Goal: Transaction & Acquisition: Purchase product/service

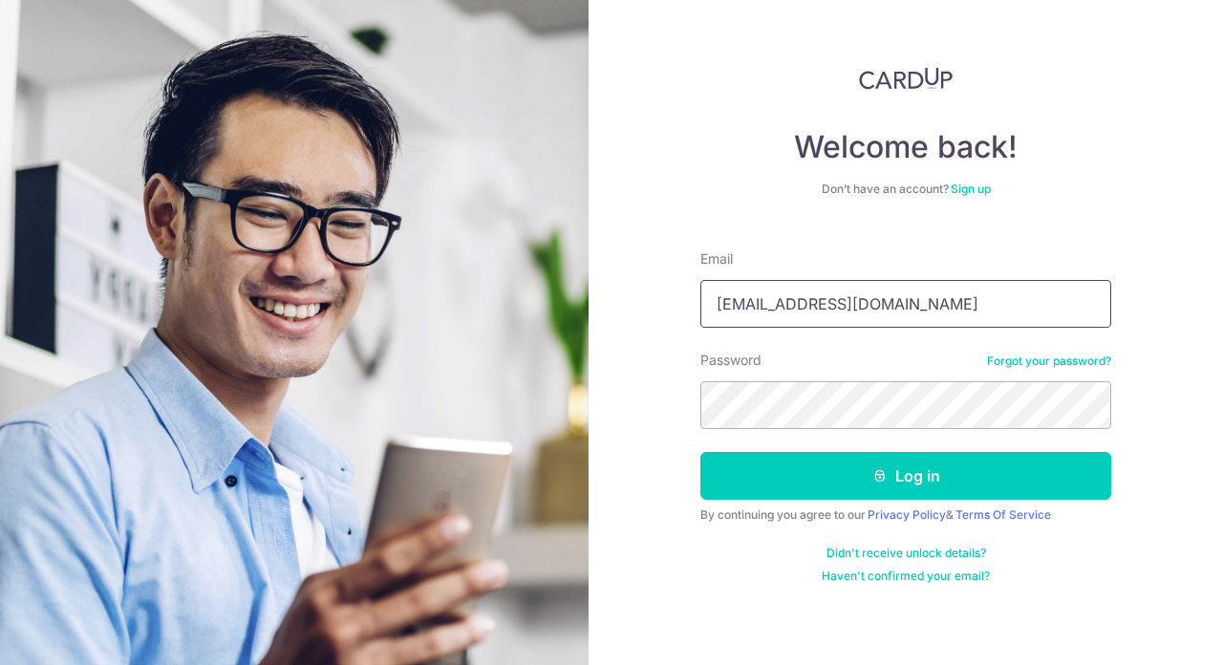
type input "[EMAIL_ADDRESS][DOMAIN_NAME]"
click at [700, 452] on button "Log in" at bounding box center [905, 476] width 411 height 48
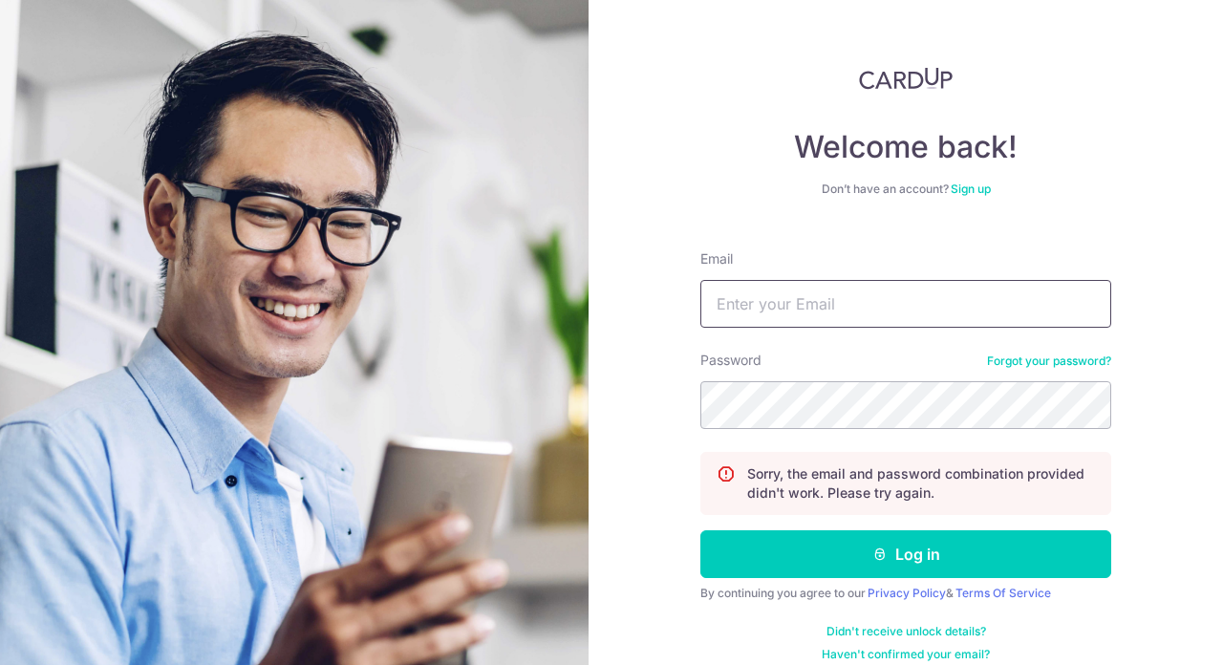
click at [833, 306] on input "Email" at bounding box center [905, 304] width 411 height 48
type input "[EMAIL_ADDRESS][DOMAIN_NAME]"
click at [700, 530] on button "Log in" at bounding box center [905, 554] width 411 height 48
click at [822, 305] on input "Email" at bounding box center [905, 304] width 411 height 48
type input "[EMAIL_ADDRESS][DOMAIN_NAME]"
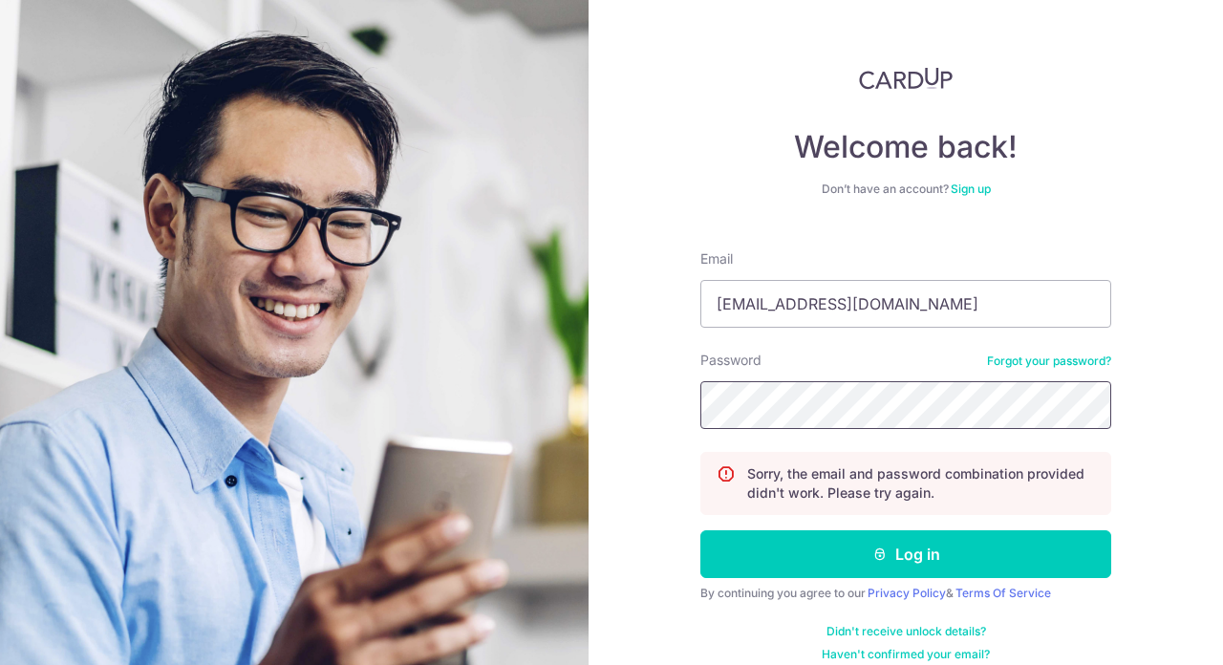
click at [700, 530] on button "Log in" at bounding box center [905, 554] width 411 height 48
click at [808, 319] on input "Email" at bounding box center [905, 304] width 411 height 48
type input "hiro.f9606@gmail.com"
click at [700, 530] on button "Log in" at bounding box center [905, 554] width 411 height 48
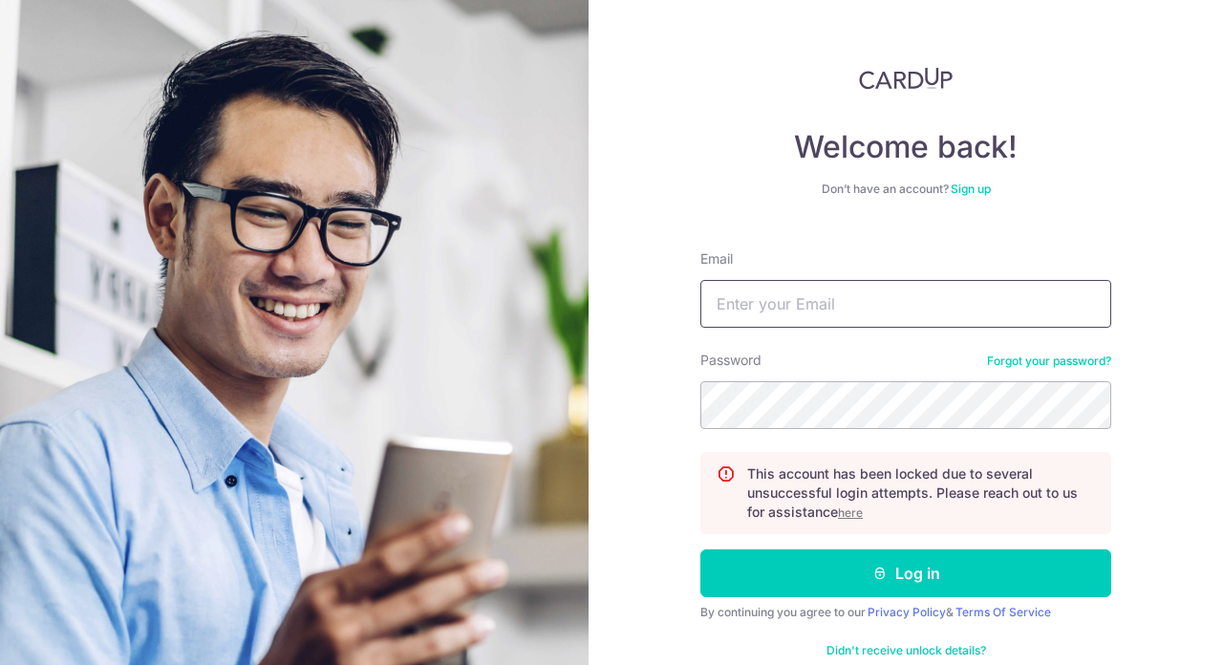
click at [858, 307] on input "Email" at bounding box center [905, 304] width 411 height 48
type input "[EMAIL_ADDRESS][DOMAIN_NAME]"
click at [854, 518] on u "here" at bounding box center [850, 513] width 25 height 14
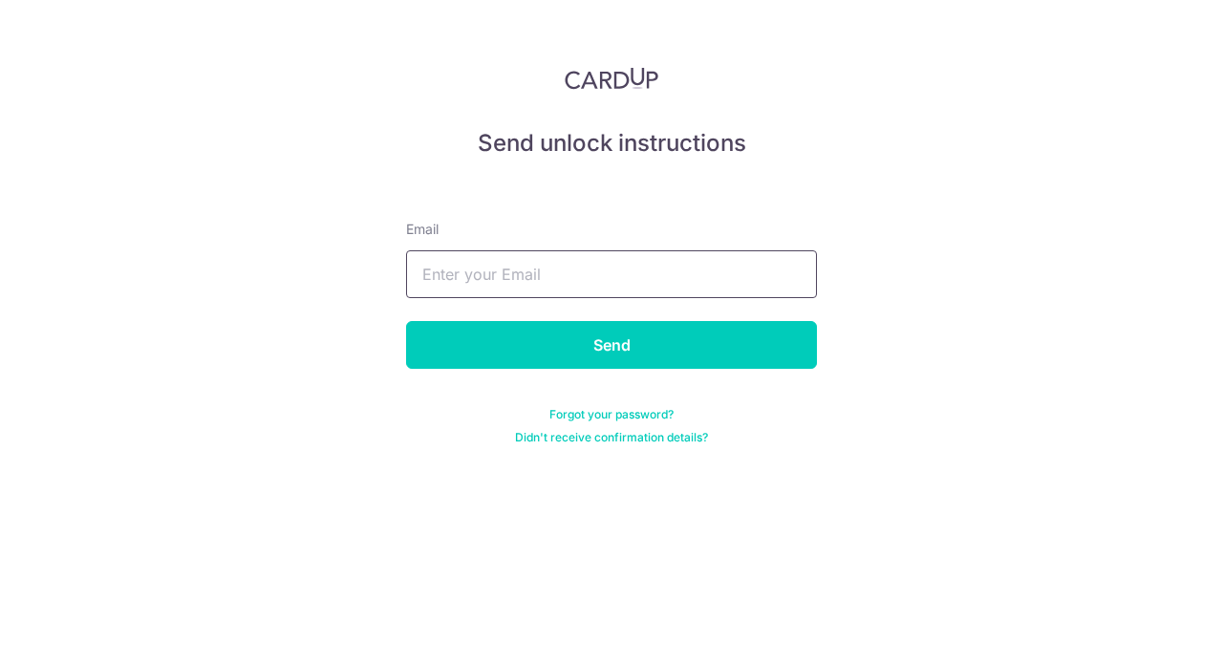
click at [644, 255] on input "text" at bounding box center [611, 274] width 411 height 48
type input "j"
type input "hiro.f9606@gmail.com"
click at [406, 321] on input "Send" at bounding box center [611, 345] width 411 height 48
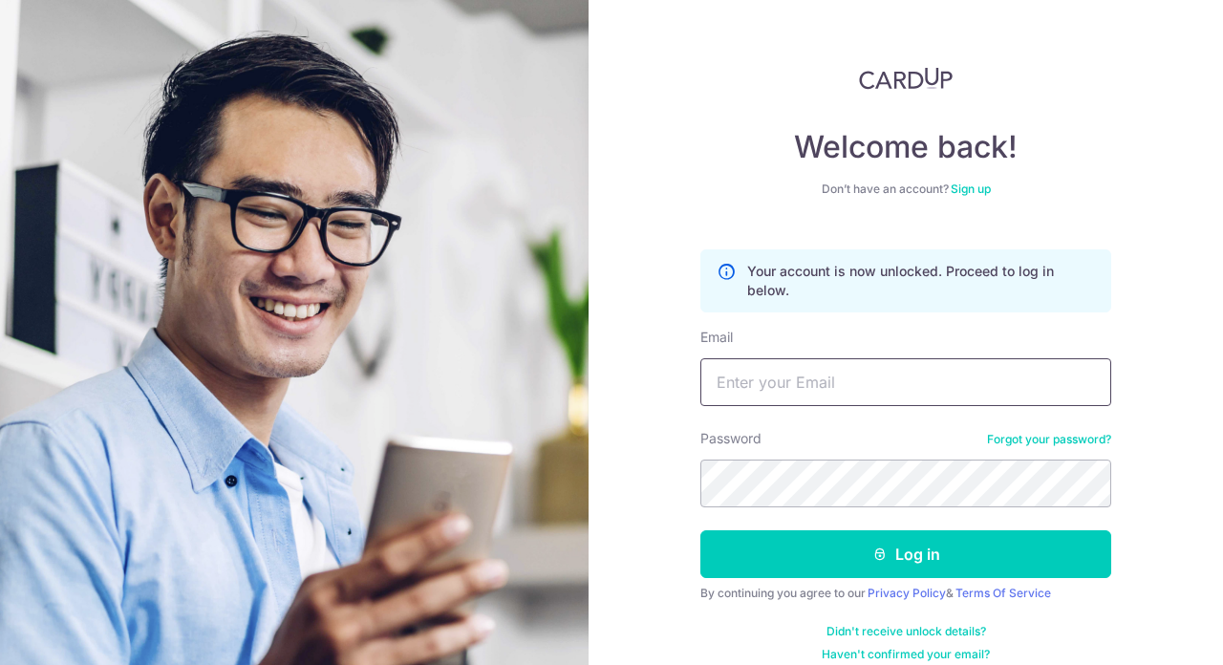
click at [796, 391] on input "Email" at bounding box center [905, 382] width 411 height 48
type input "hiro.f9606@gmail.com"
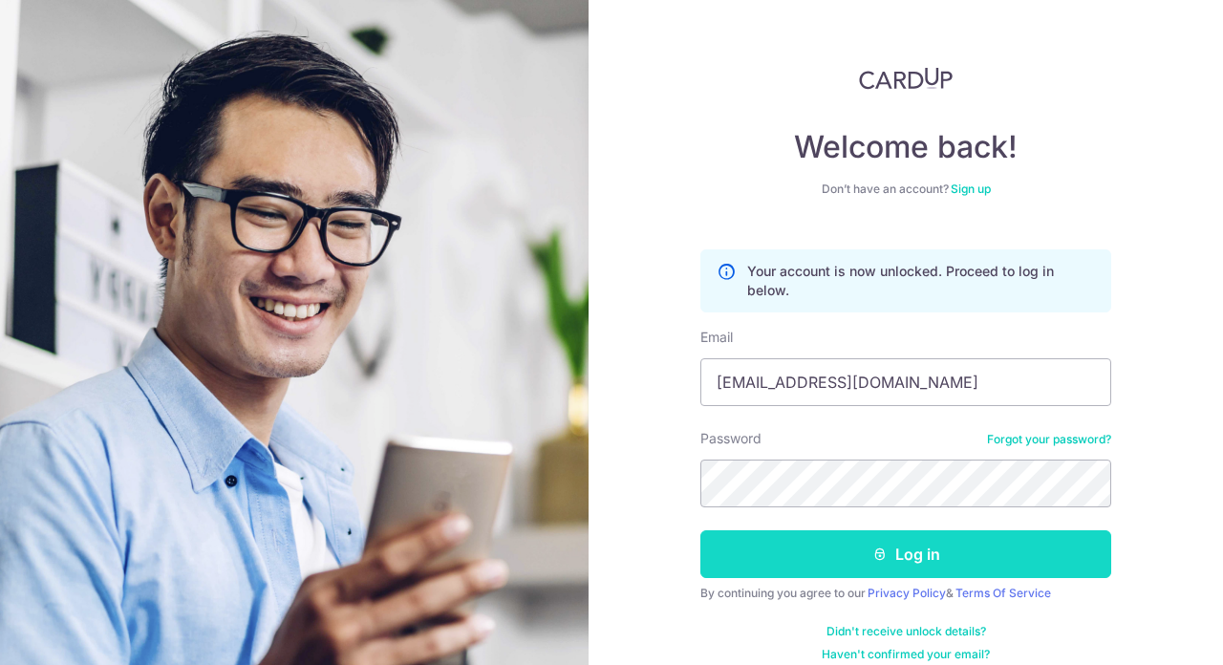
click at [898, 535] on button "Log in" at bounding box center [905, 554] width 411 height 48
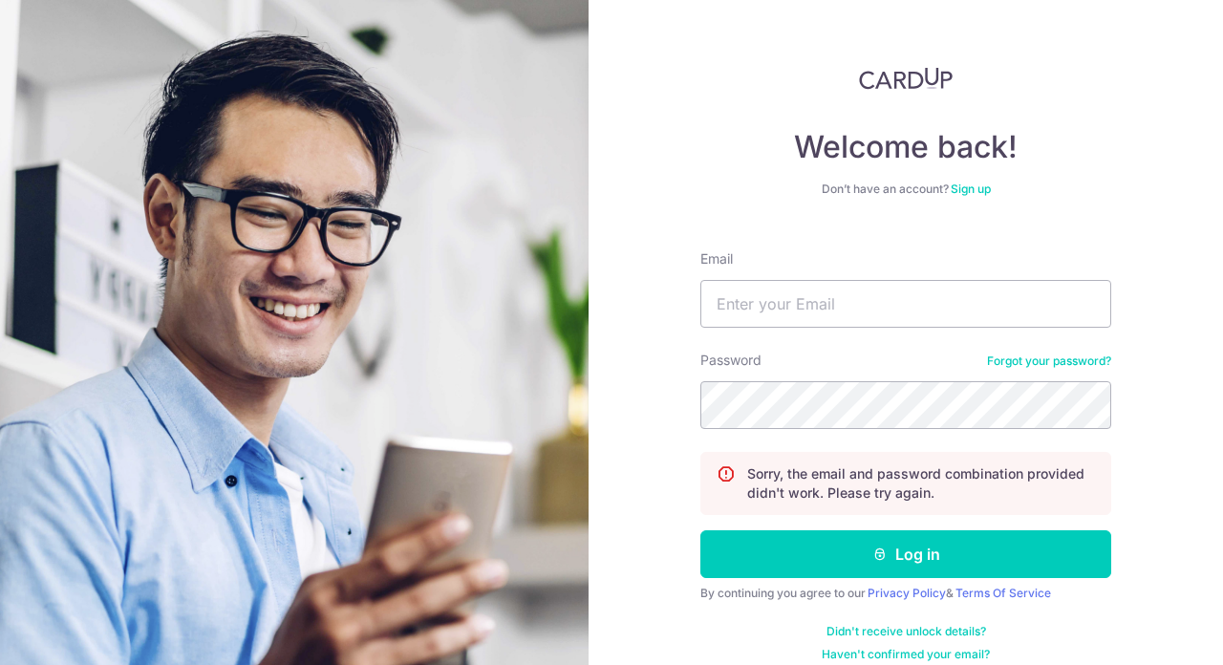
click at [1034, 361] on link "Forgot your password?" at bounding box center [1049, 361] width 124 height 15
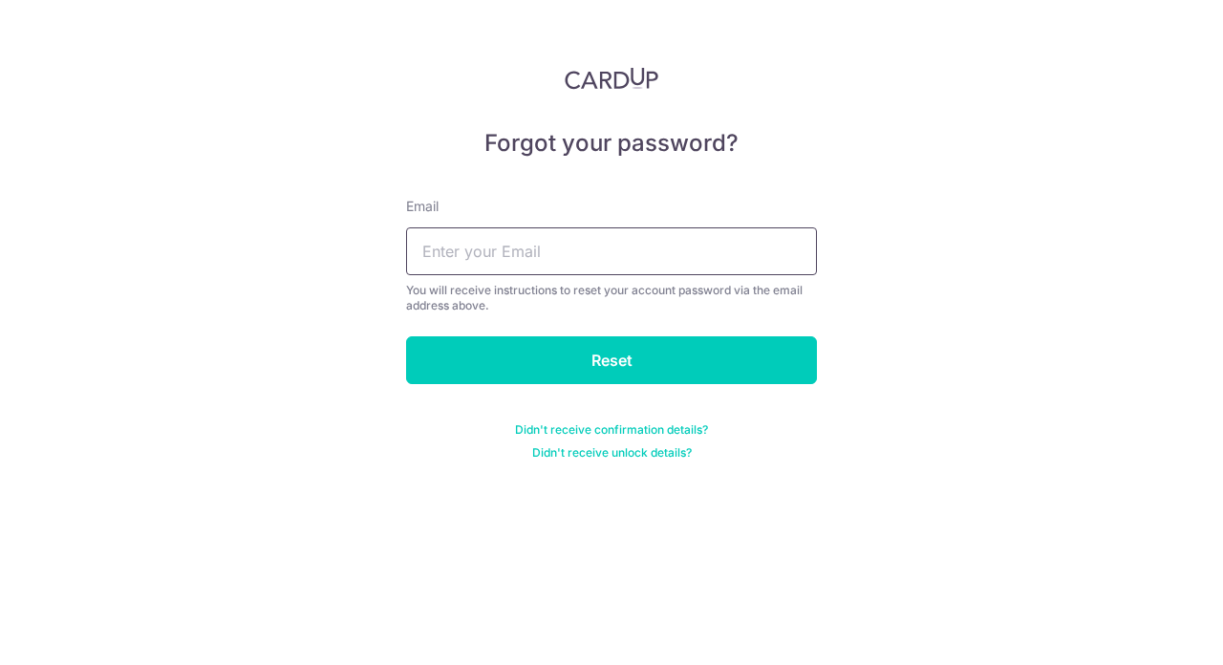
click at [596, 265] on input "text" at bounding box center [611, 251] width 411 height 48
type input "hiro.f9606@gmail.com"
click at [406, 336] on input "Reset" at bounding box center [611, 360] width 411 height 48
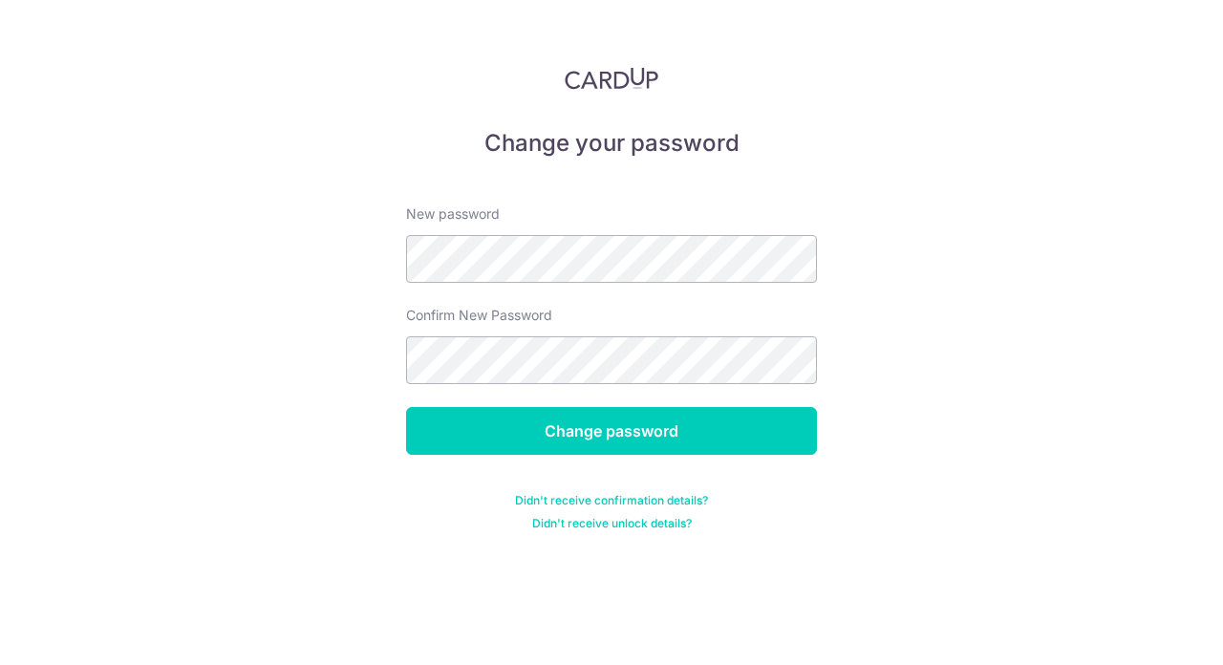
click at [535, 230] on div "New password" at bounding box center [611, 244] width 411 height 78
click at [510, 296] on form "New password Confirm New Password Change password Didn't receive confirmation d…" at bounding box center [611, 357] width 411 height 350
click at [406, 407] on input "Change password" at bounding box center [611, 431] width 411 height 48
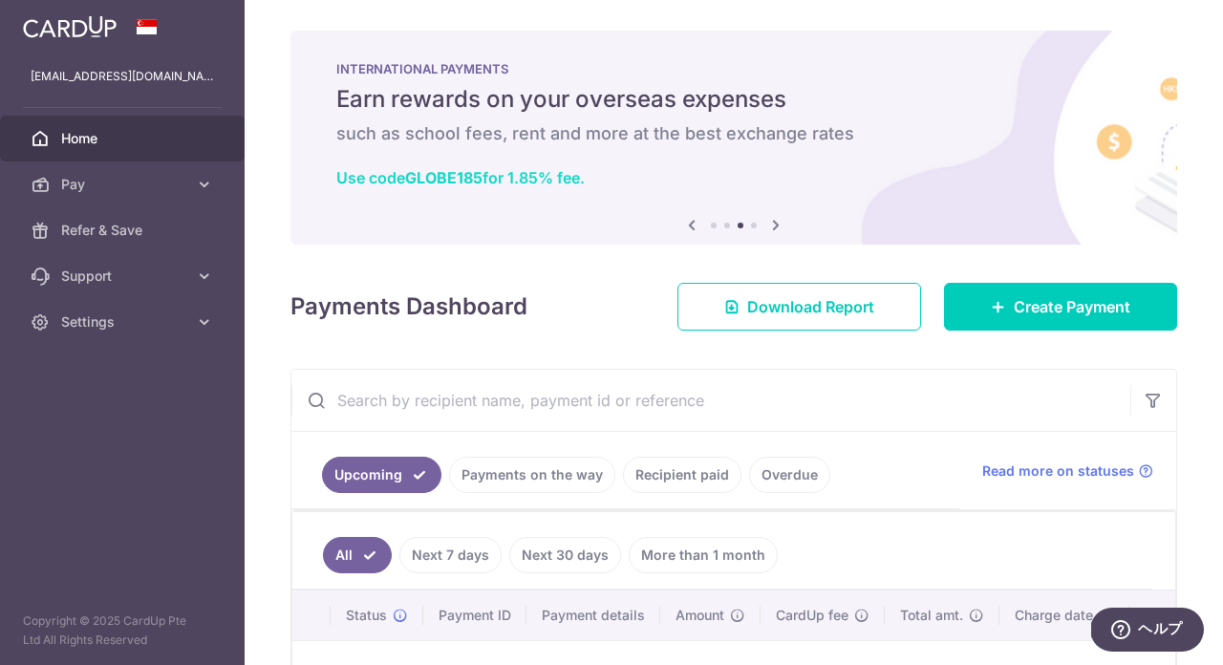
click at [453, 178] on b "GLOBE185" at bounding box center [443, 177] width 77 height 19
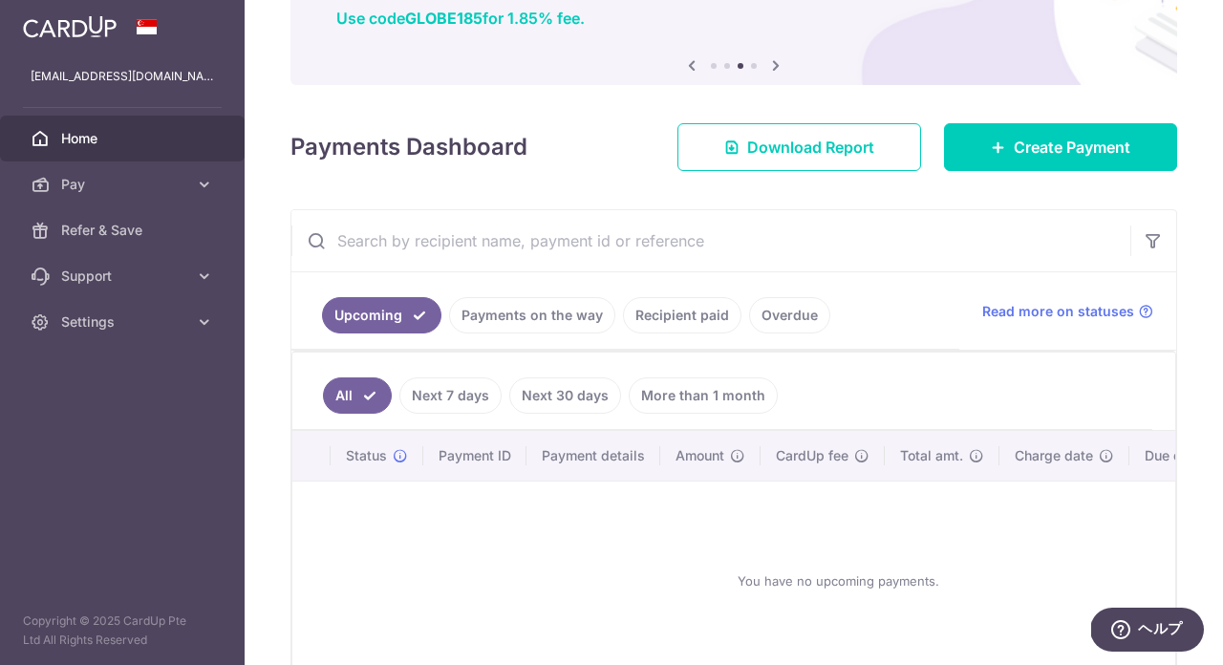
click at [571, 319] on link "Payments on the way" at bounding box center [532, 315] width 166 height 36
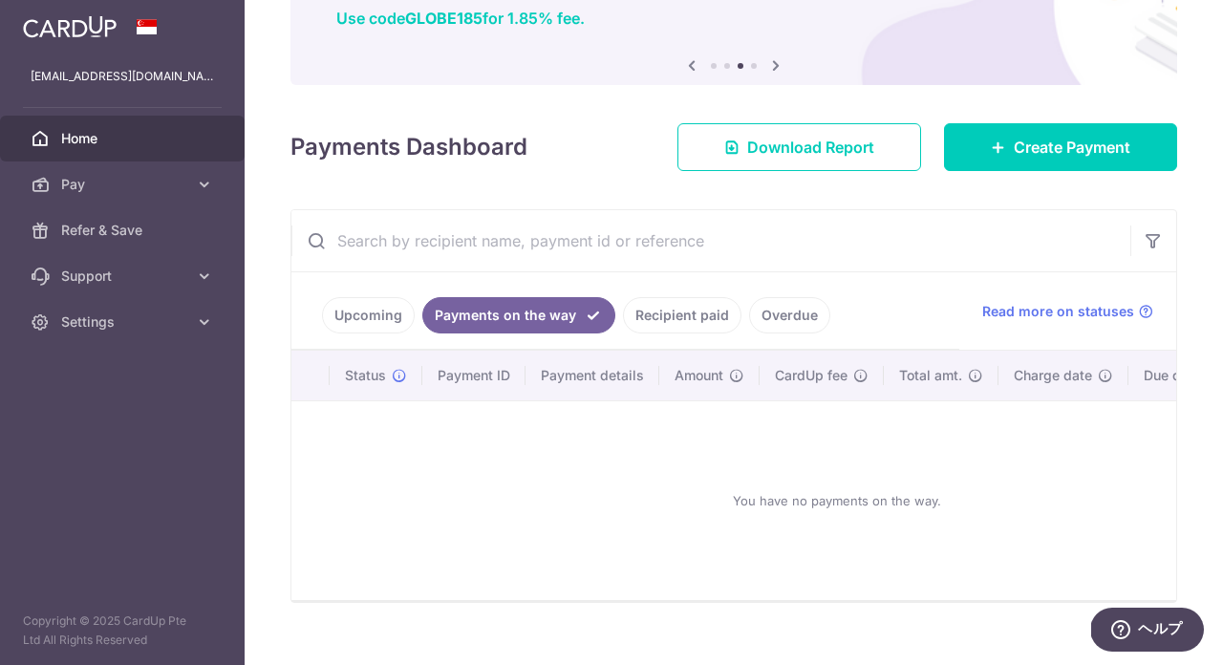
click at [679, 319] on link "Recipient paid" at bounding box center [682, 315] width 118 height 36
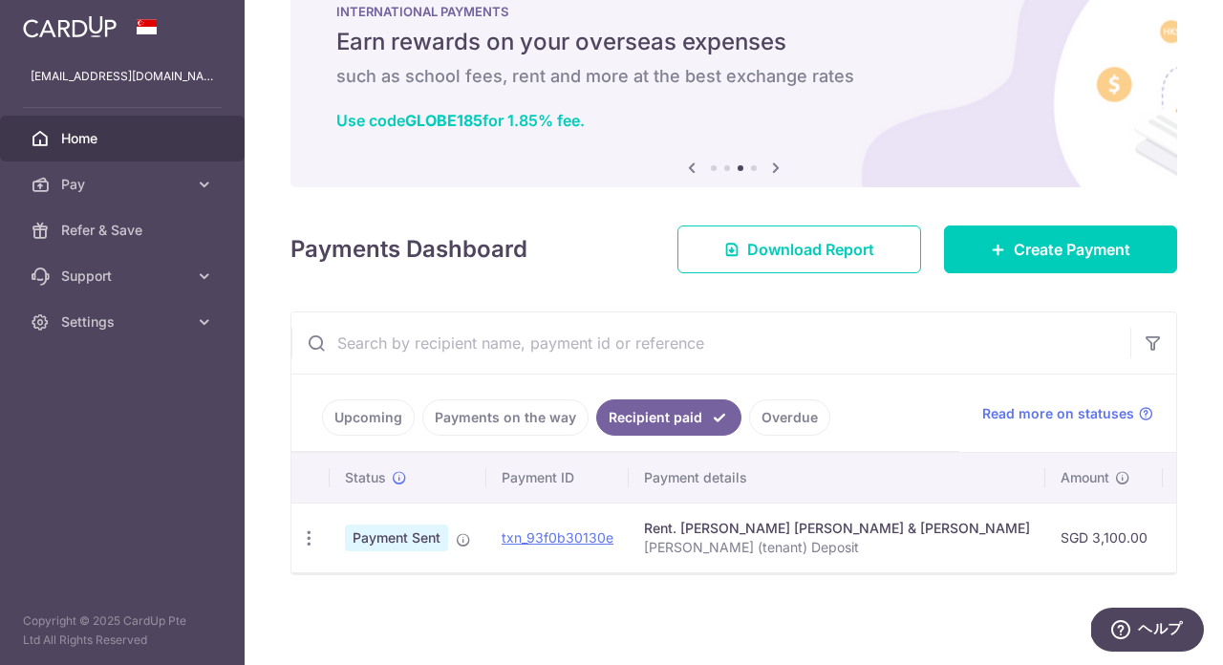
scroll to position [57, 0]
click at [985, 253] on link "Create Payment" at bounding box center [1060, 250] width 233 height 48
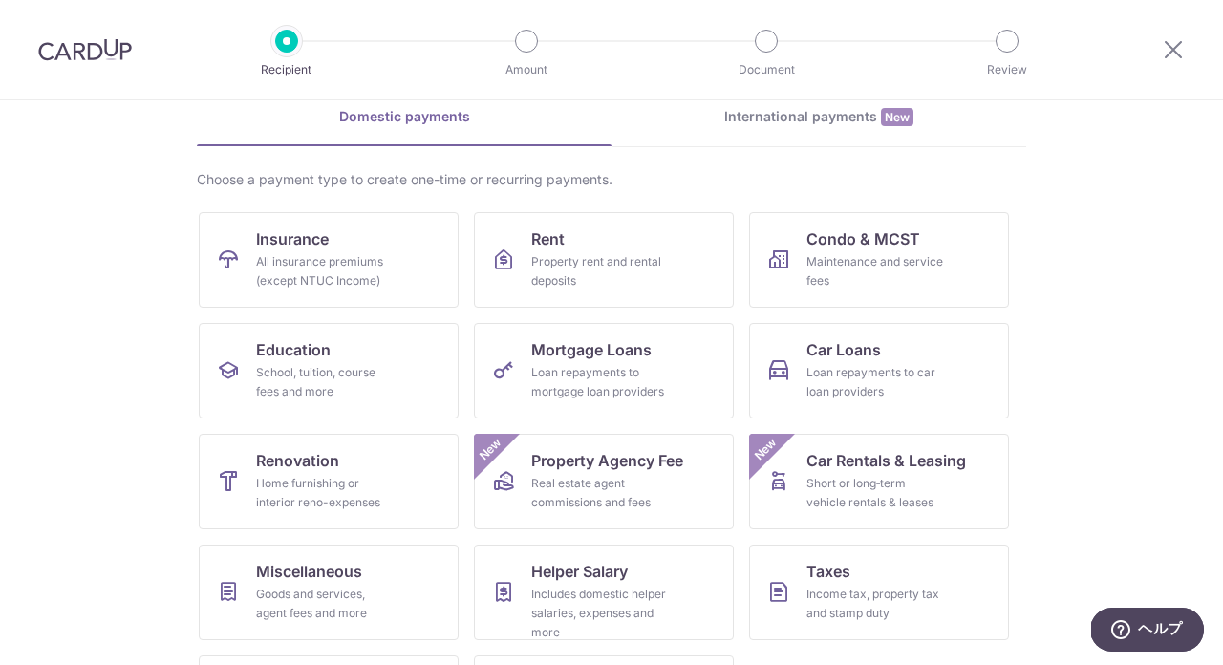
scroll to position [90, 0]
click at [577, 251] on div "Property rent and rental deposits" at bounding box center [600, 270] width 138 height 38
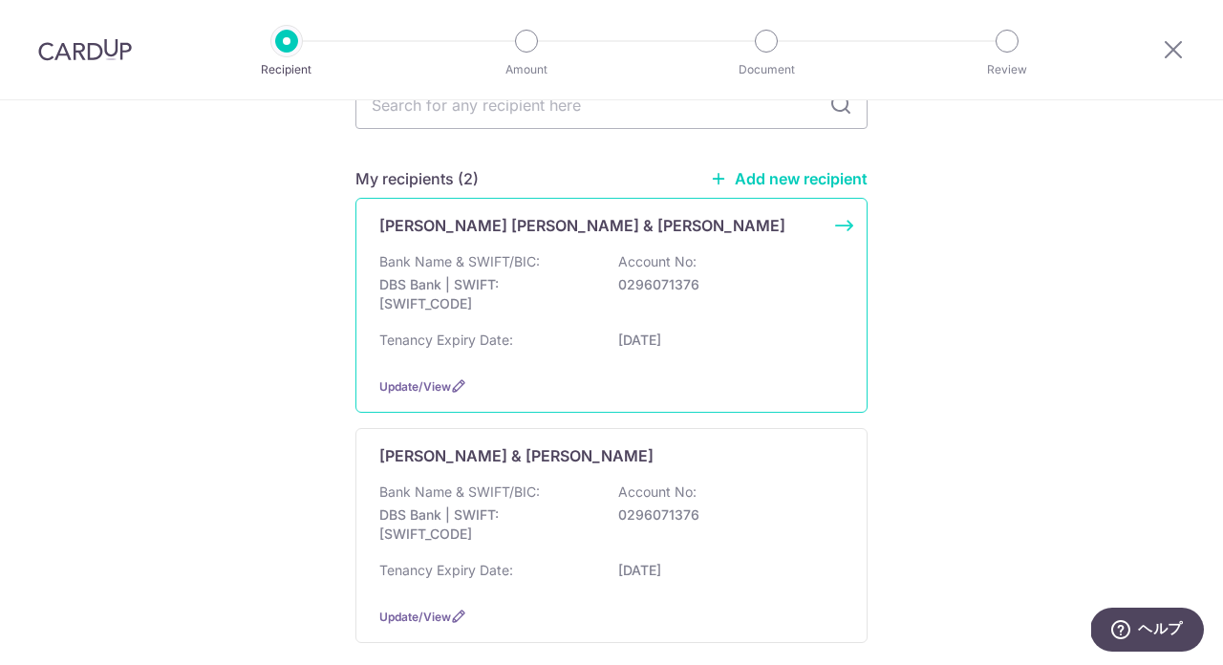
scroll to position [191, 0]
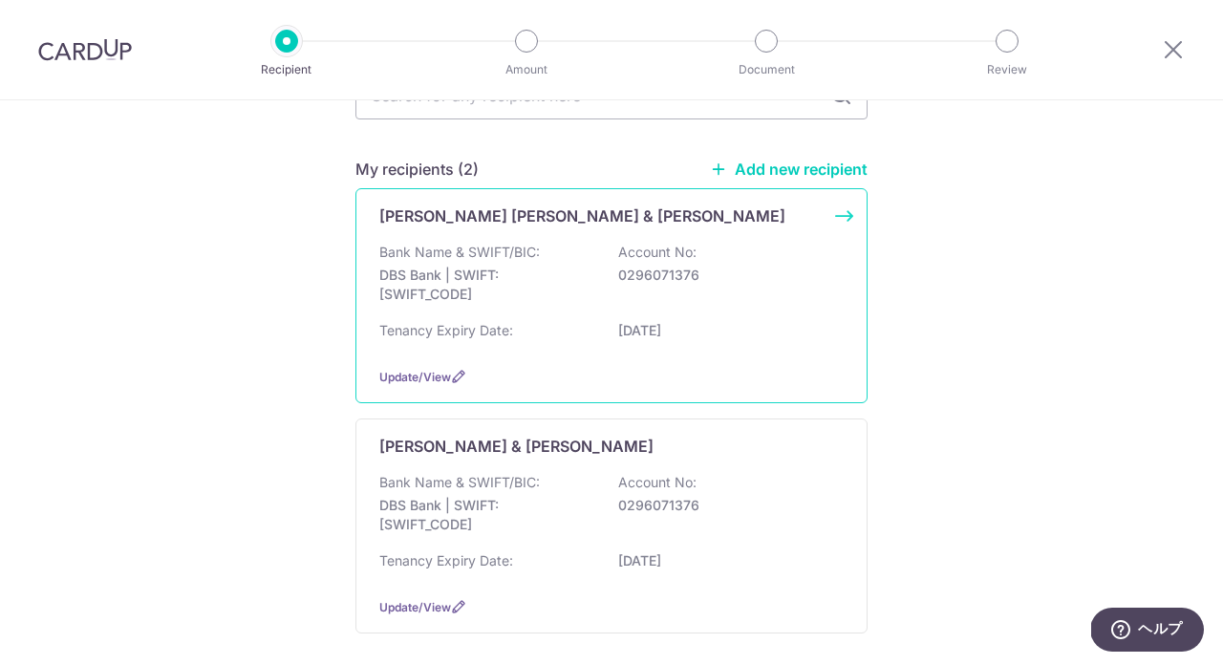
click at [580, 290] on p "DBS Bank | SWIFT: [SWIFT_CODE]" at bounding box center [486, 285] width 214 height 38
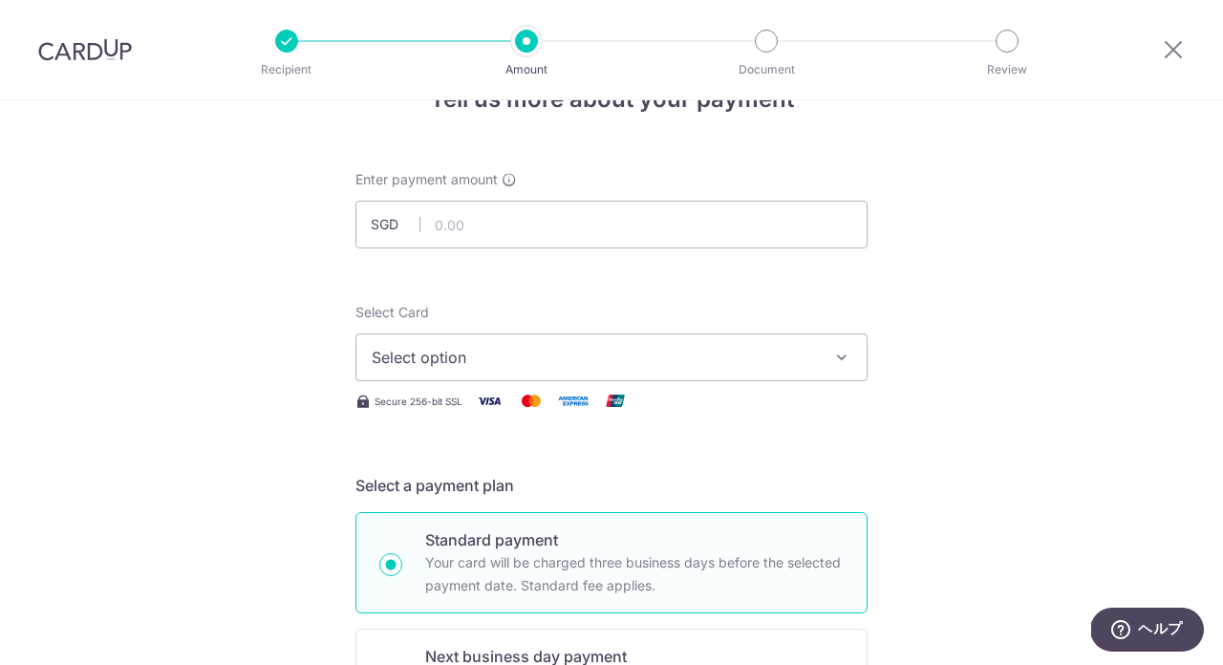
scroll to position [33, 0]
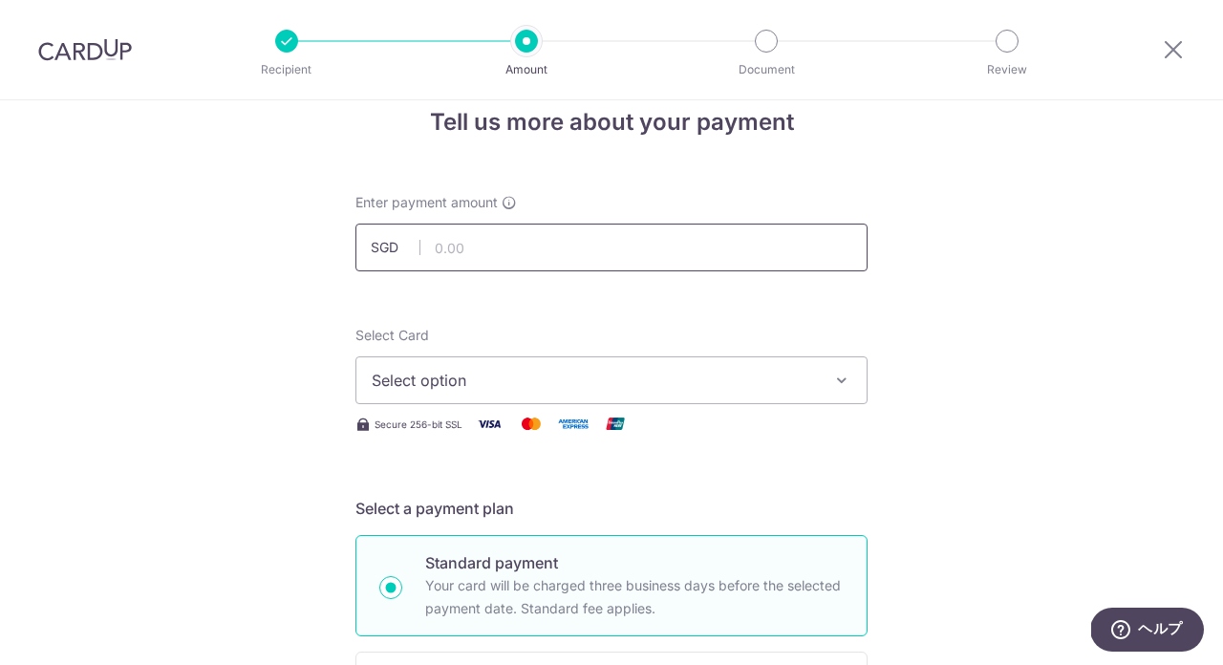
click at [518, 245] on input "text" at bounding box center [611, 248] width 512 height 48
type input "3,100.00"
click at [476, 349] on div "Select Card Select option Add credit card Your Cards **** 1005" at bounding box center [611, 365] width 512 height 78
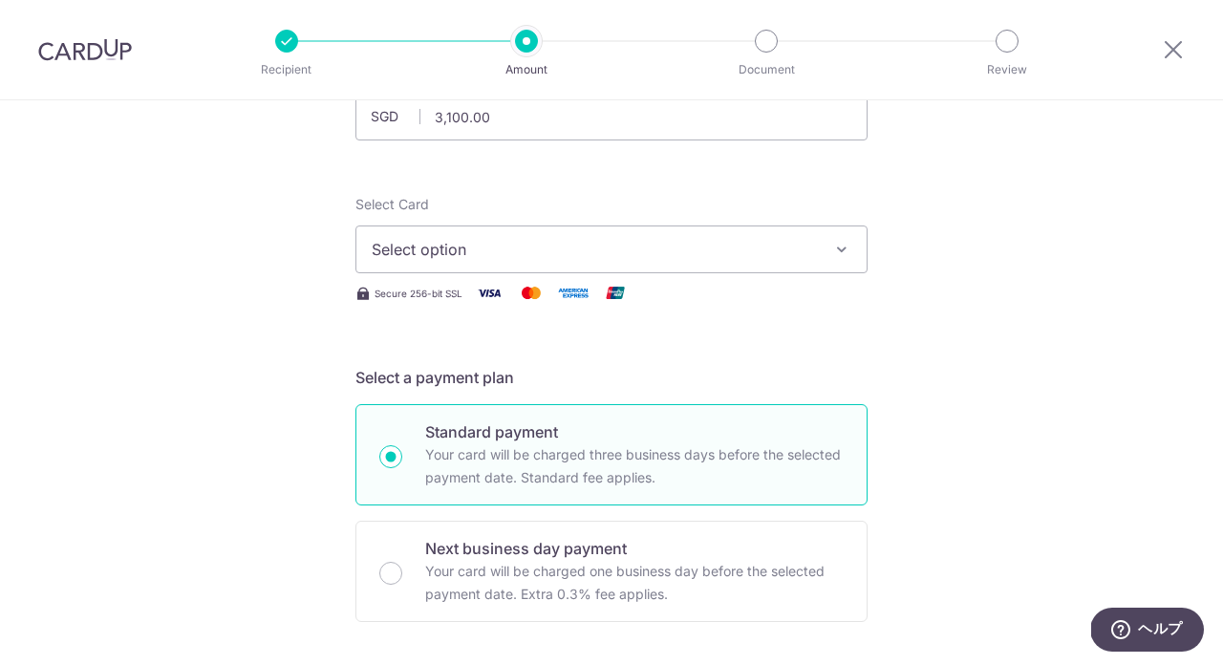
scroll to position [174, 0]
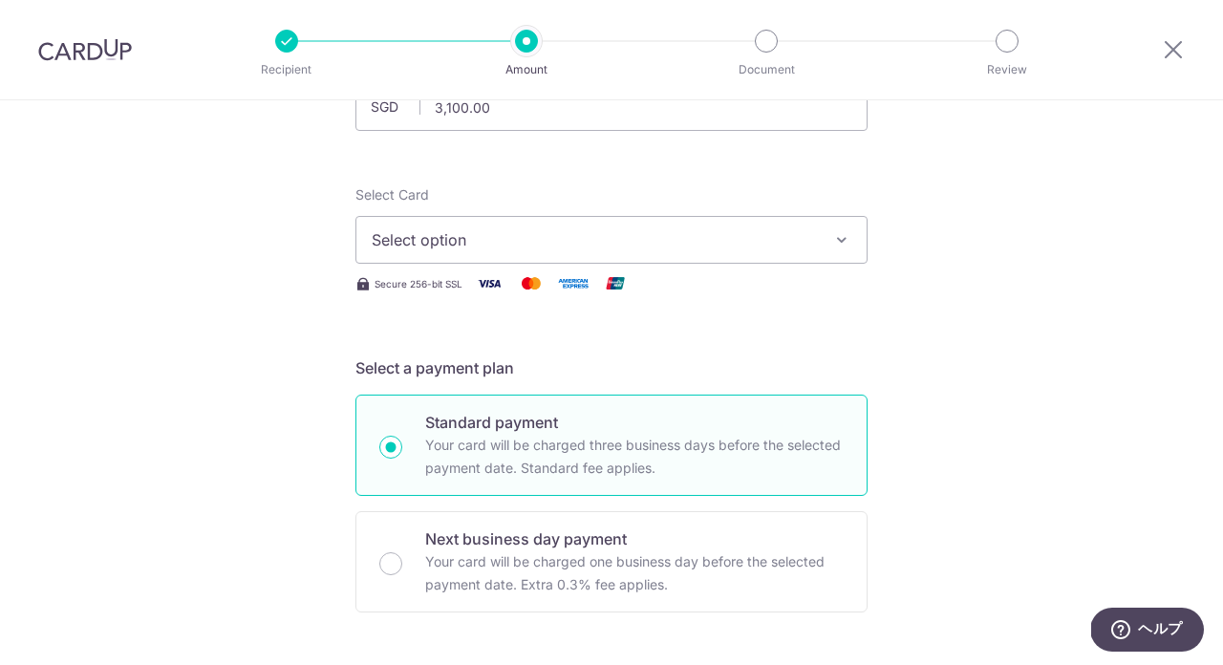
click at [508, 228] on span "Select option" at bounding box center [594, 239] width 445 height 23
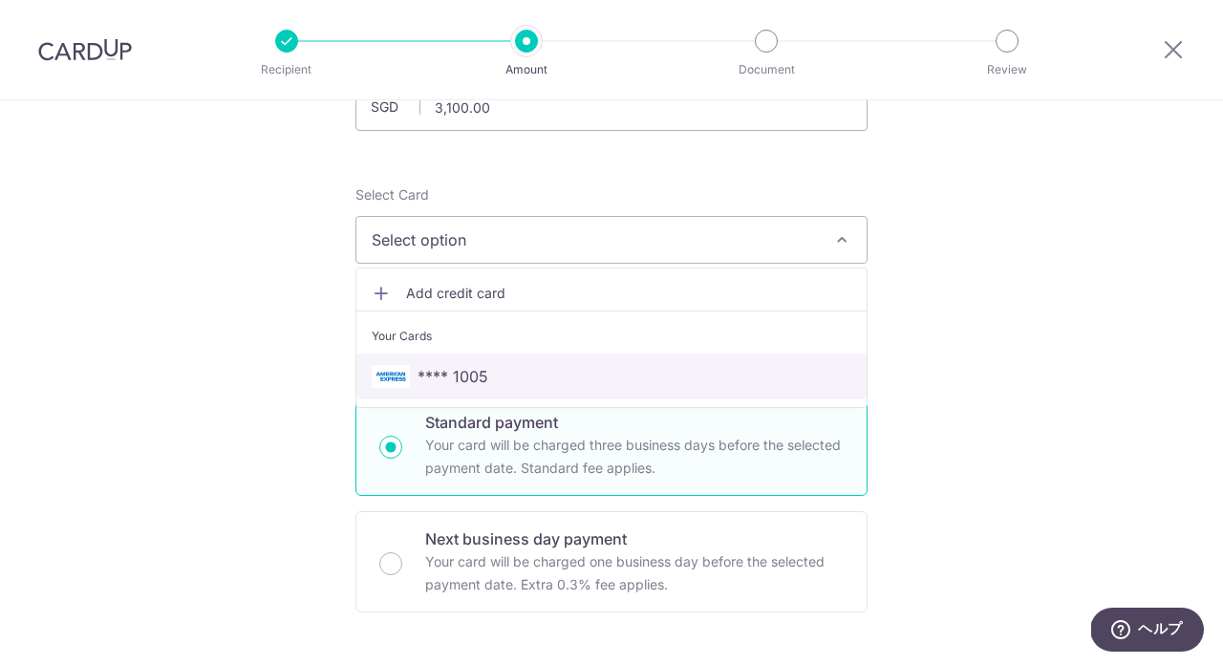
click at [448, 368] on span "**** 1005" at bounding box center [453, 376] width 71 height 23
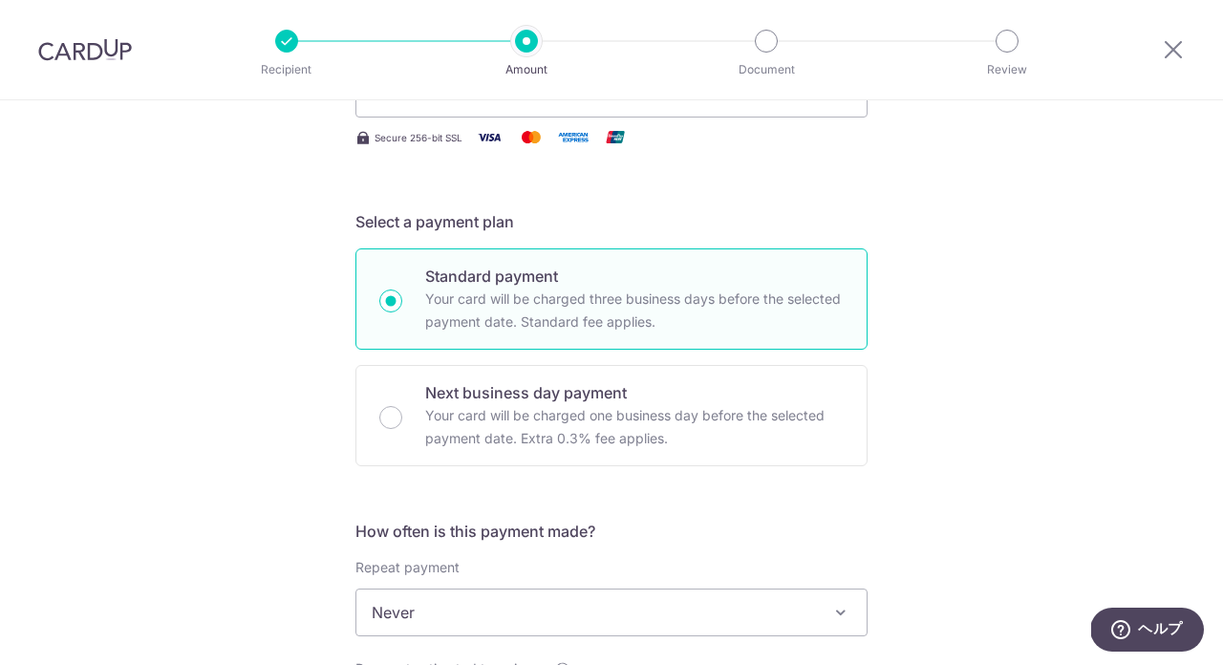
scroll to position [538, 0]
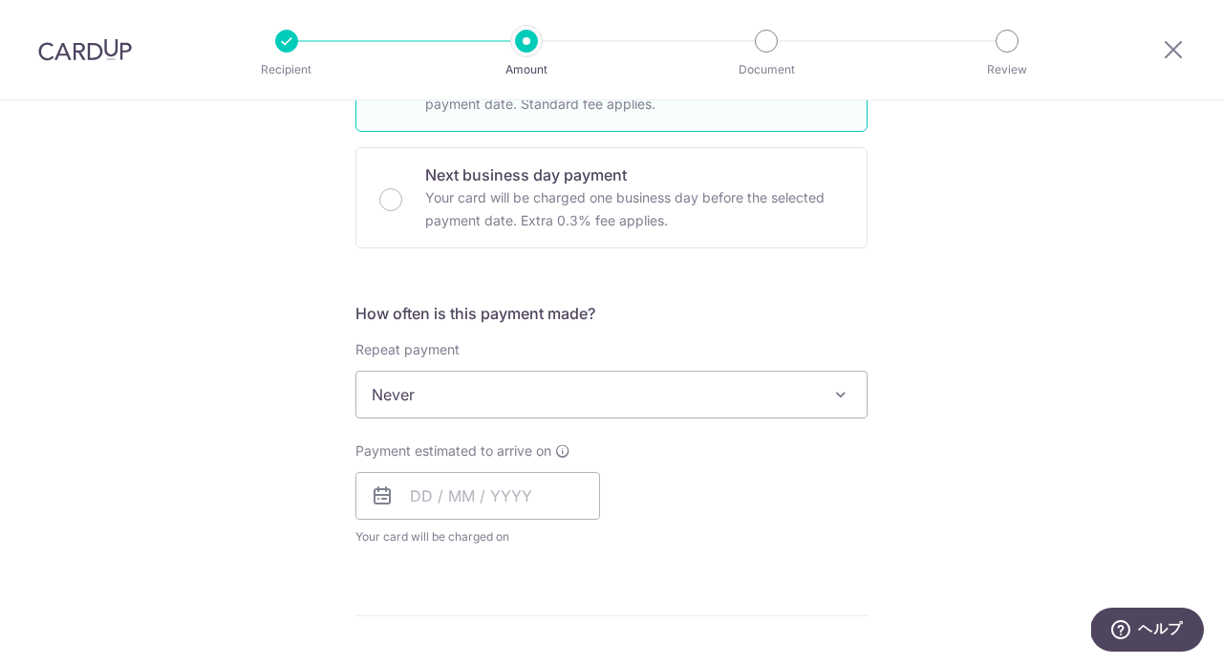
click at [408, 393] on span "Never" at bounding box center [611, 395] width 510 height 46
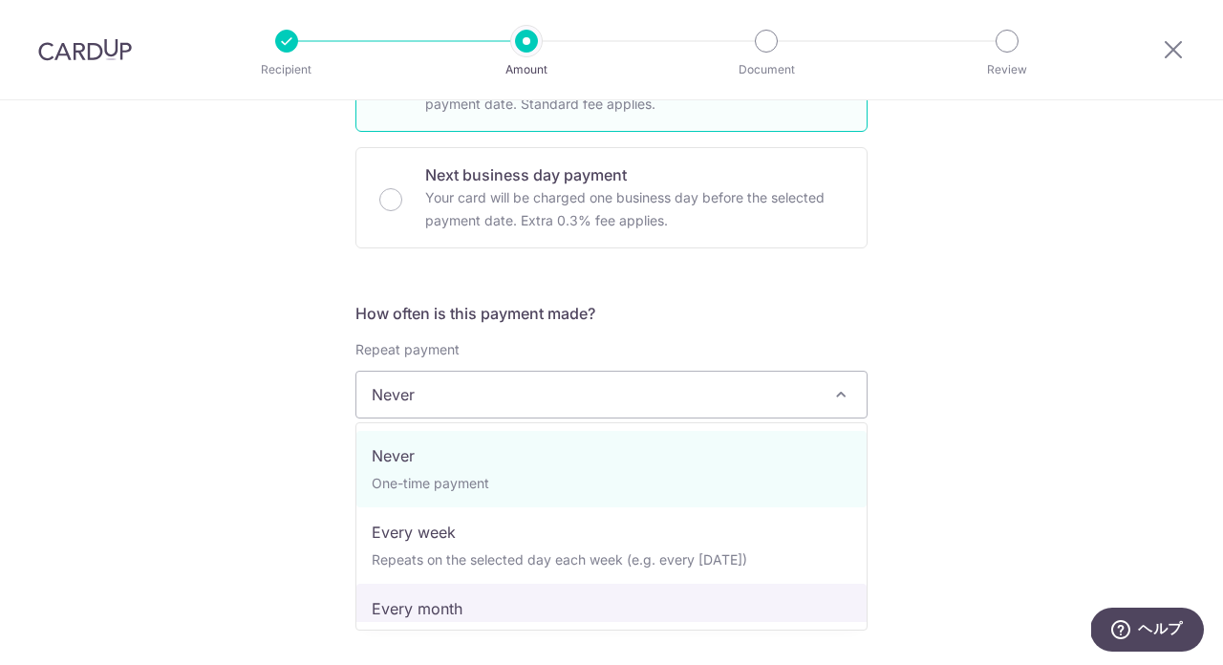
select select "3"
type input "14/10/2026"
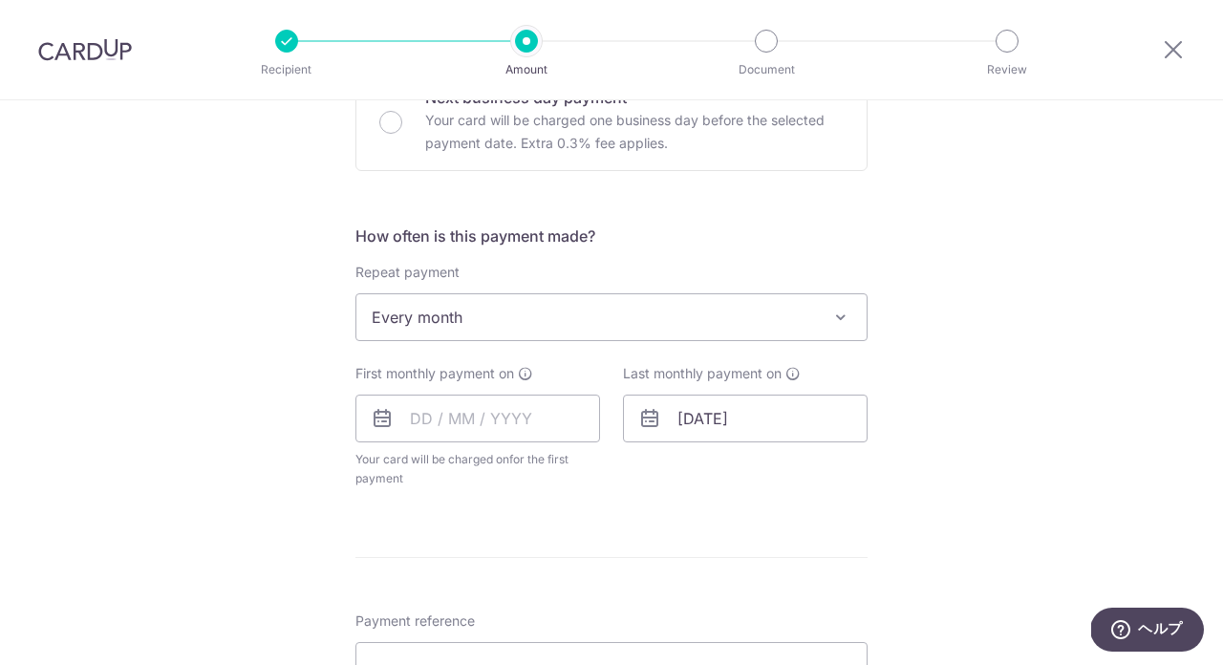
scroll to position [617, 0]
click at [419, 423] on input "text" at bounding box center [477, 417] width 245 height 48
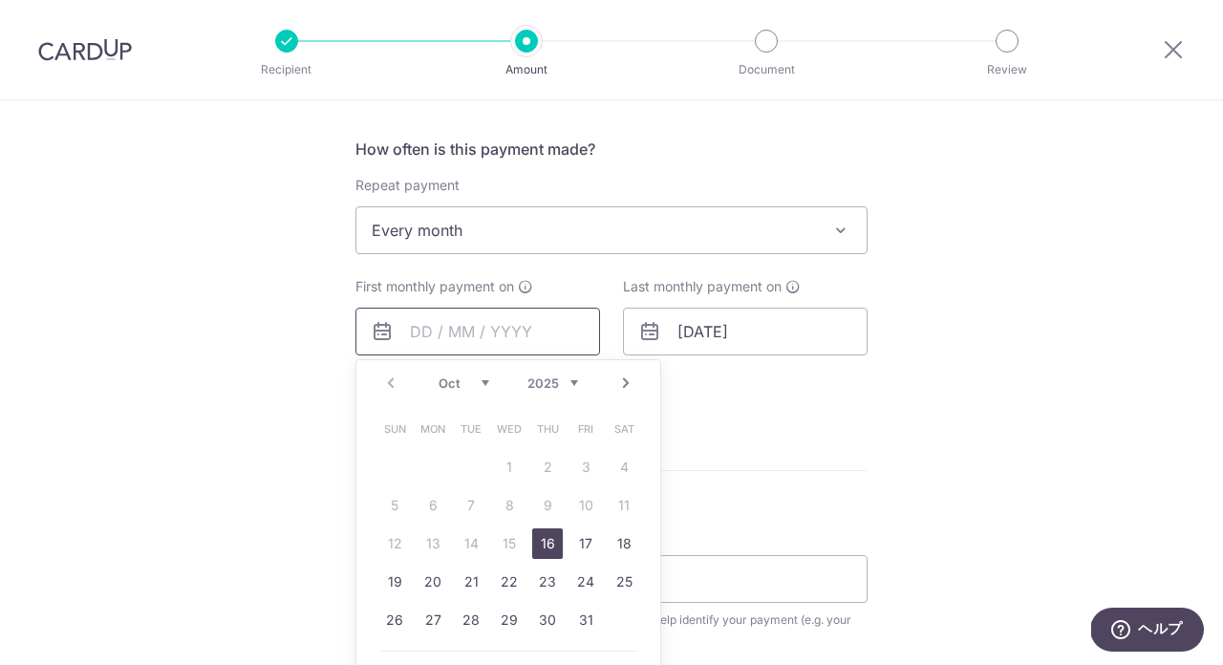
scroll to position [718, 0]
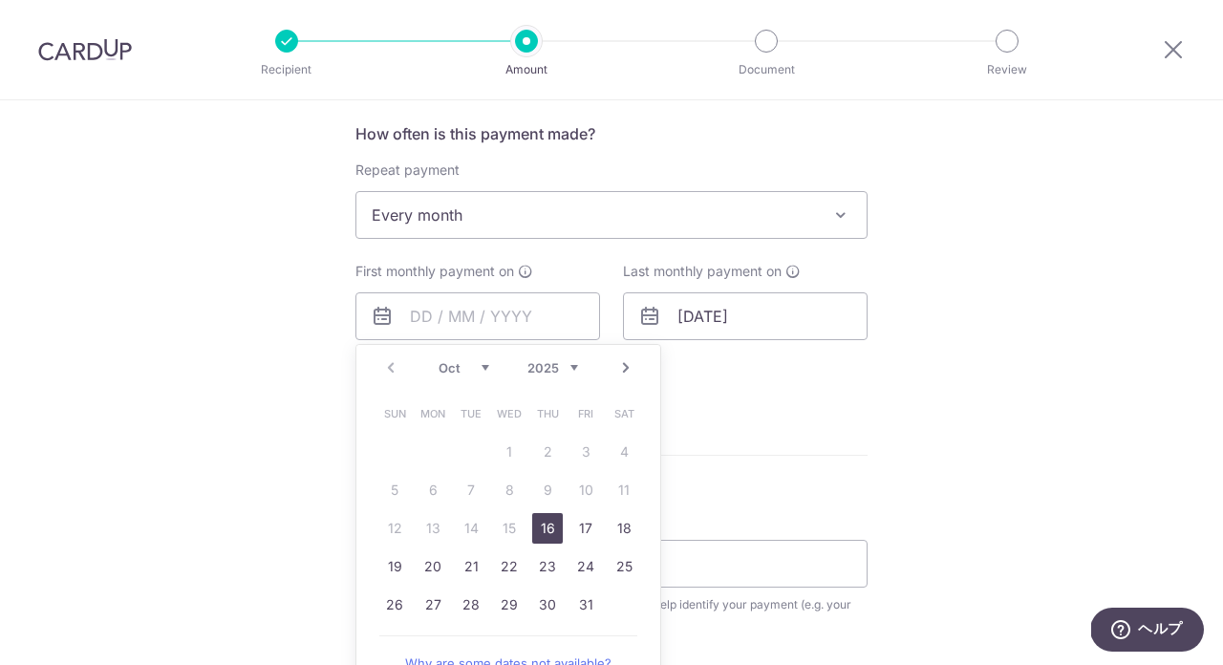
click at [544, 527] on link "16" at bounding box center [547, 528] width 31 height 31
type input "[DATE]"
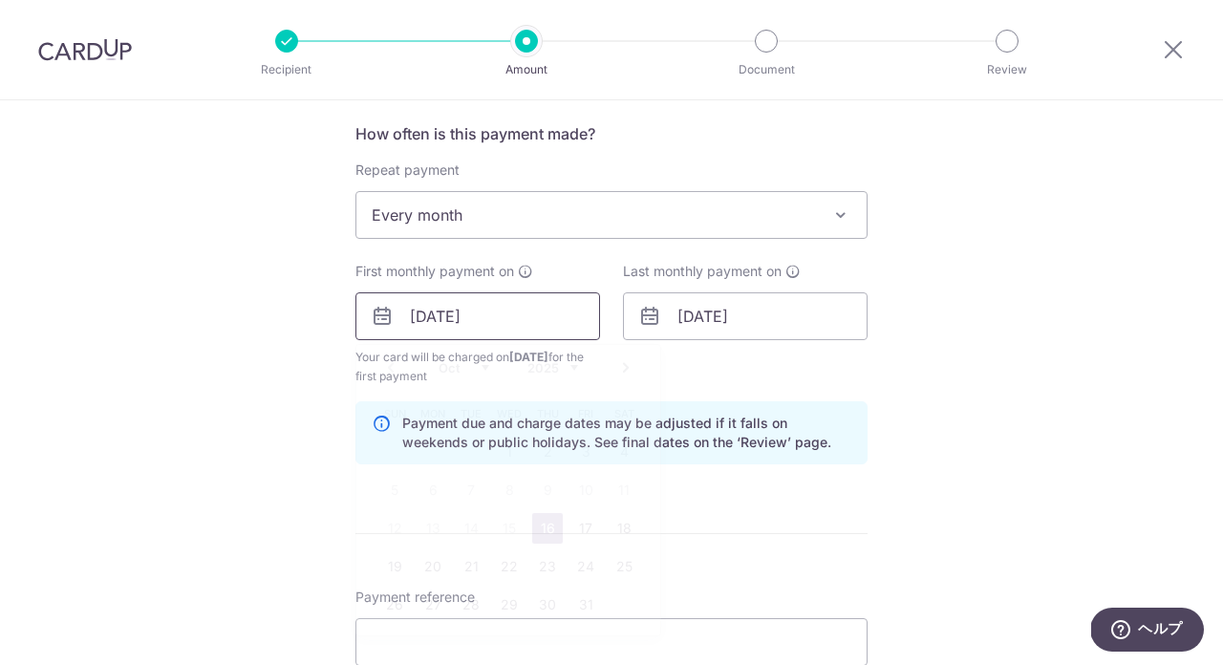
click at [532, 331] on input "16/10/2025" at bounding box center [477, 316] width 245 height 48
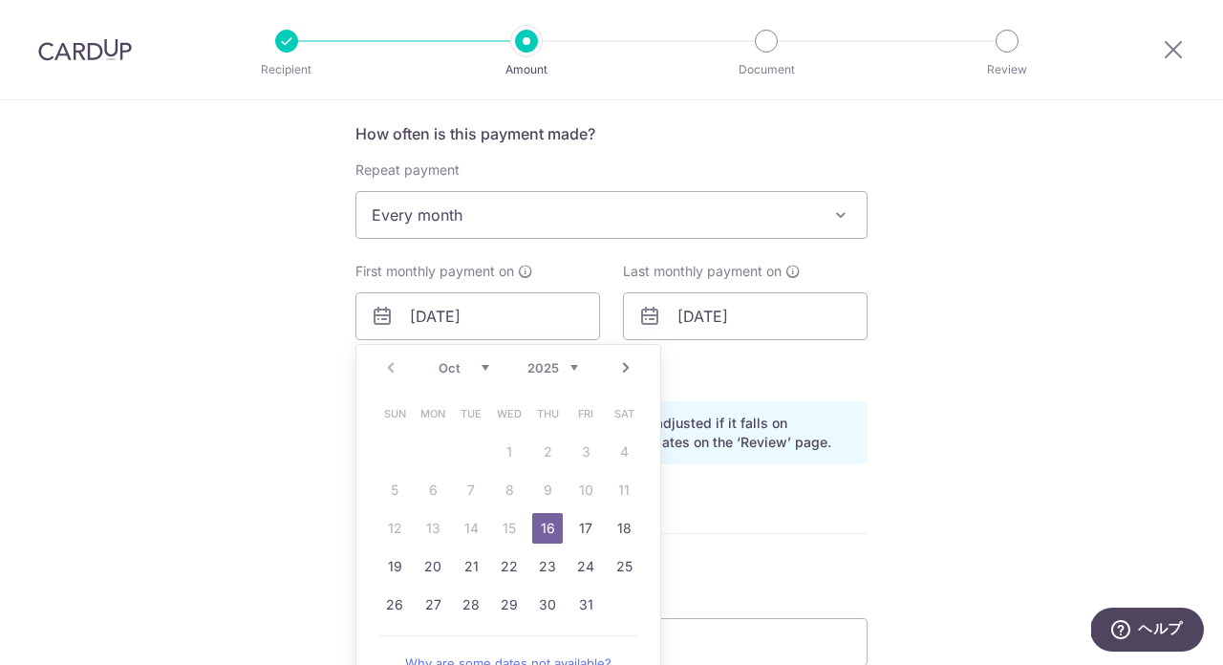
click at [352, 334] on div "First monthly payment on 16/10/2025 Prev Next Oct Nov Dec 2025 2026 2027 2028 2…" at bounding box center [478, 324] width 268 height 124
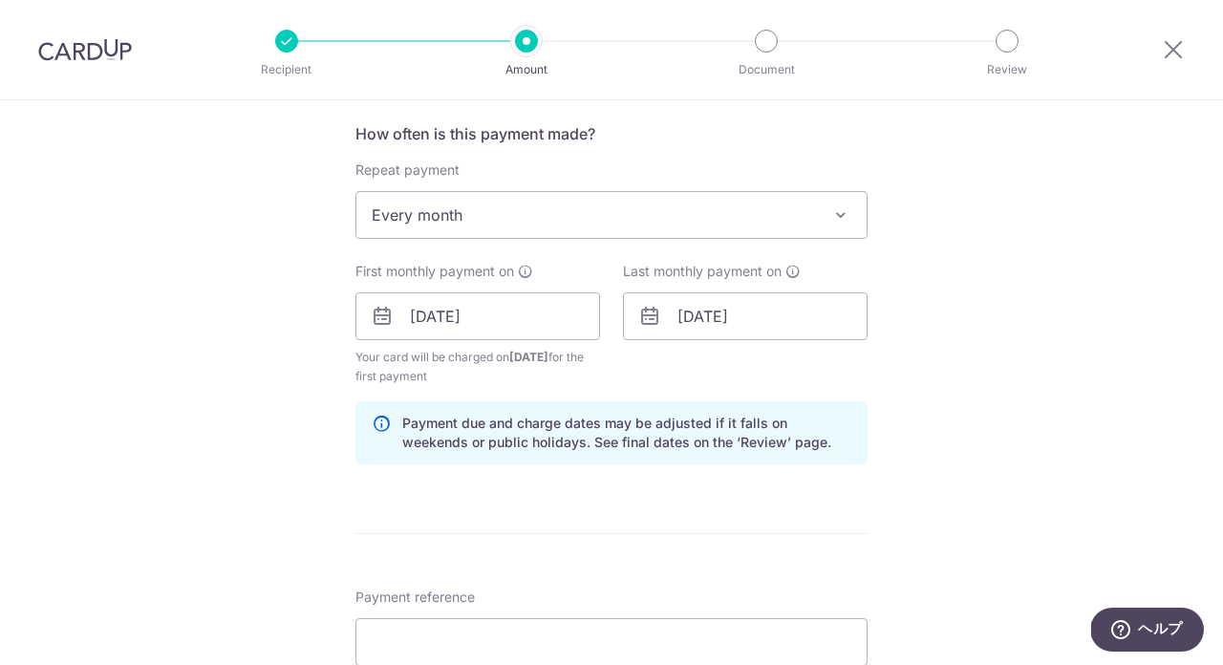
scroll to position [783, 0]
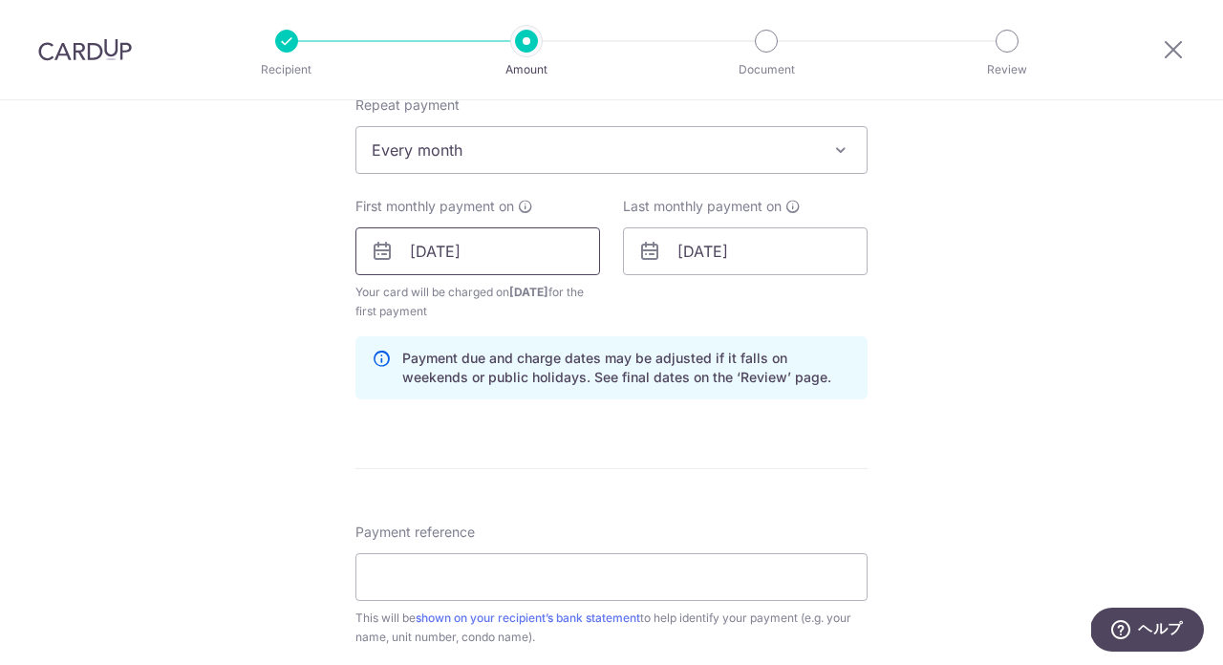
click at [540, 258] on input "16/10/2025" at bounding box center [477, 251] width 245 height 48
click at [678, 256] on input "[DATE]" at bounding box center [745, 251] width 245 height 48
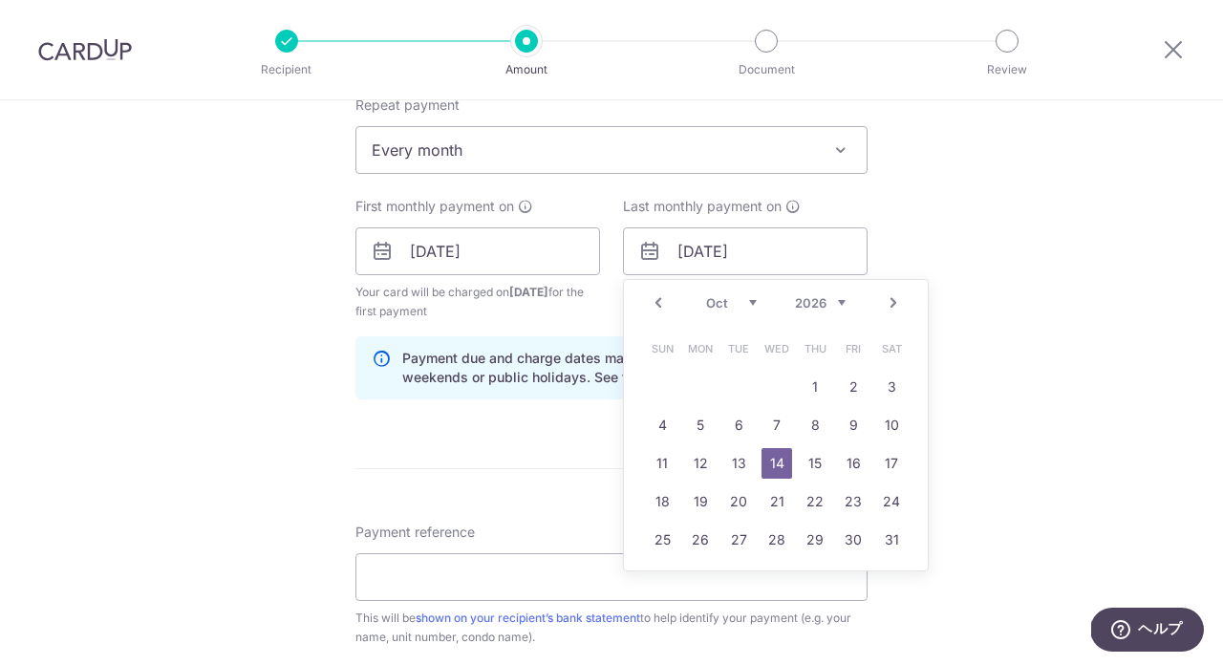
click at [666, 304] on link "Prev" at bounding box center [658, 302] width 23 height 23
click at [739, 466] on link "15" at bounding box center [738, 463] width 31 height 31
type input "15/09/2026"
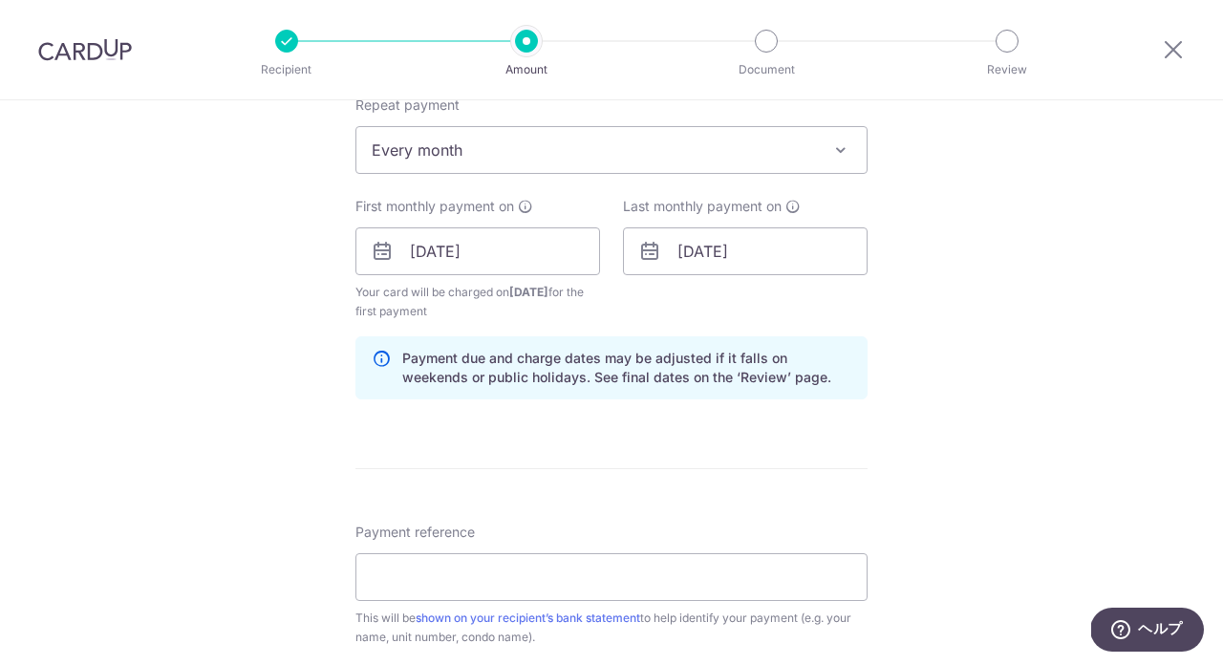
click at [629, 344] on div "Payment due and charge dates may be adjusted if it falls on weekends or public …" at bounding box center [611, 367] width 512 height 63
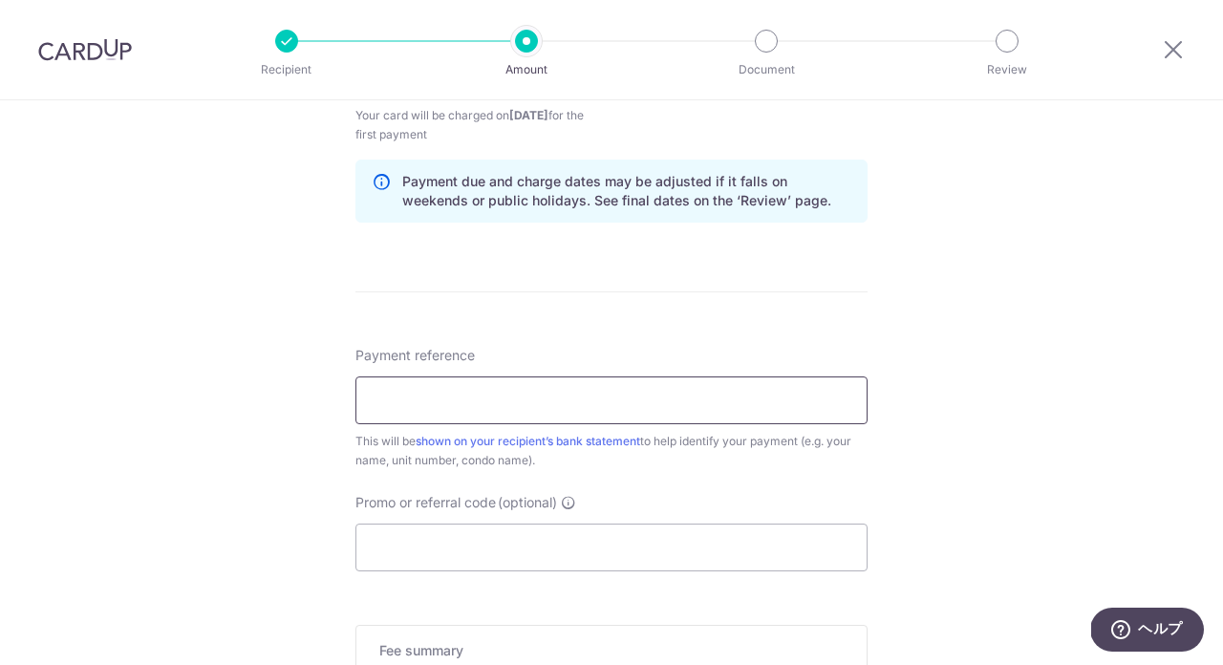
scroll to position [967, 0]
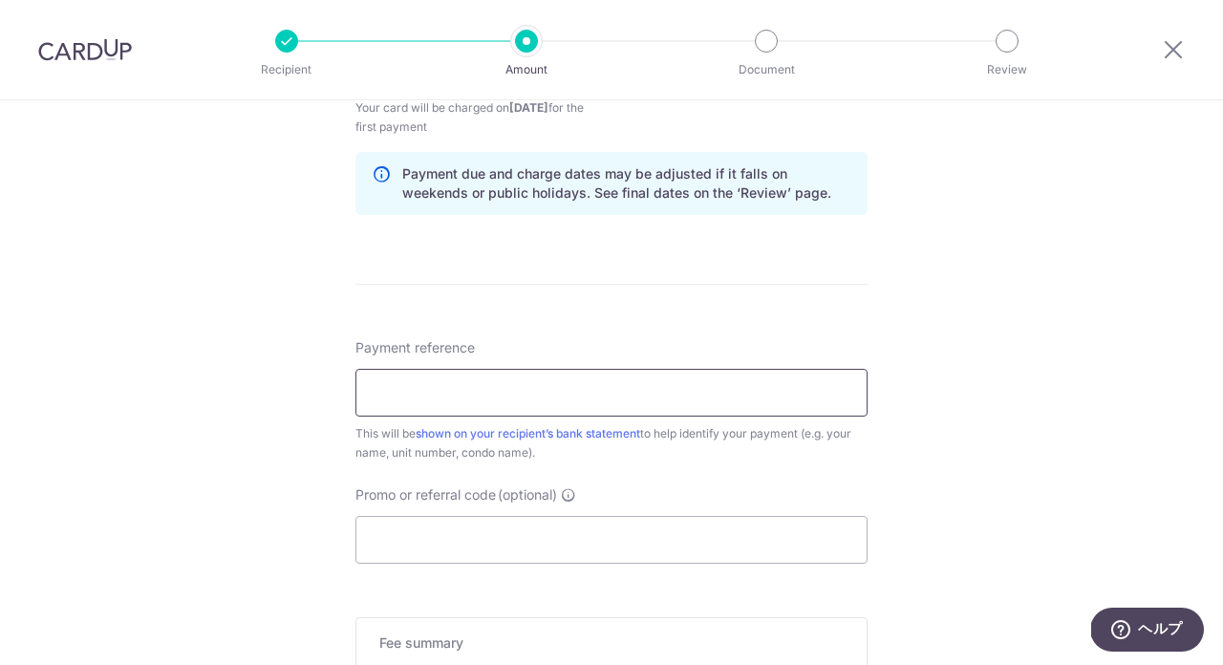
click at [399, 397] on input "Payment reference" at bounding box center [611, 393] width 512 height 48
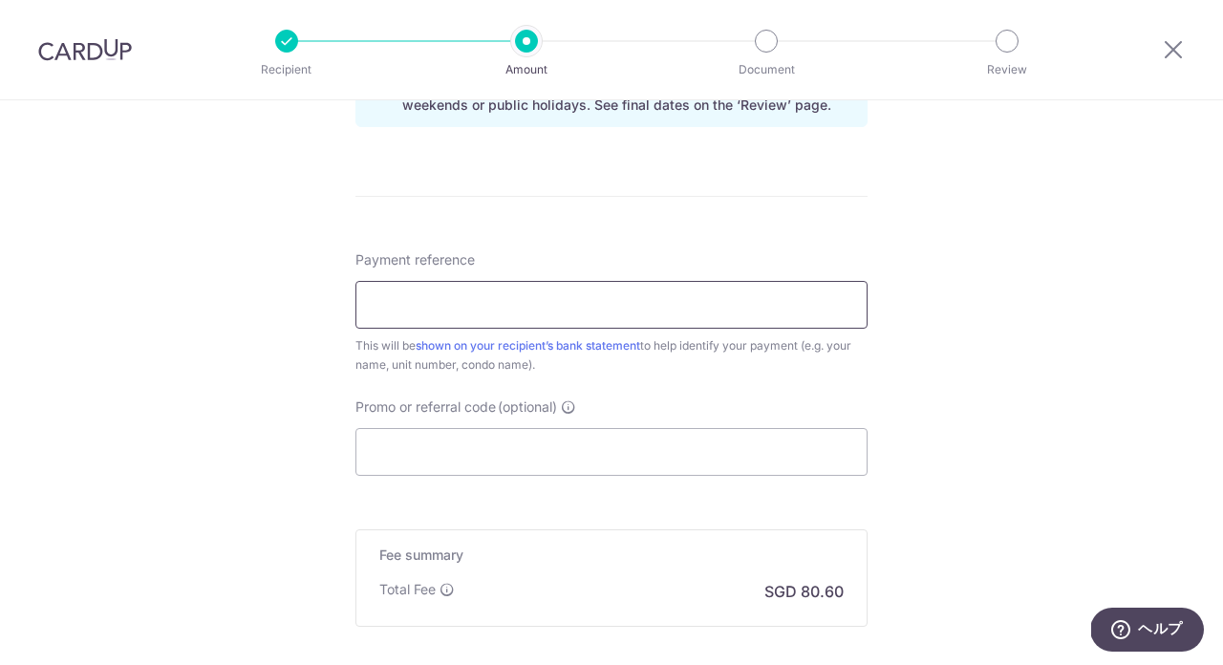
scroll to position [1056, 0]
click at [574, 312] on input "Hironobu Fukuzawa /" at bounding box center [611, 304] width 512 height 48
click at [528, 302] on input "Hironobu Fukuzawa, 26-06" at bounding box center [611, 304] width 512 height 48
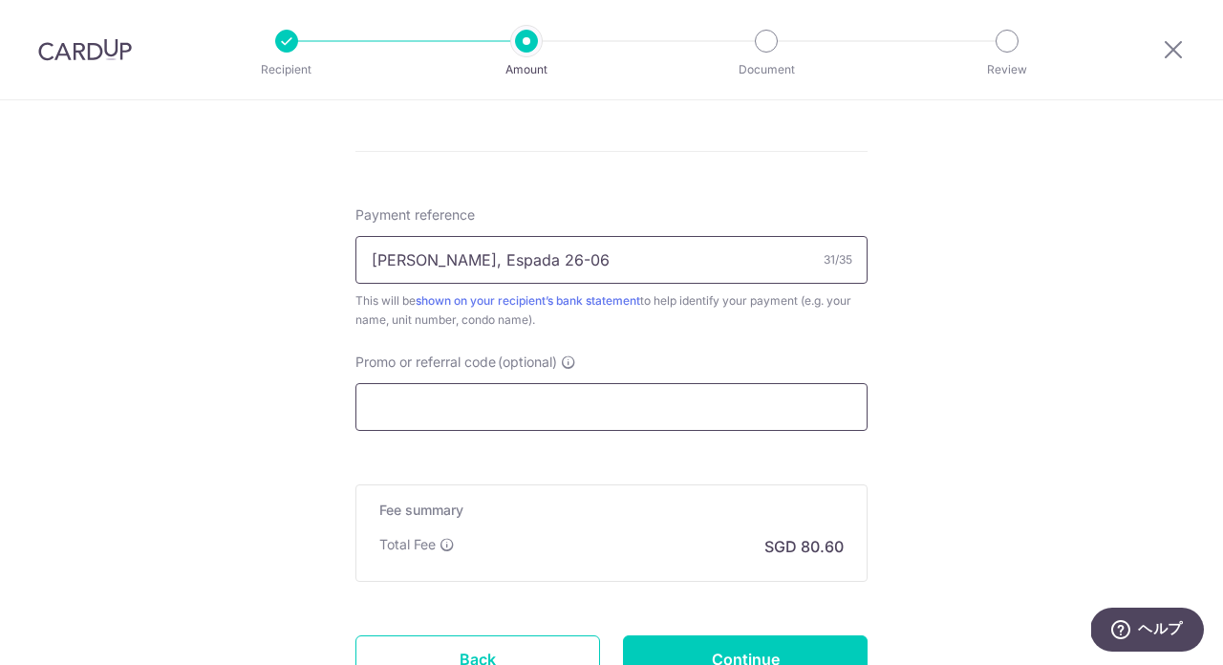
type input "Hironobu Fukuzawa, Espada 26-06"
click at [437, 412] on input "Promo or referral code (optional)" at bounding box center [611, 407] width 512 height 48
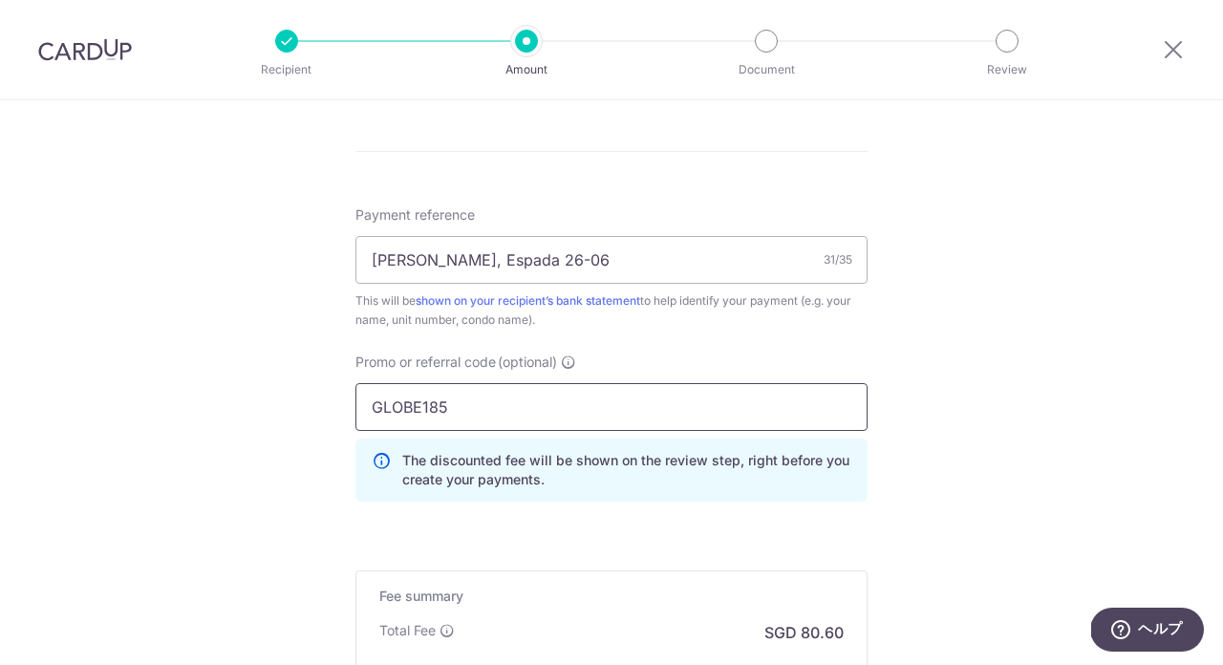
type input "GLOBE185"
click button "Add Card" at bounding box center [0, 0] width 0 height 0
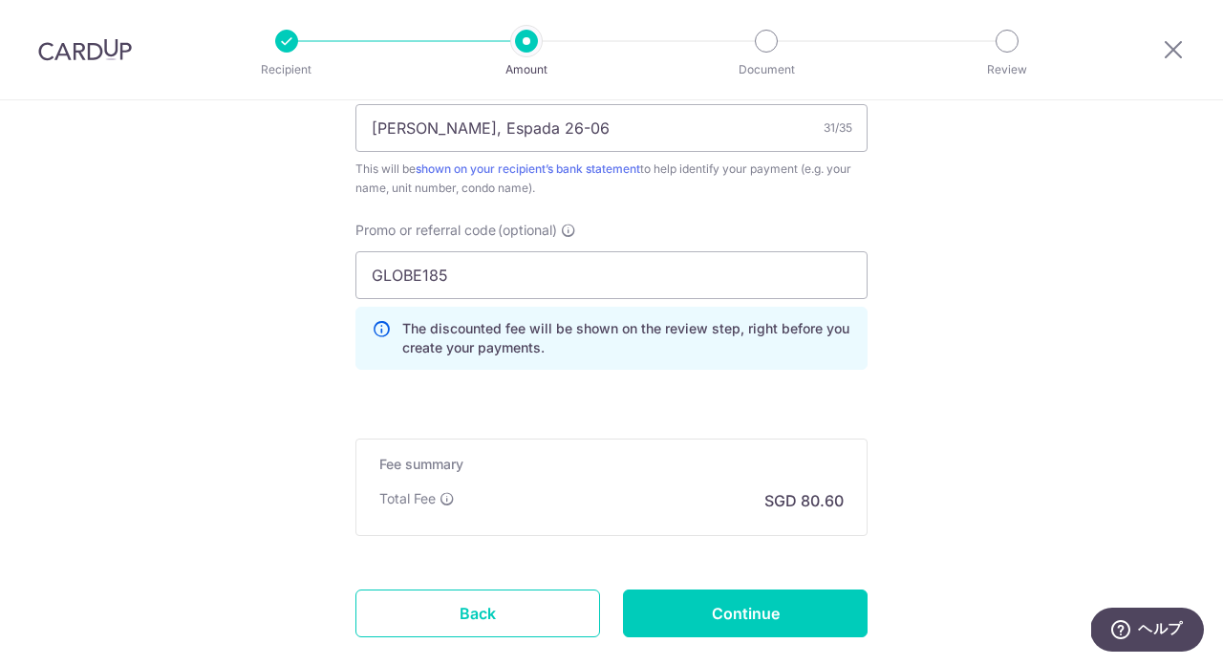
scroll to position [1250, 0]
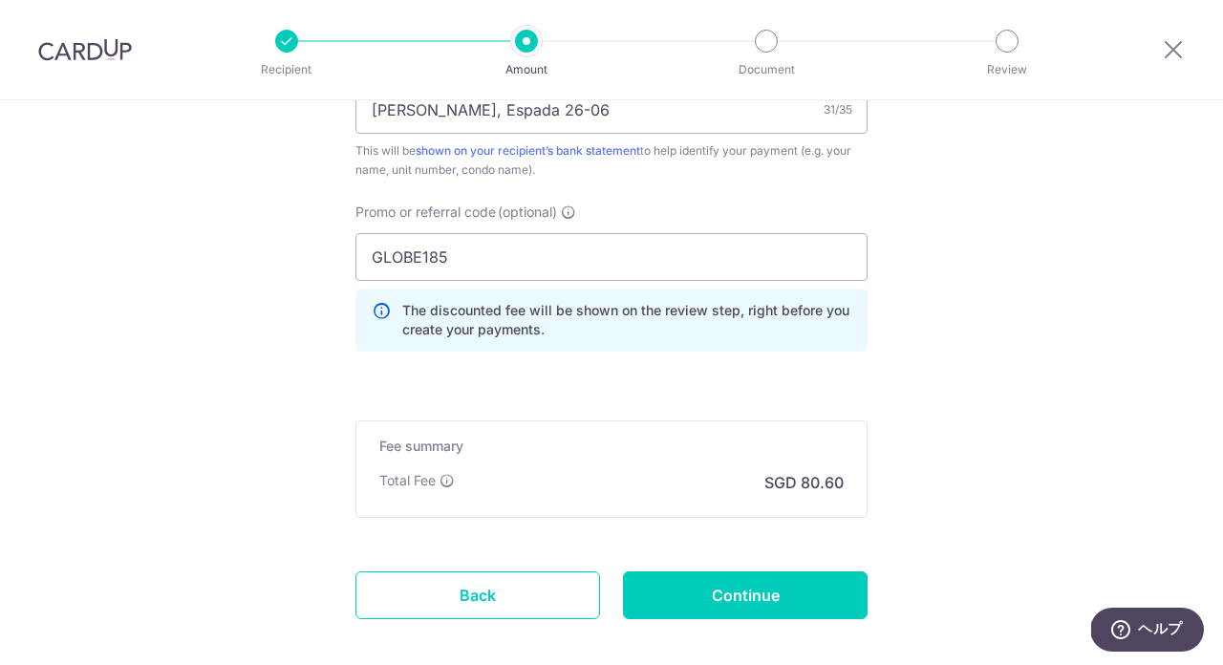
click at [481, 262] on input "GLOBE185" at bounding box center [611, 257] width 512 height 48
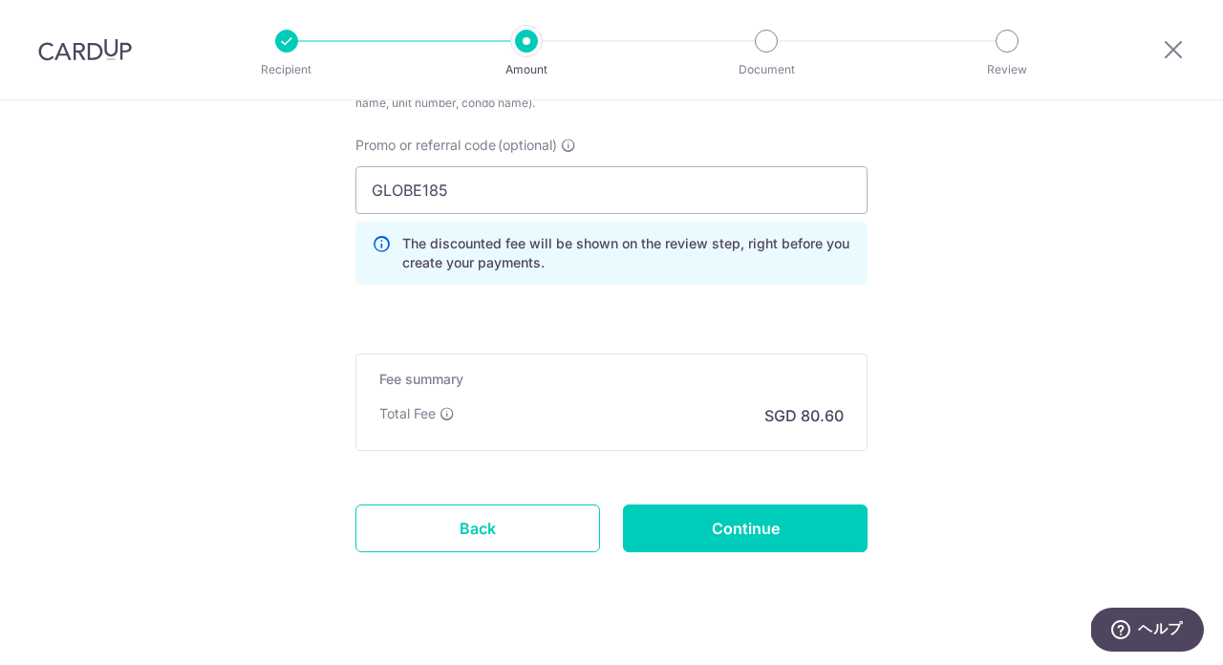
scroll to position [1347, 0]
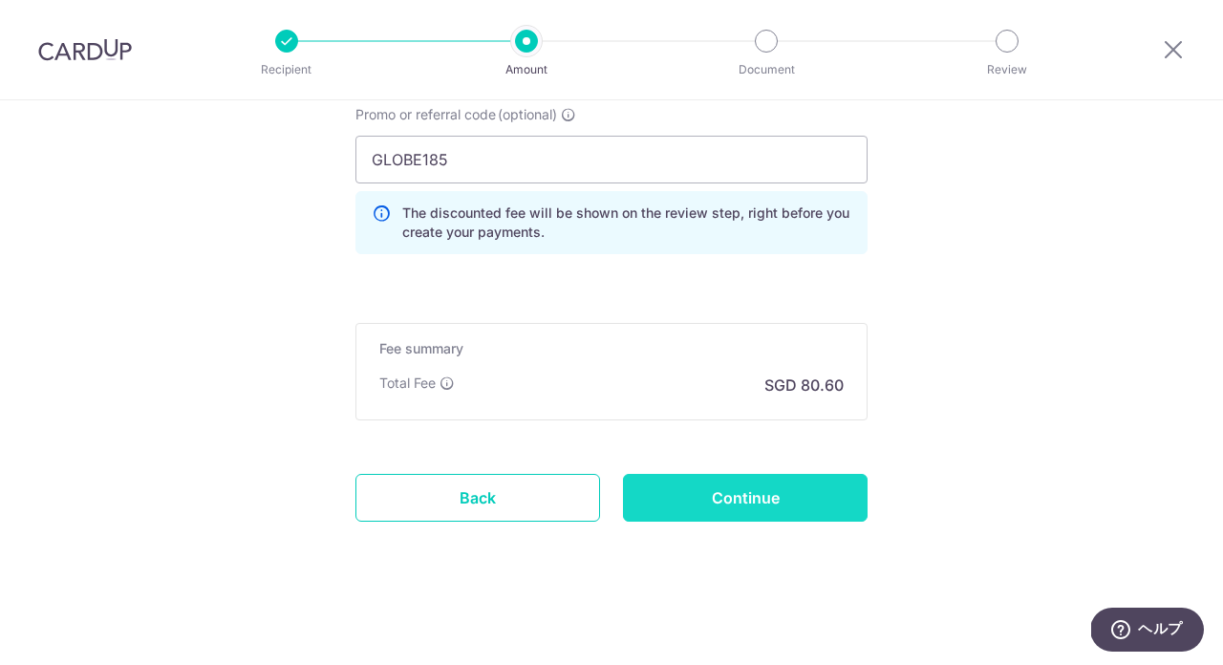
click at [660, 477] on input "Continue" at bounding box center [745, 498] width 245 height 48
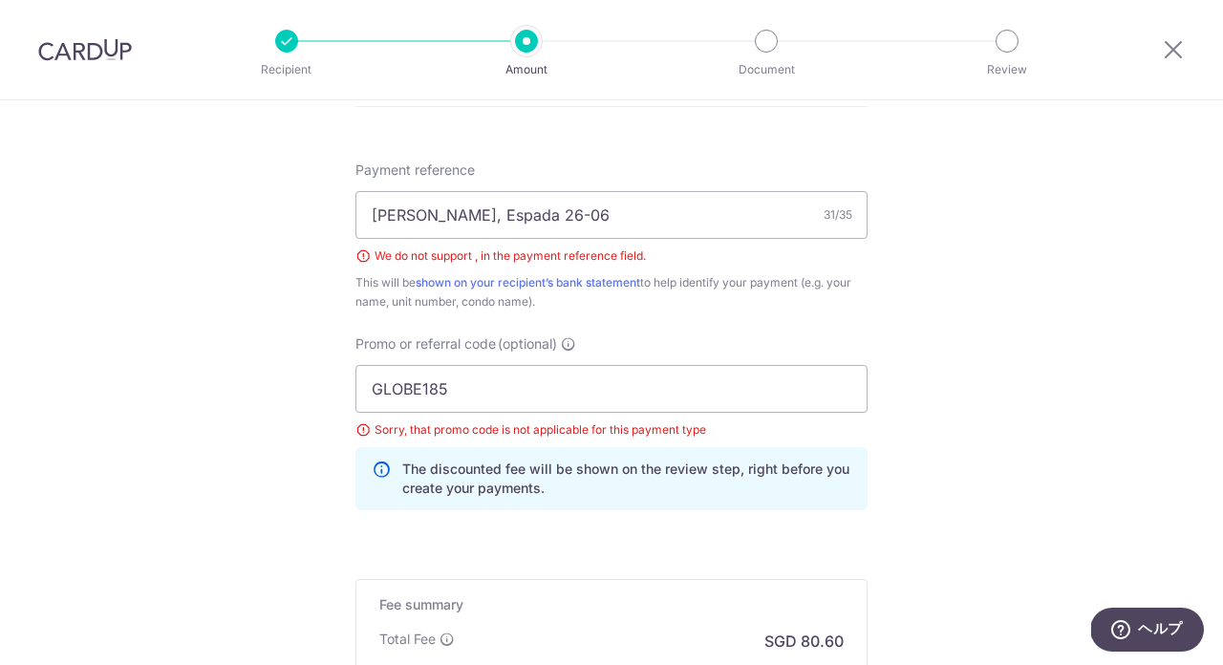
scroll to position [1036, 0]
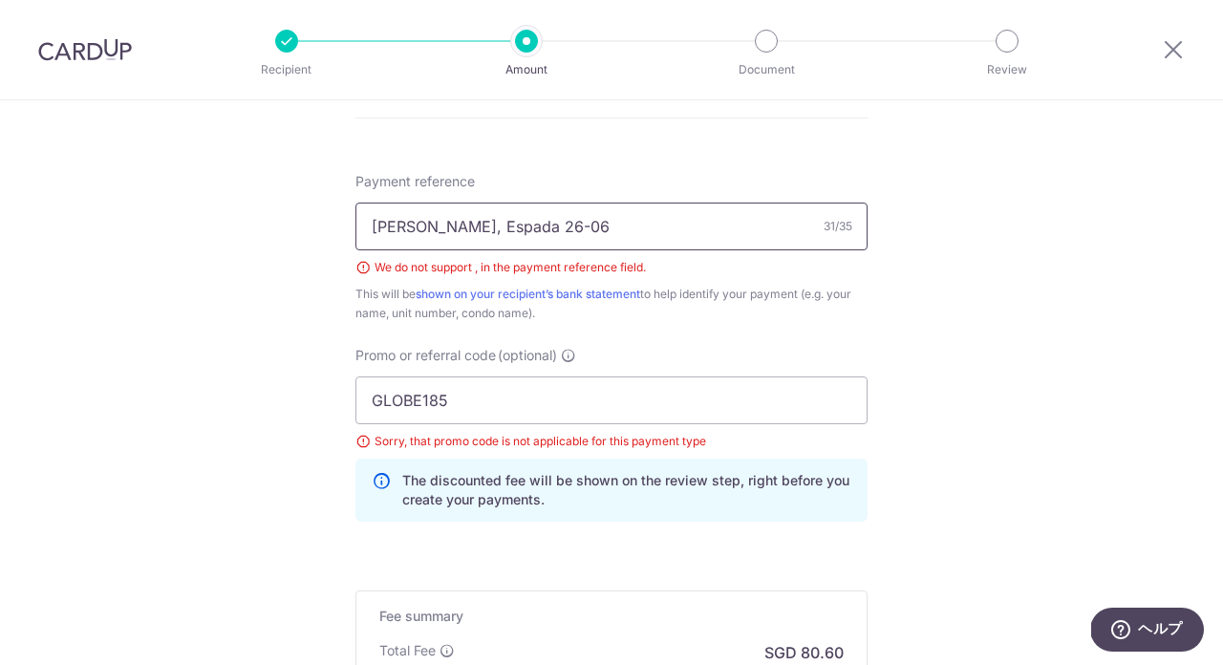
click at [522, 230] on input "Hironobu Fukuzawa, Espada 26-06" at bounding box center [611, 227] width 512 height 48
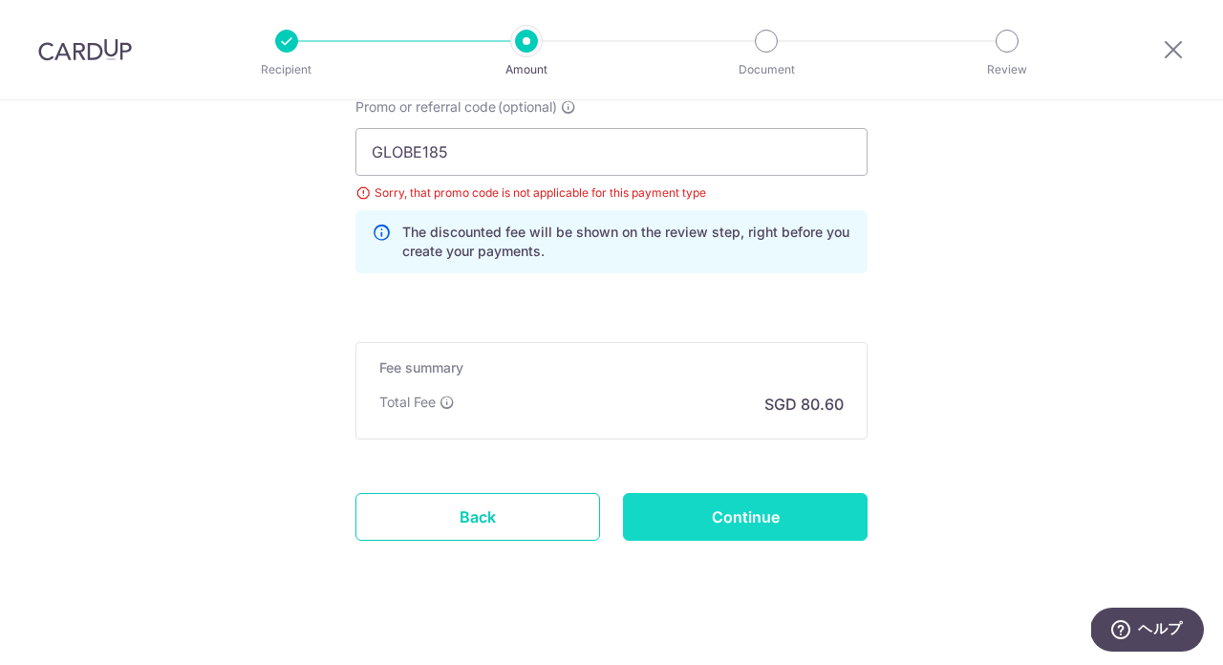
scroll to position [1303, 0]
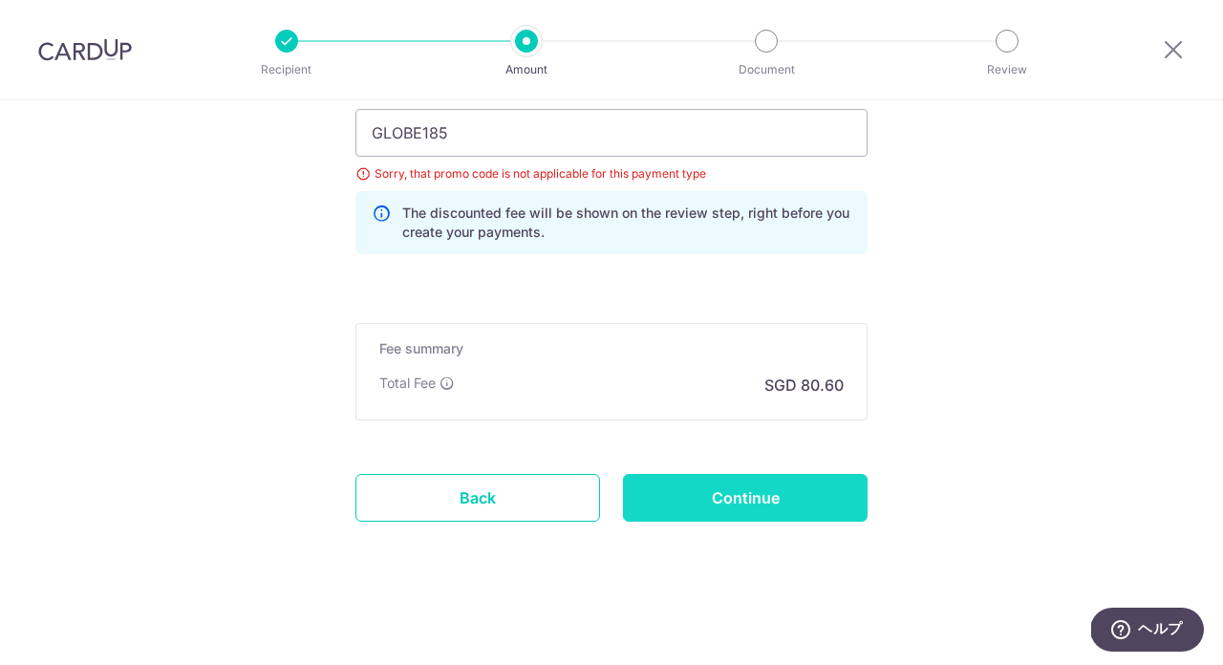
type input "[PERSON_NAME] Espada 26-06"
click at [707, 506] on input "Continue" at bounding box center [745, 498] width 245 height 48
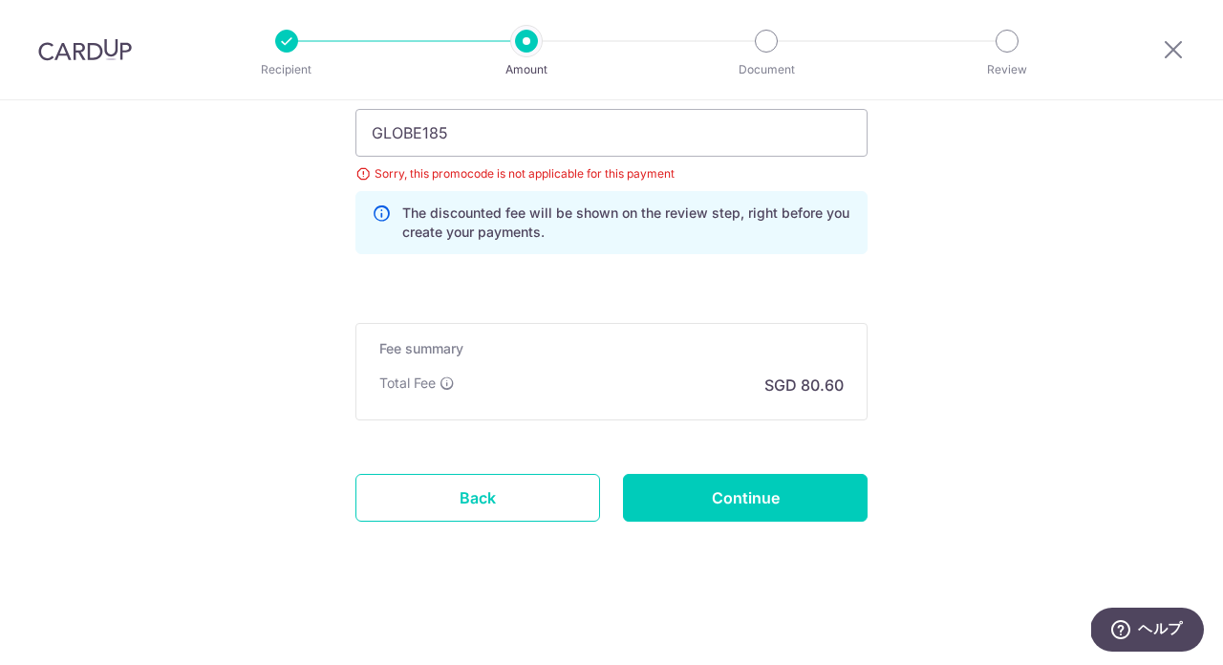
scroll to position [1228, 0]
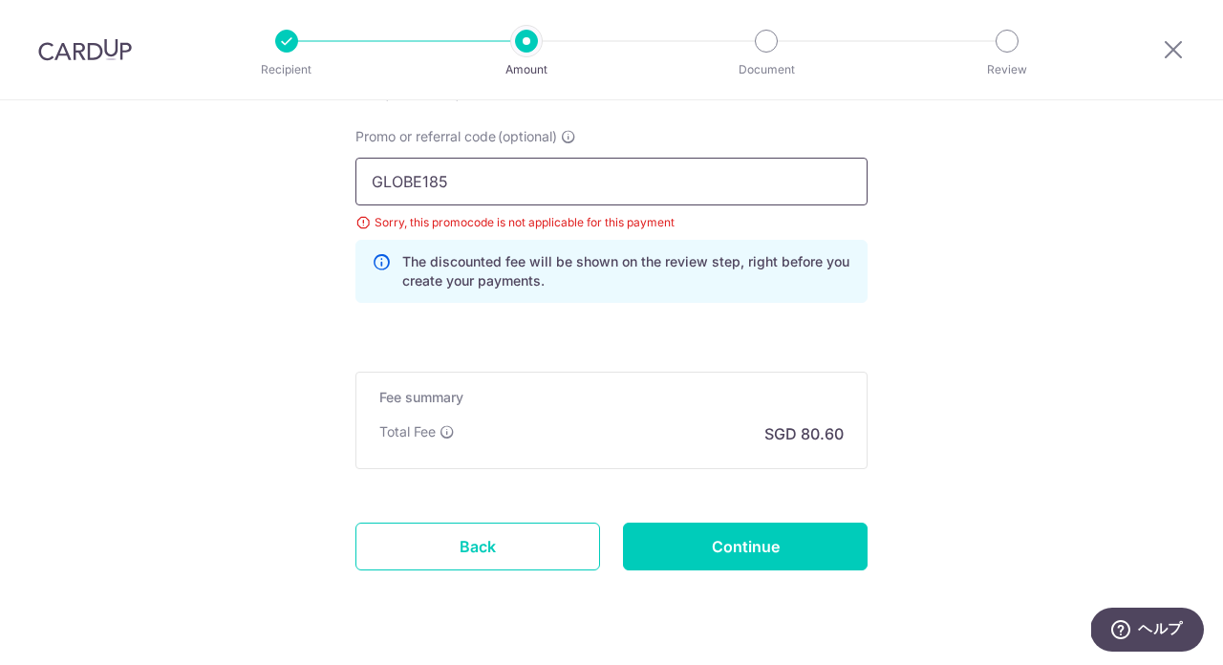
click at [503, 181] on input "GLOBE185" at bounding box center [611, 182] width 512 height 48
paste input "096762"
paste input "SAVERENT179"
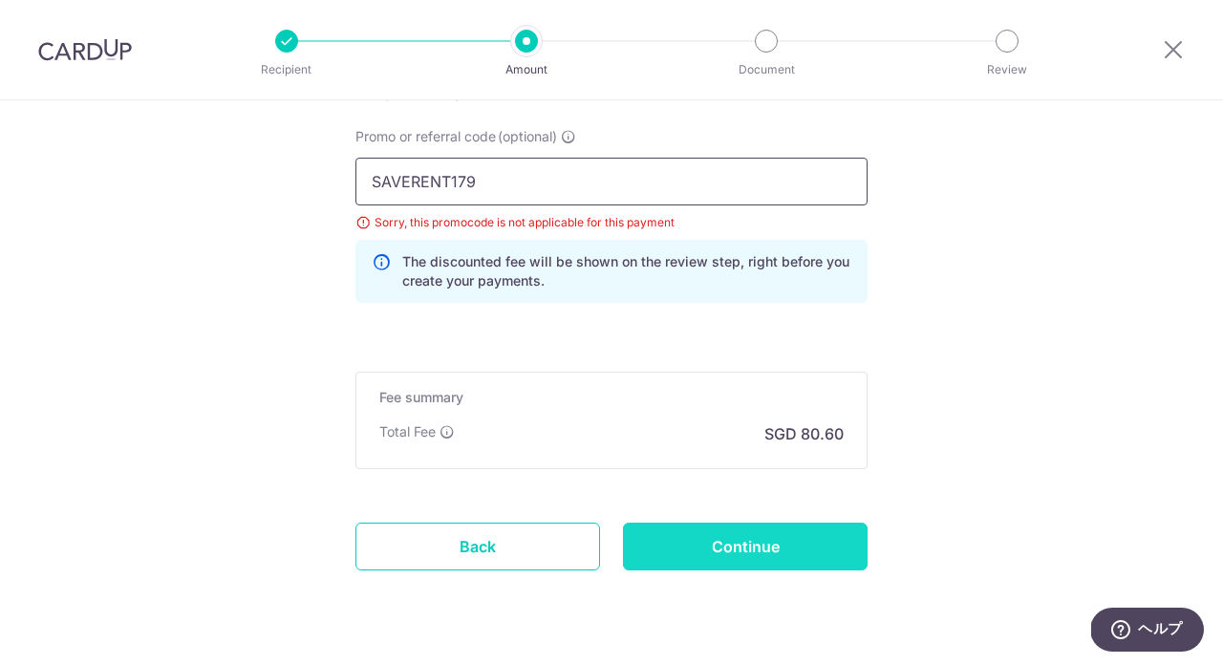
type input "SAVERENT179"
click at [733, 547] on input "Continue" at bounding box center [745, 547] width 245 height 48
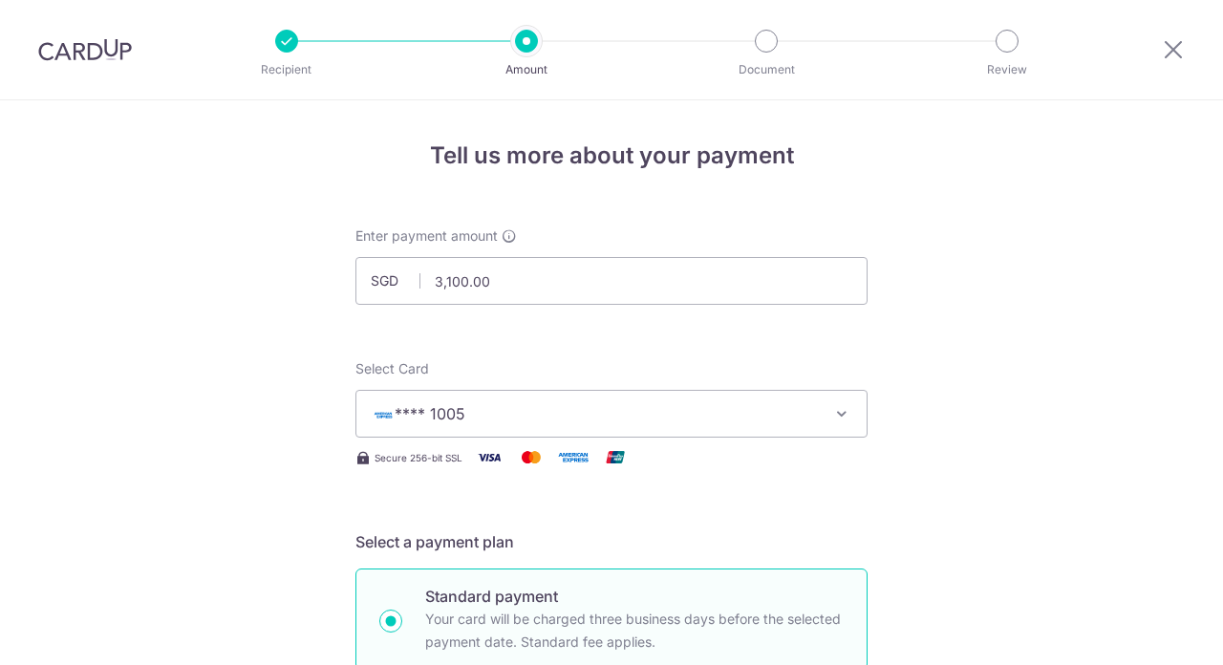
scroll to position [1277, 0]
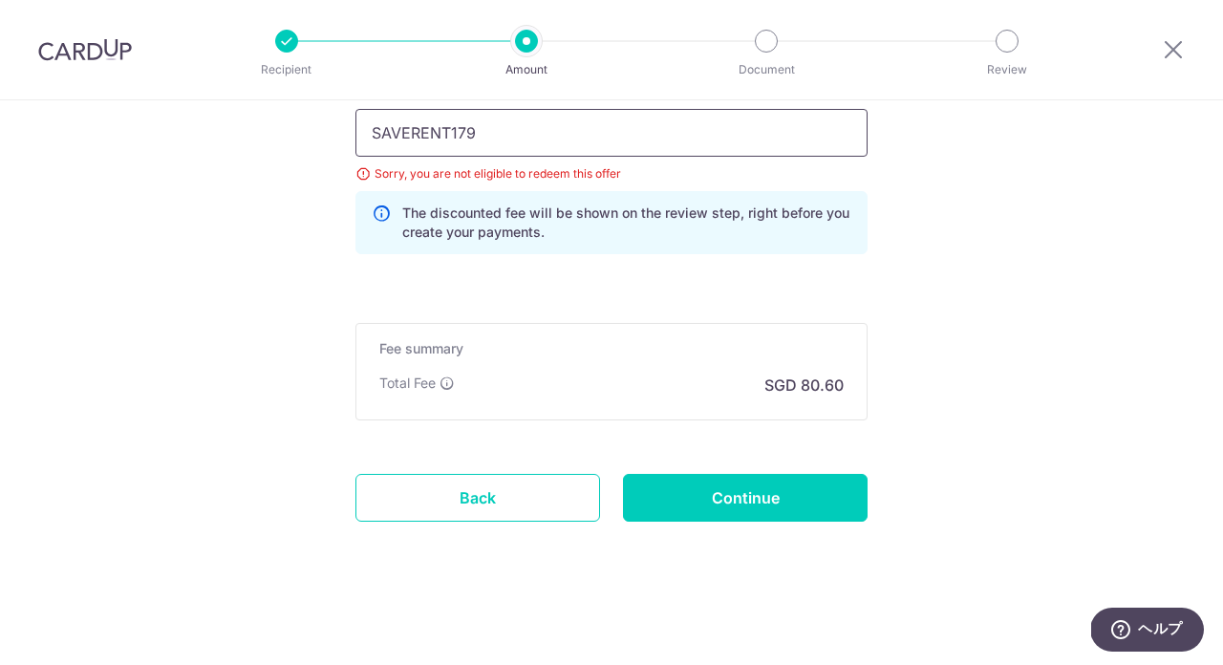
click at [582, 128] on input "SAVERENT179" at bounding box center [611, 133] width 512 height 48
paste input "REC185"
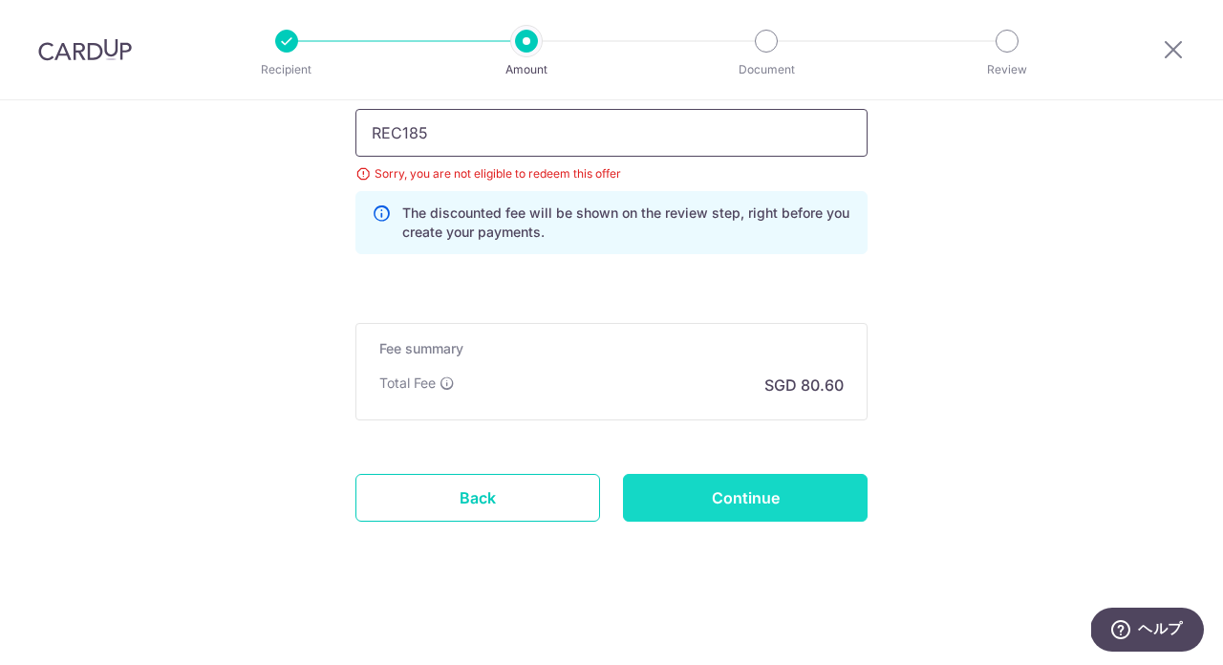
type input "REC185"
click at [707, 487] on input "Continue" at bounding box center [745, 498] width 245 height 48
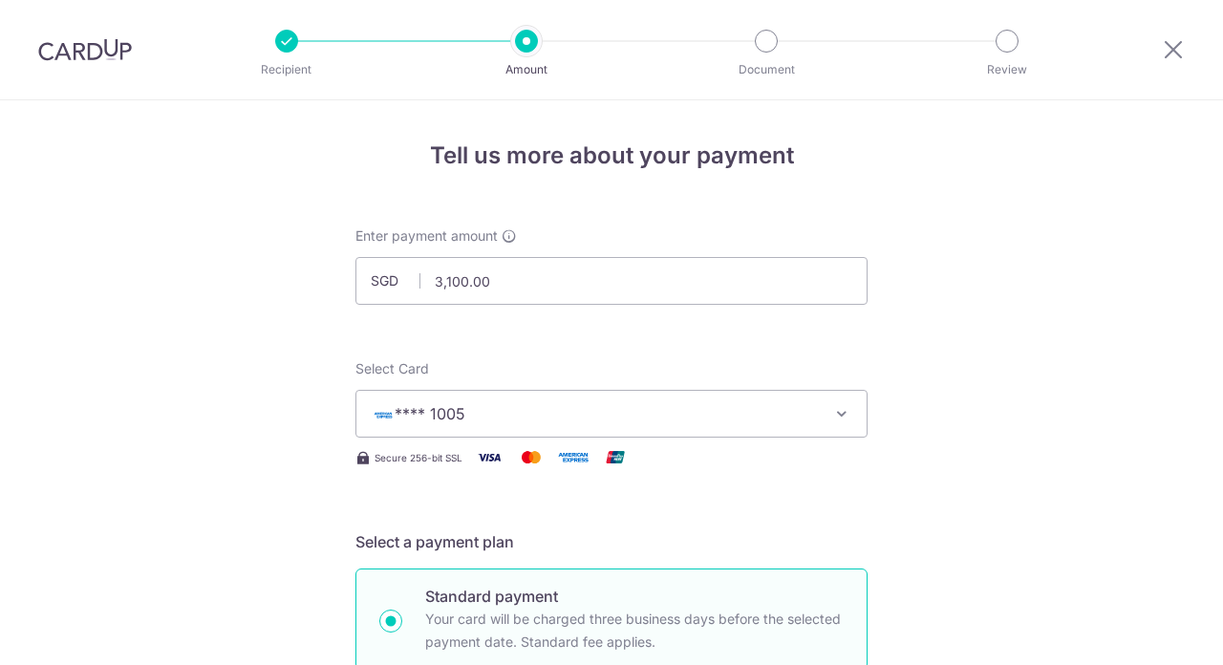
scroll to position [1277, 0]
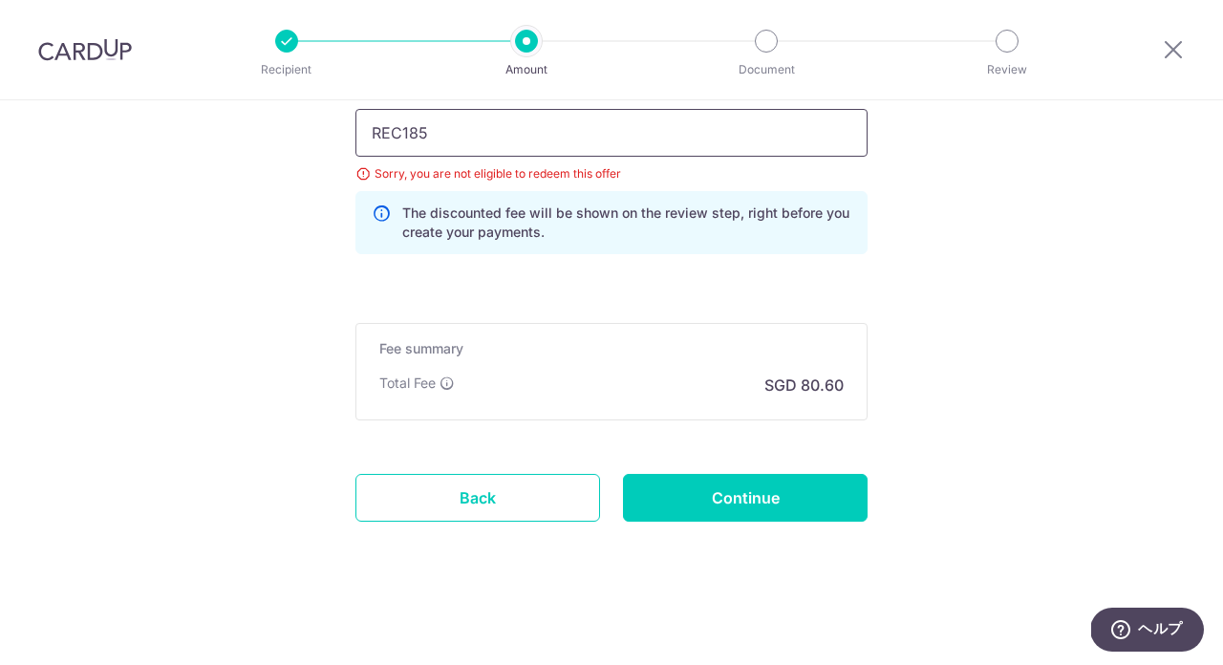
click at [456, 123] on input "REC185" at bounding box center [611, 133] width 512 height 48
paste input "OFF22"
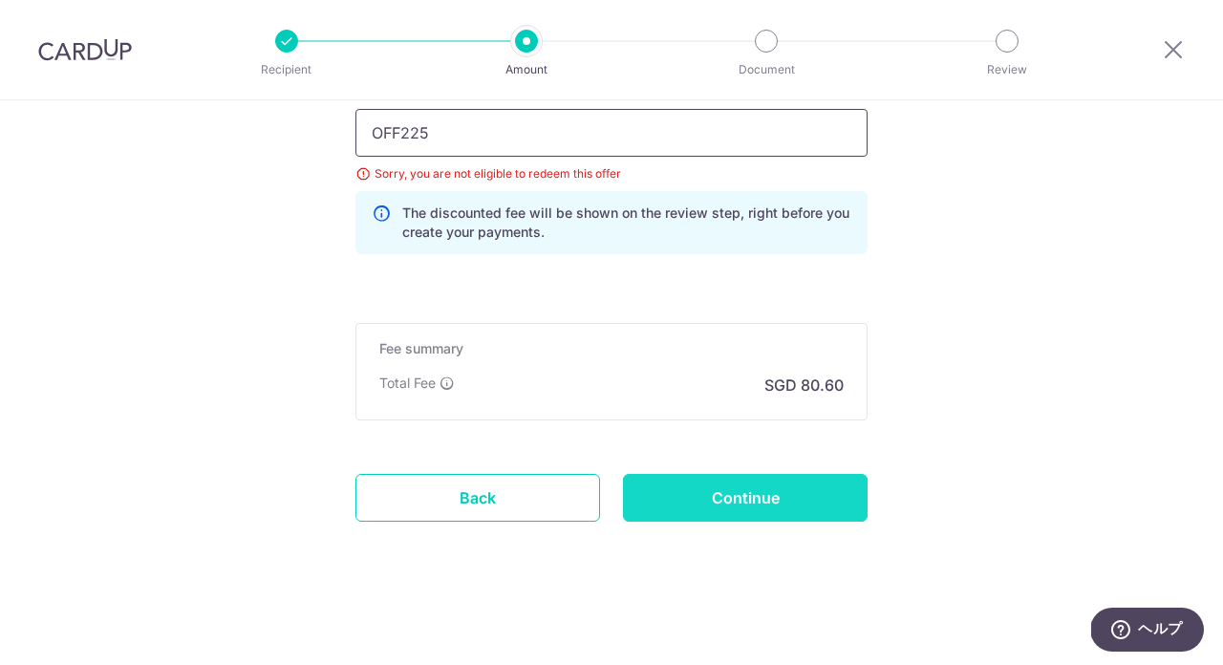
type input "OFF225"
click at [713, 502] on input "Continue" at bounding box center [745, 498] width 245 height 48
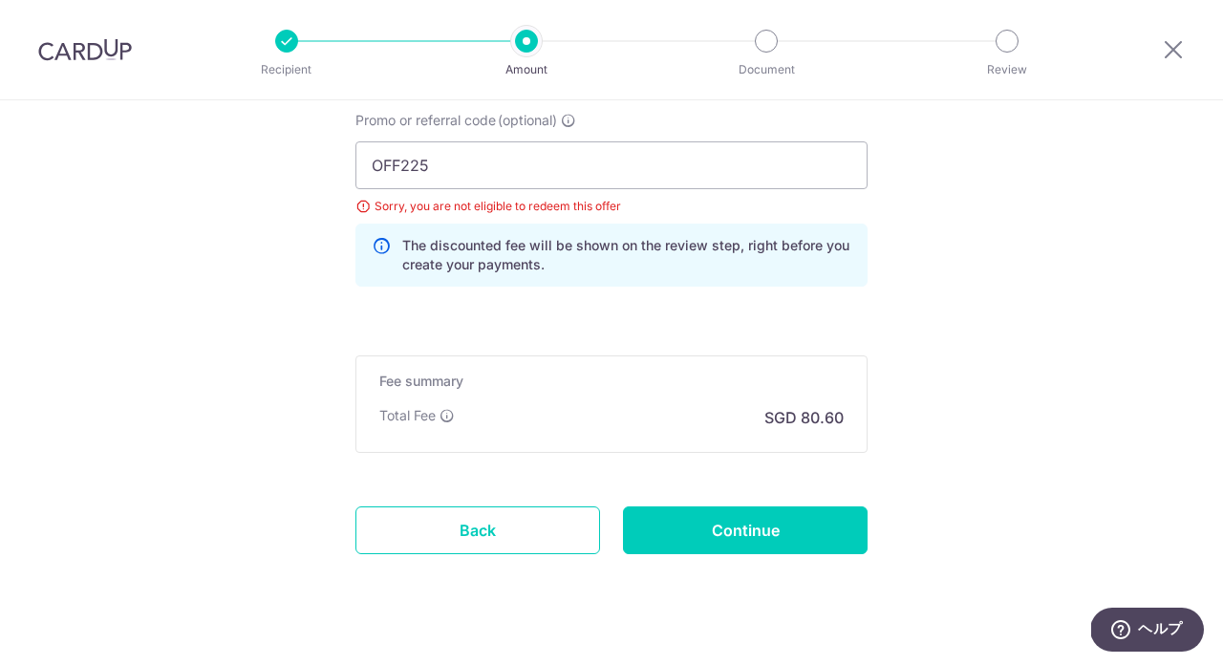
scroll to position [1277, 0]
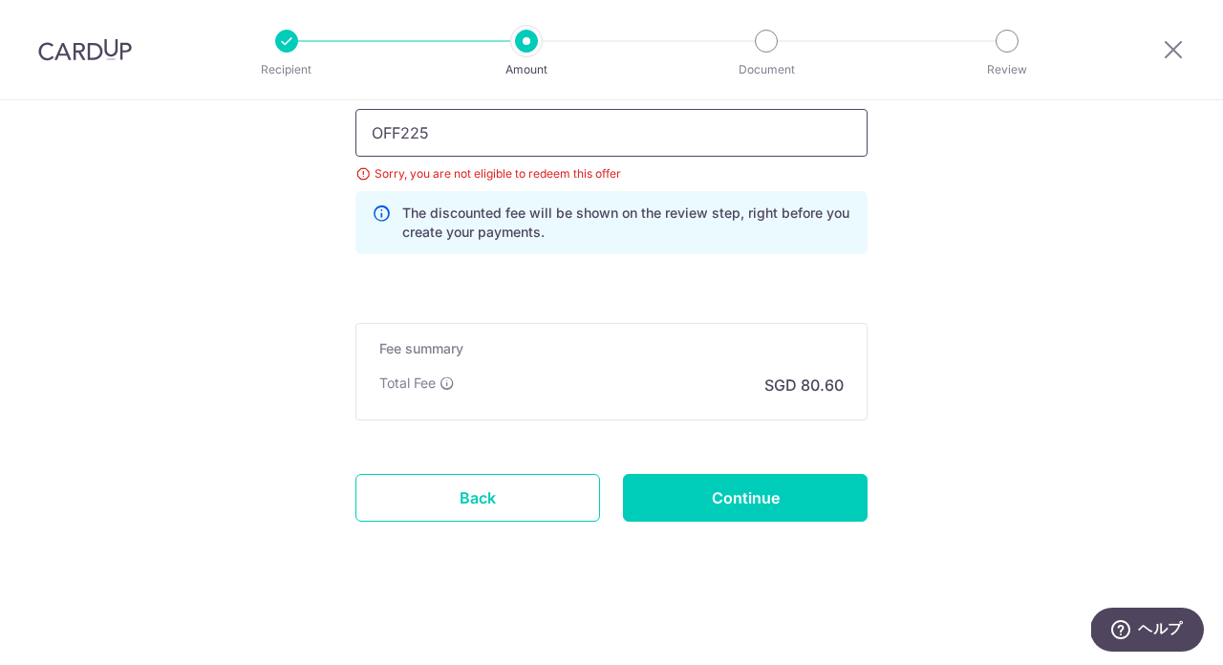
click at [519, 134] on input "OFF225" at bounding box center [611, 133] width 512 height 48
paste input "3HOME25R"
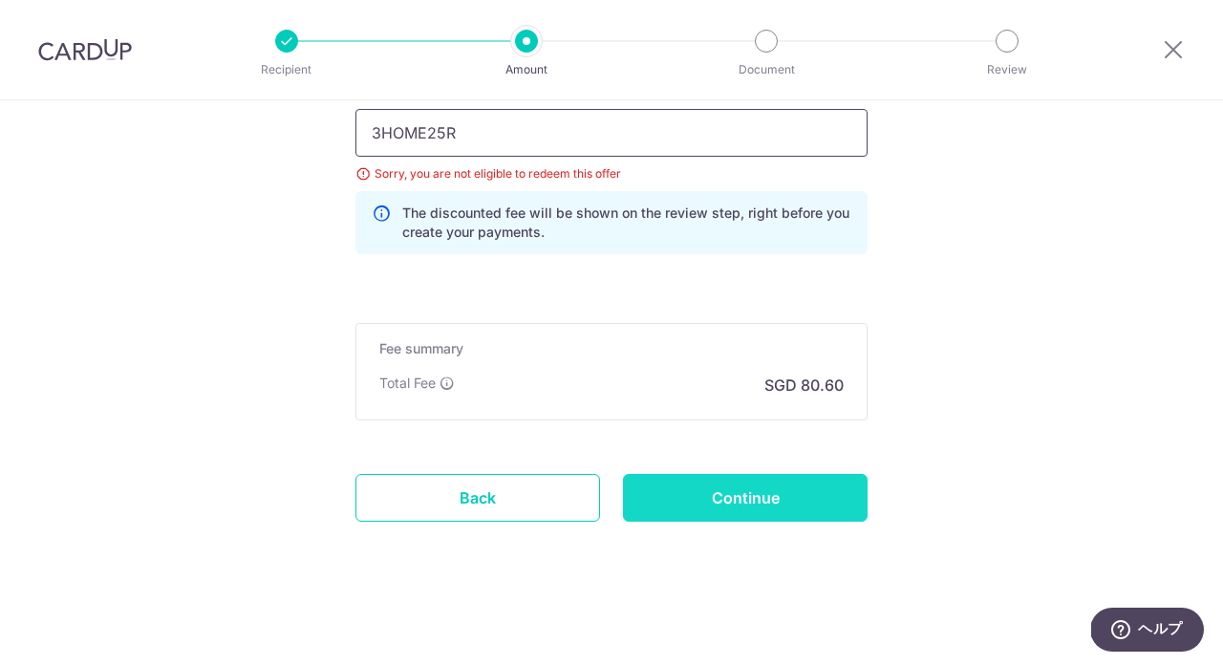
type input "3HOME25R"
click at [698, 494] on input "Continue" at bounding box center [745, 498] width 245 height 48
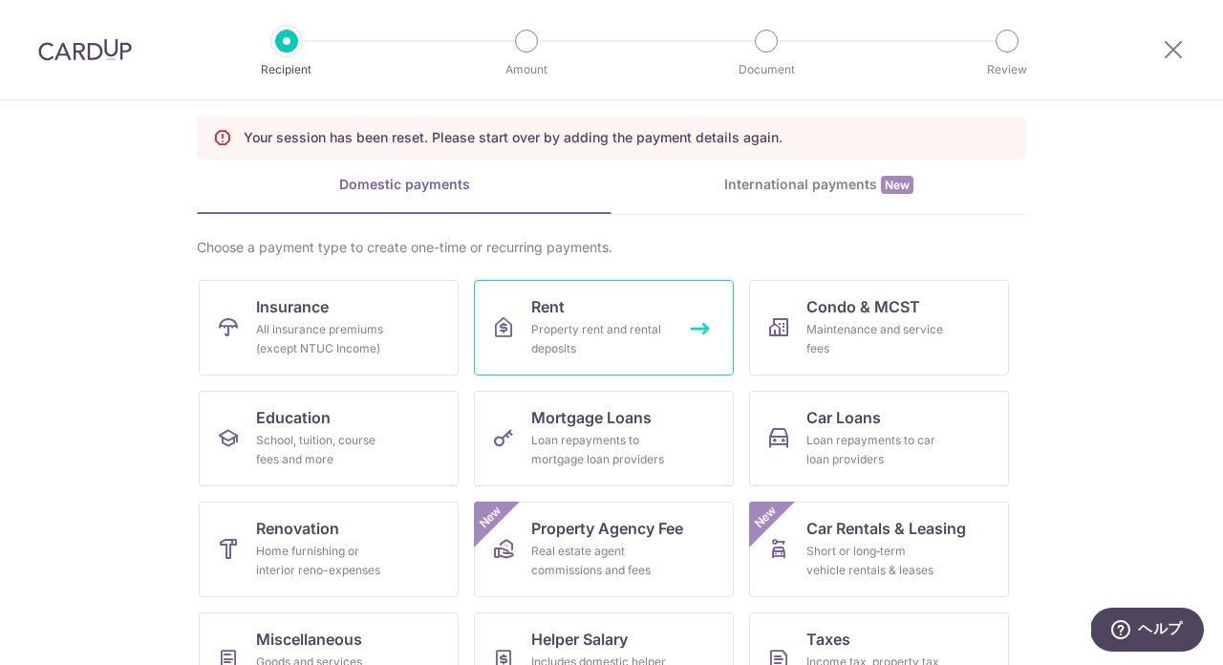
scroll to position [95, 0]
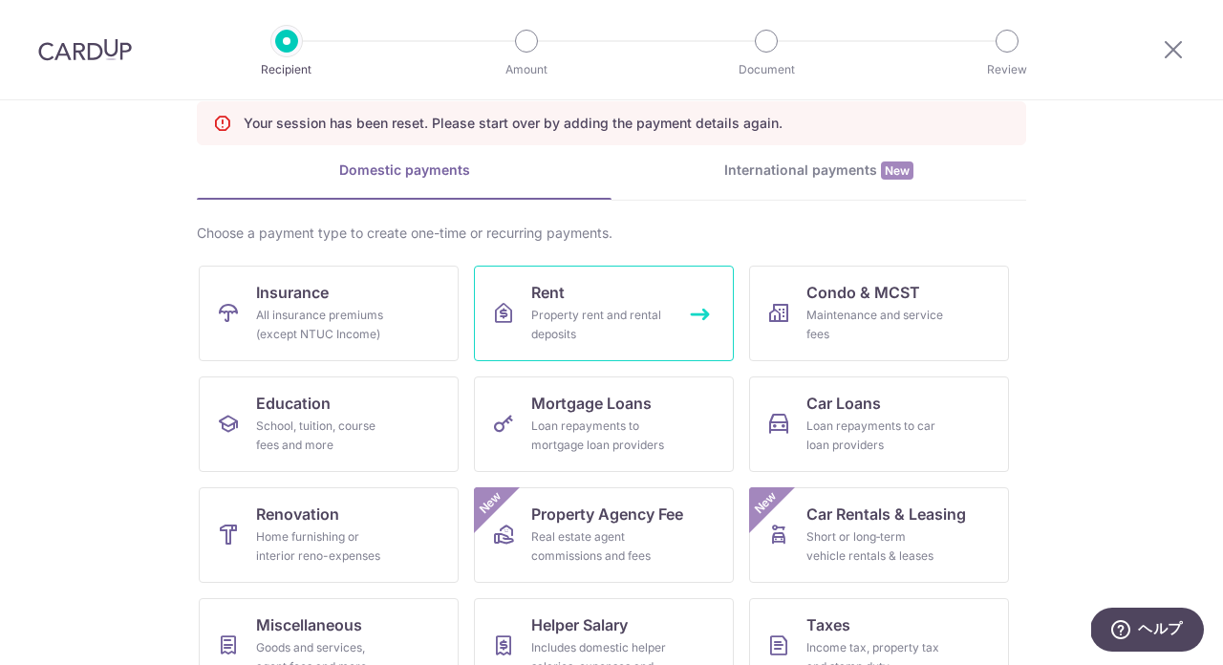
click at [565, 306] on div "Property rent and rental deposits" at bounding box center [600, 325] width 138 height 38
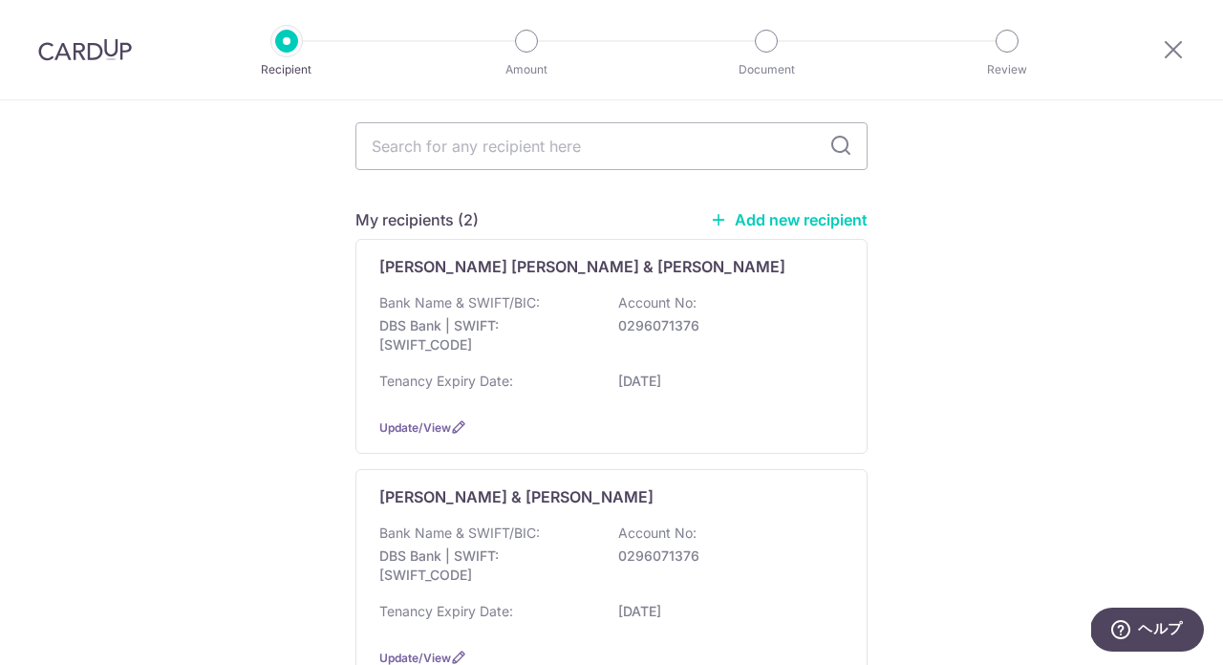
scroll to position [167, 0]
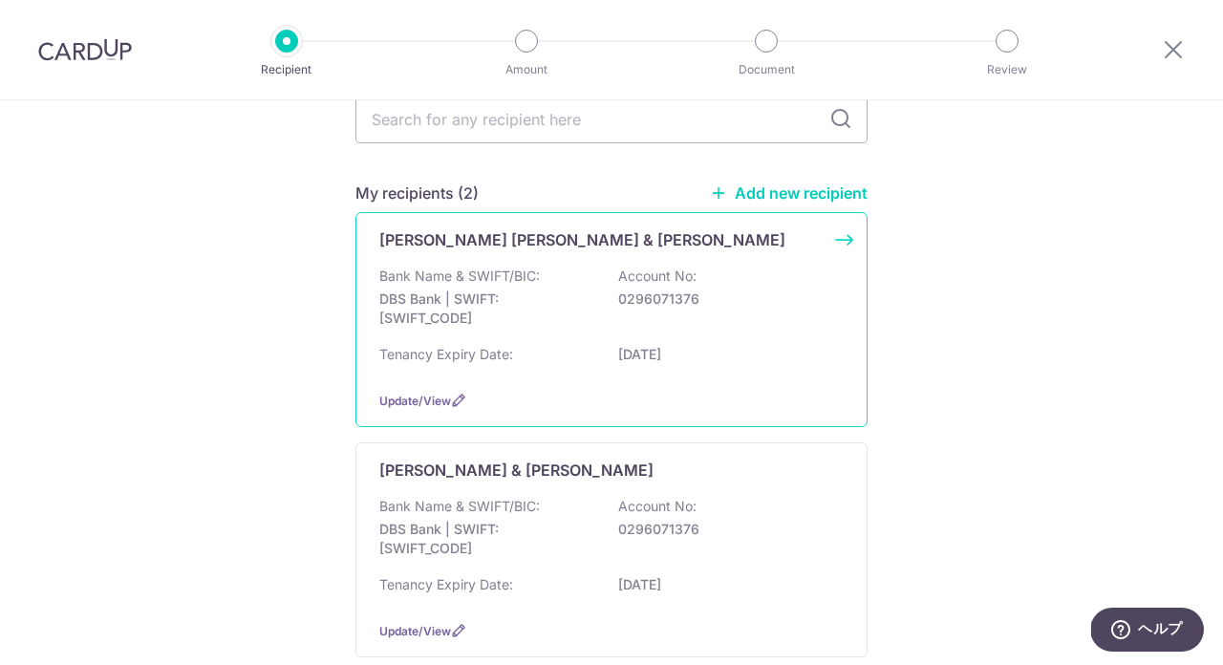
click at [507, 302] on p "DBS Bank | SWIFT: DBSSSGSGXXX" at bounding box center [486, 309] width 214 height 38
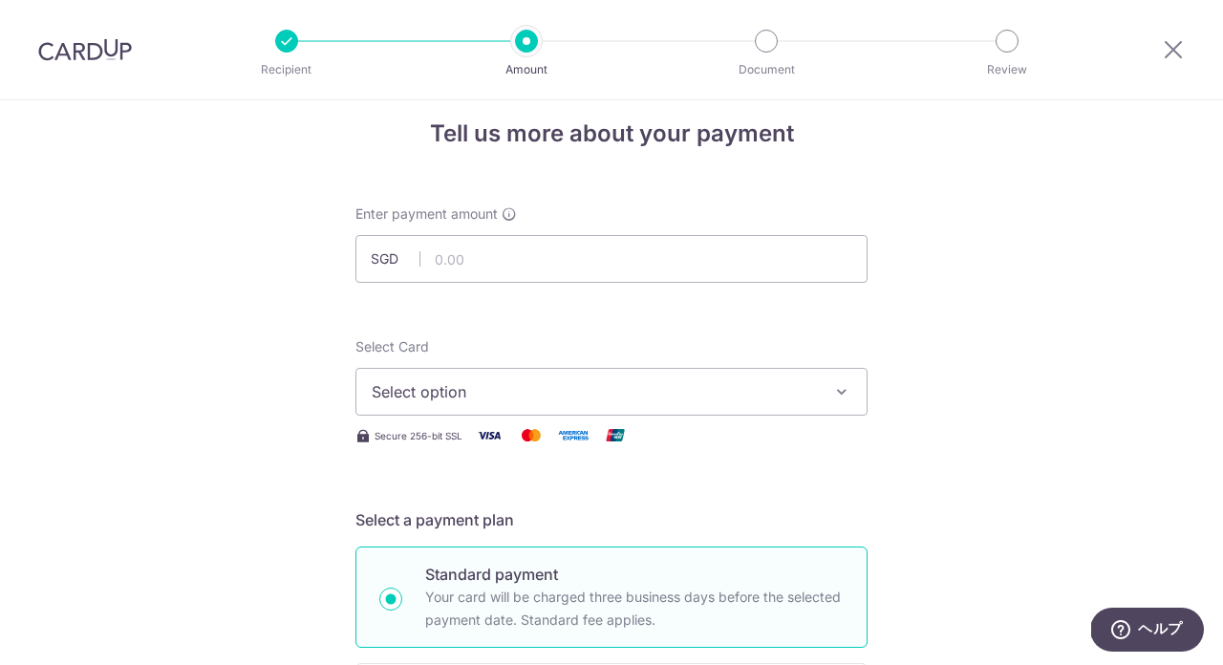
scroll to position [23, 0]
click at [515, 263] on input "text" at bounding box center [611, 258] width 512 height 48
type input "3,100.00"
click at [479, 388] on span "Select option" at bounding box center [594, 390] width 445 height 23
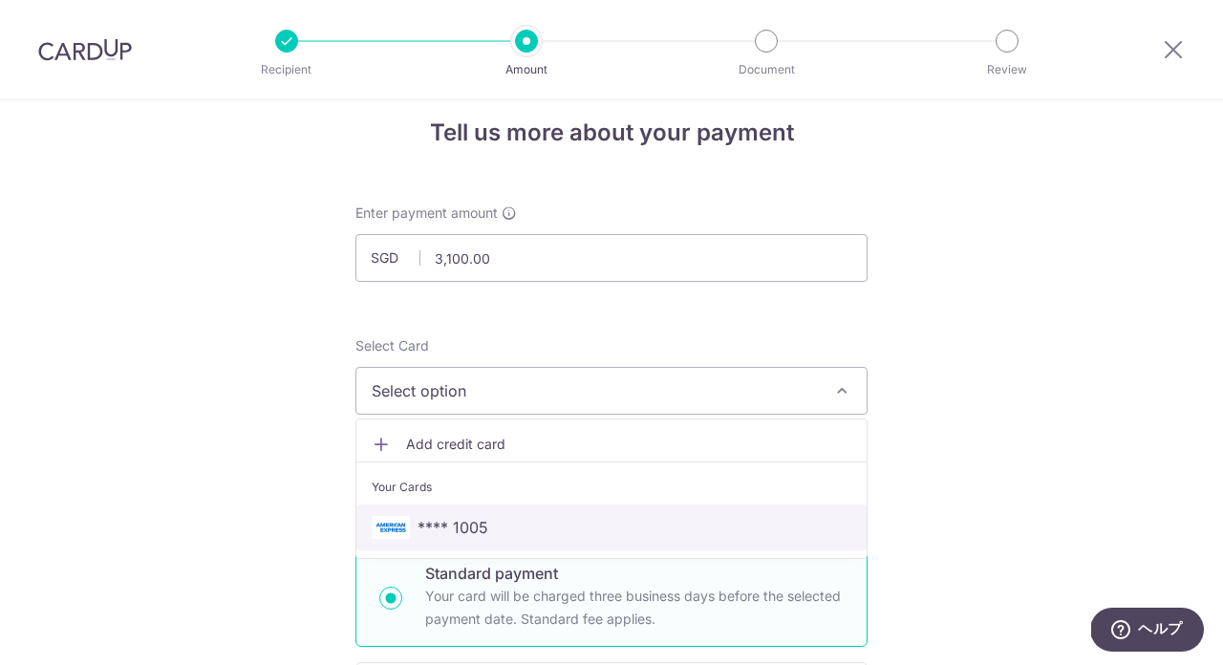
click at [439, 520] on span "**** 1005" at bounding box center [453, 527] width 71 height 23
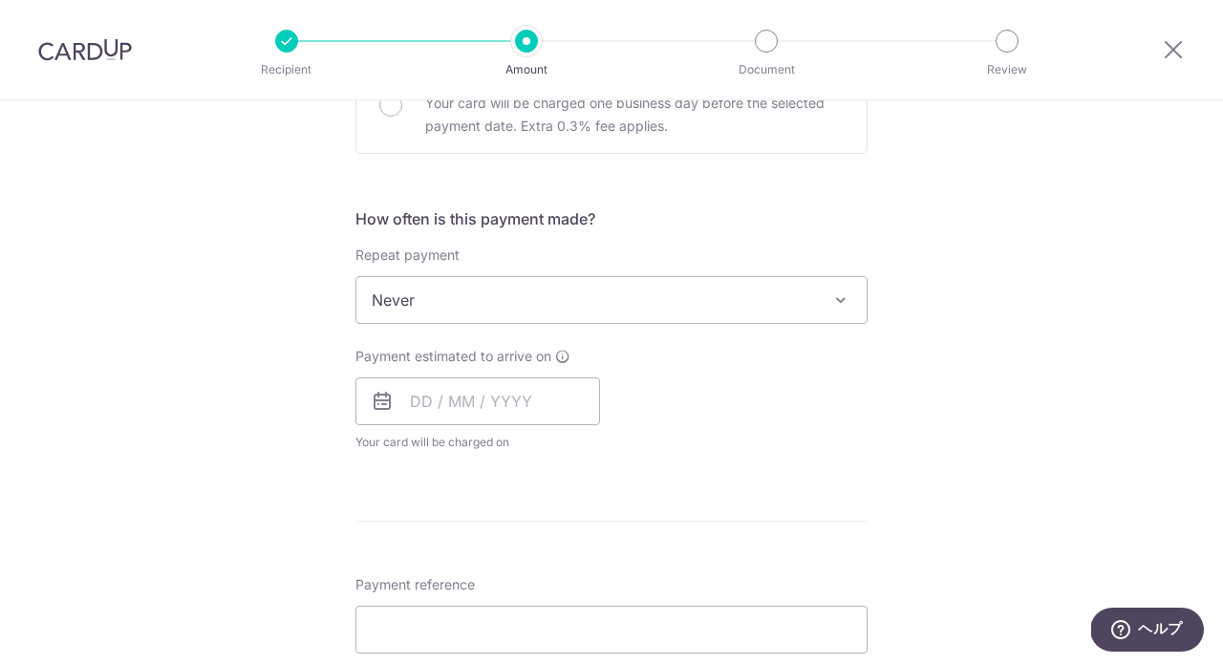
scroll to position [647, 0]
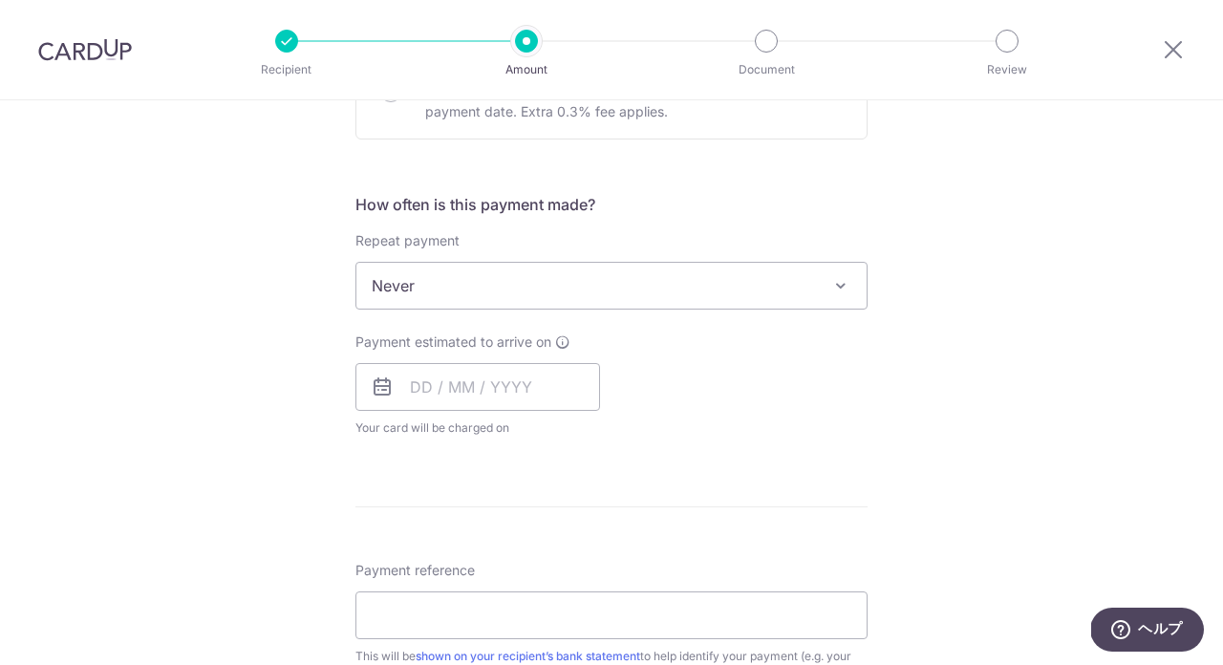
click at [567, 289] on span "Never" at bounding box center [611, 286] width 510 height 46
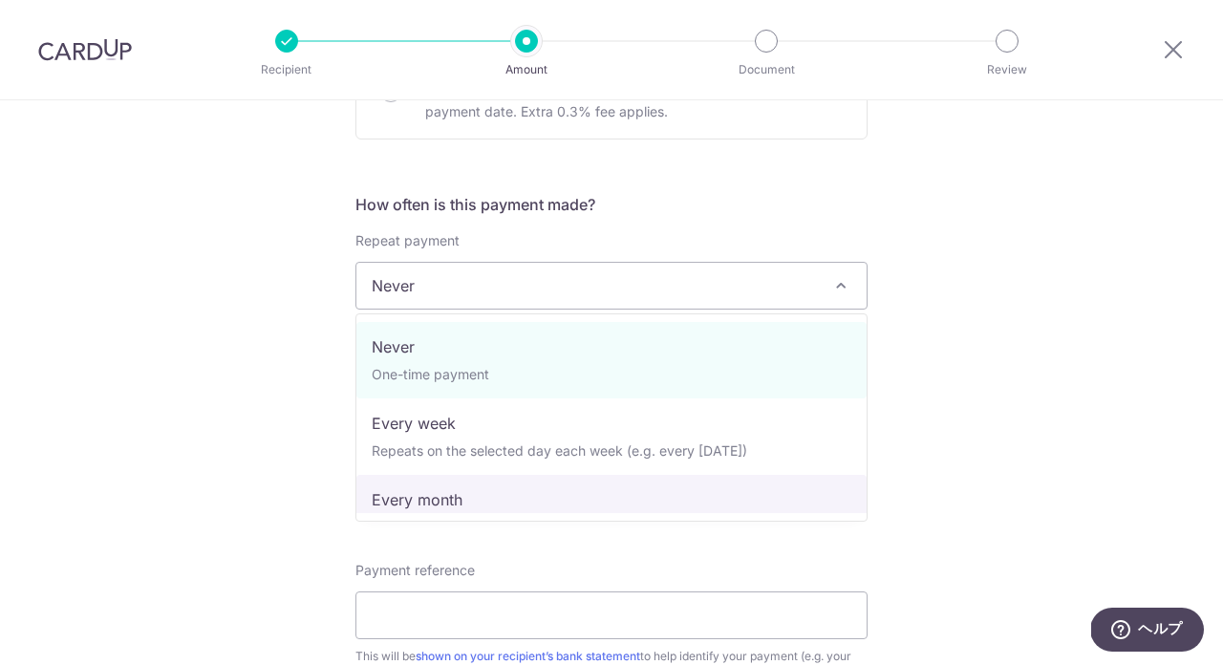
select select "3"
type input "14/10/2026"
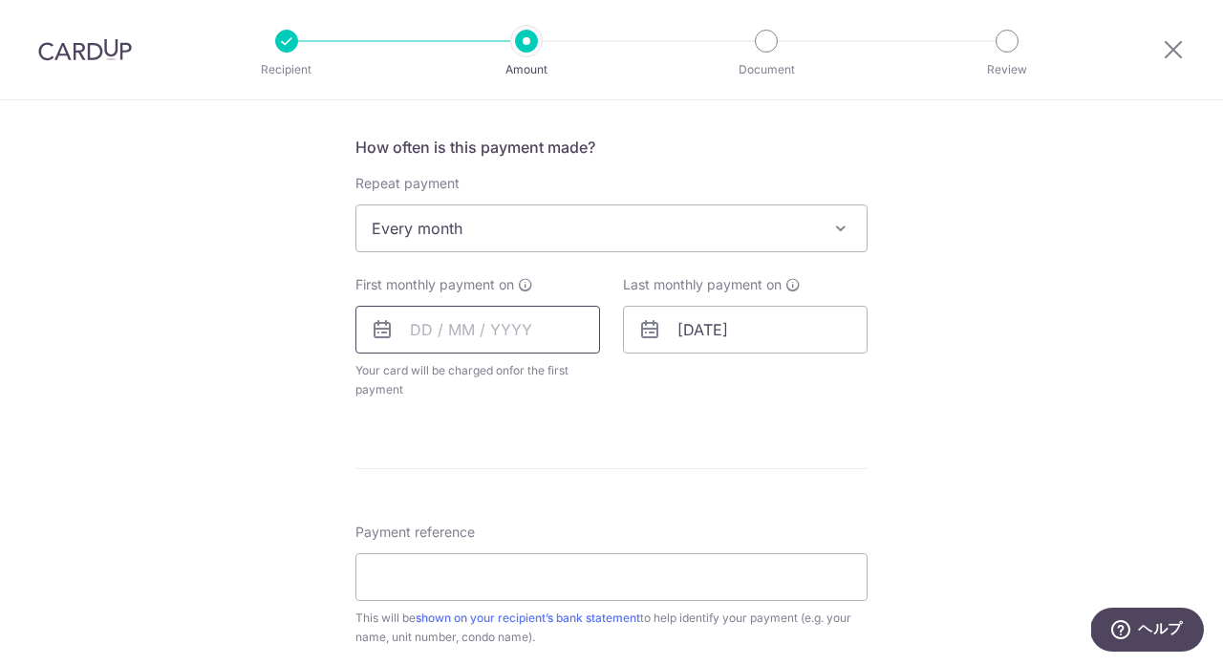
scroll to position [710, 0]
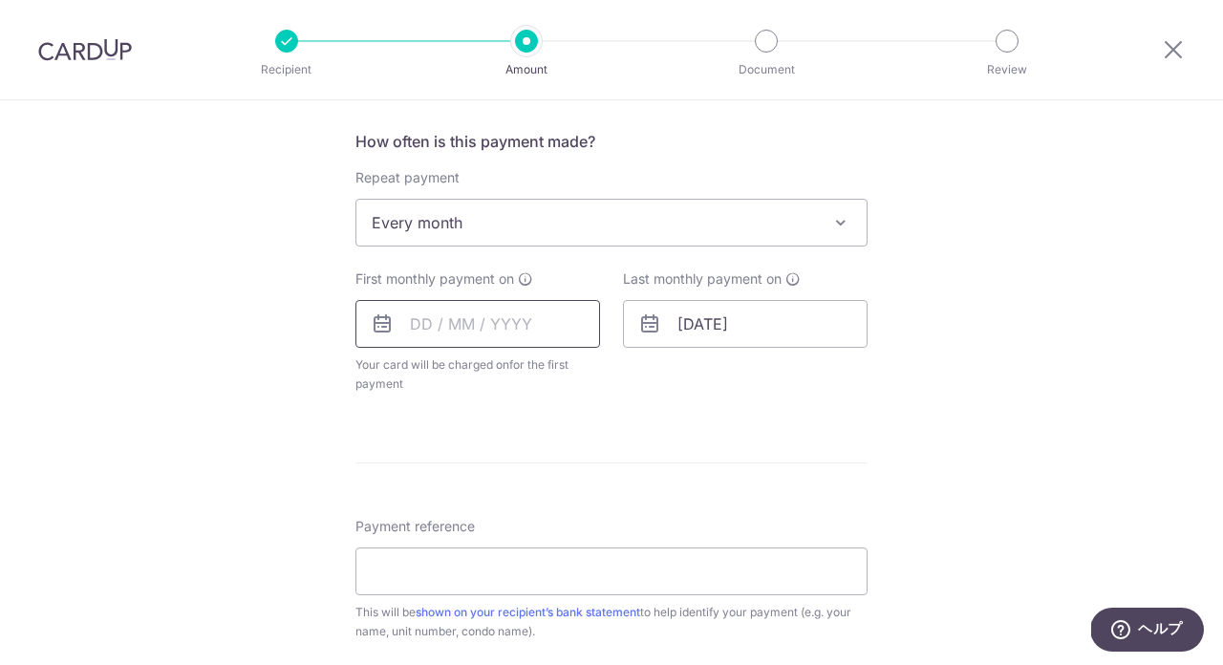
click at [511, 343] on input "text" at bounding box center [477, 324] width 245 height 48
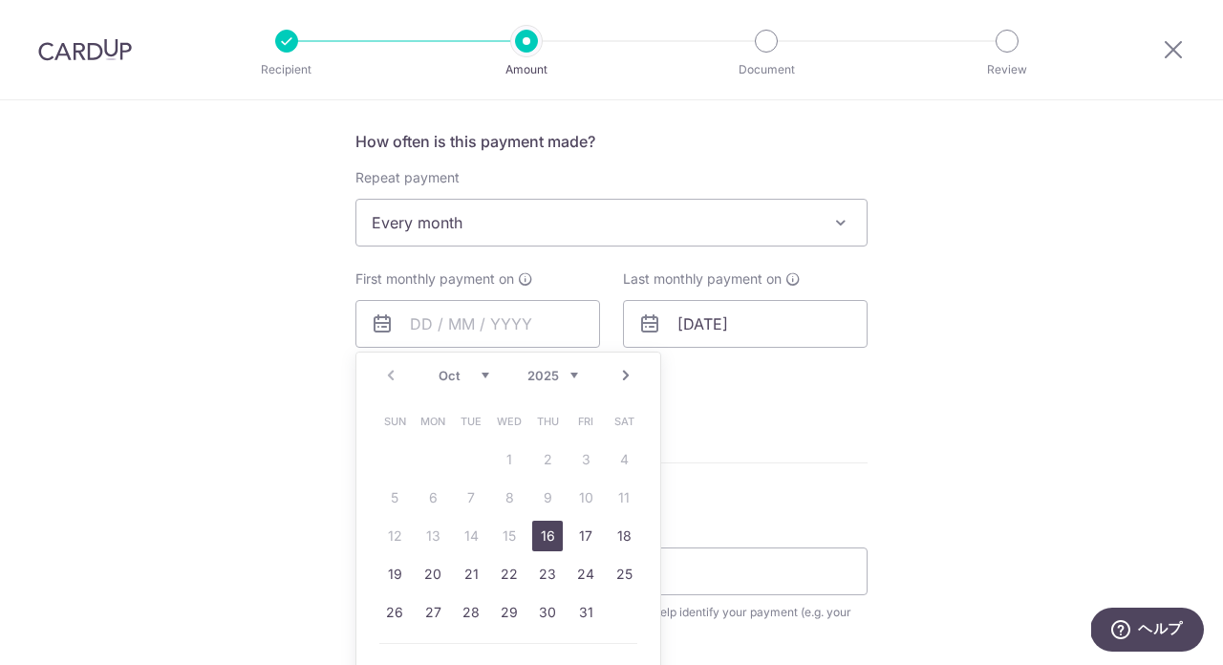
click at [545, 537] on link "16" at bounding box center [547, 536] width 31 height 31
type input "[DATE]"
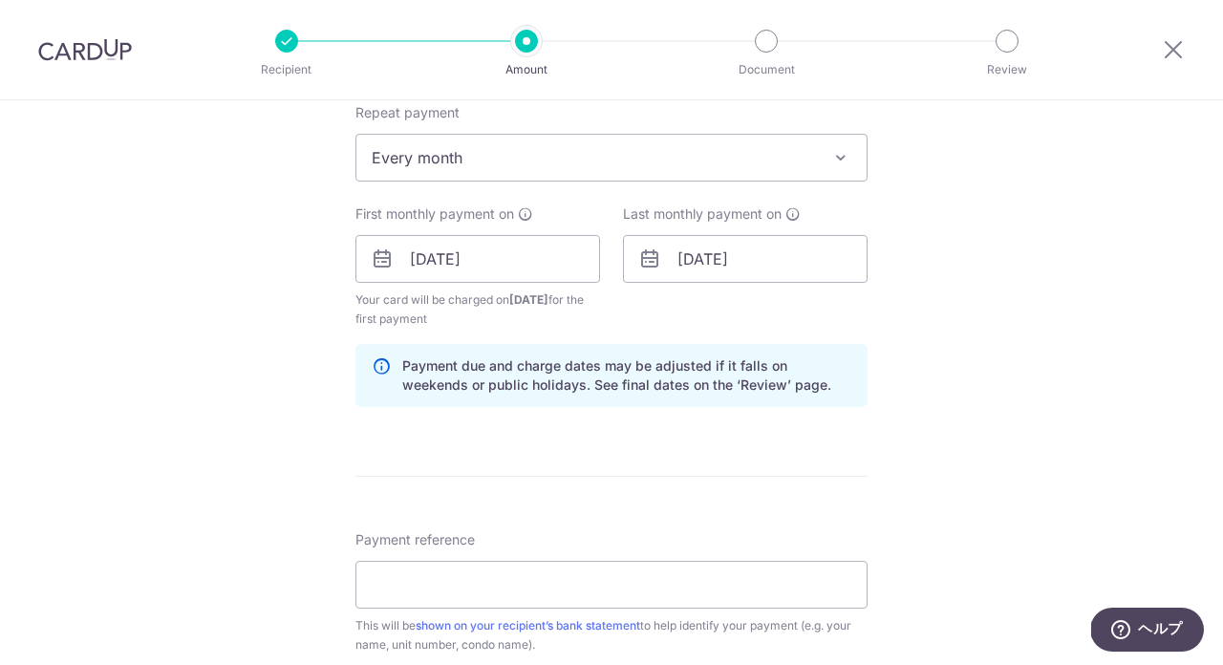
scroll to position [912, 0]
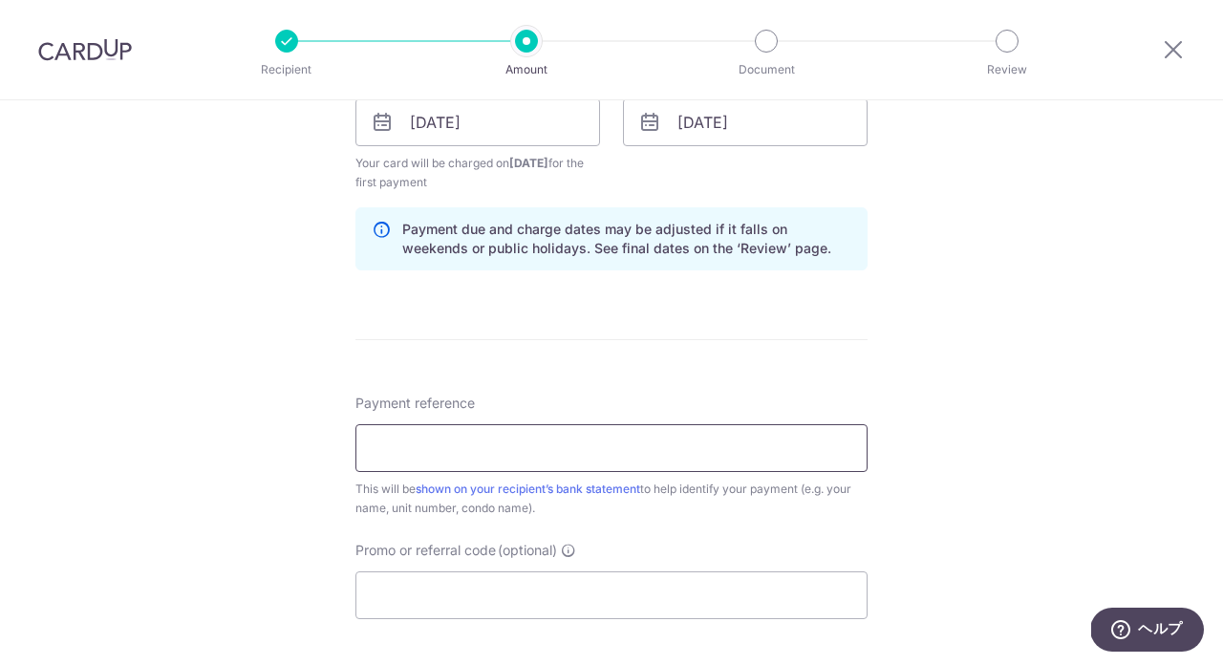
click at [556, 457] on input "Payment reference" at bounding box center [611, 448] width 512 height 48
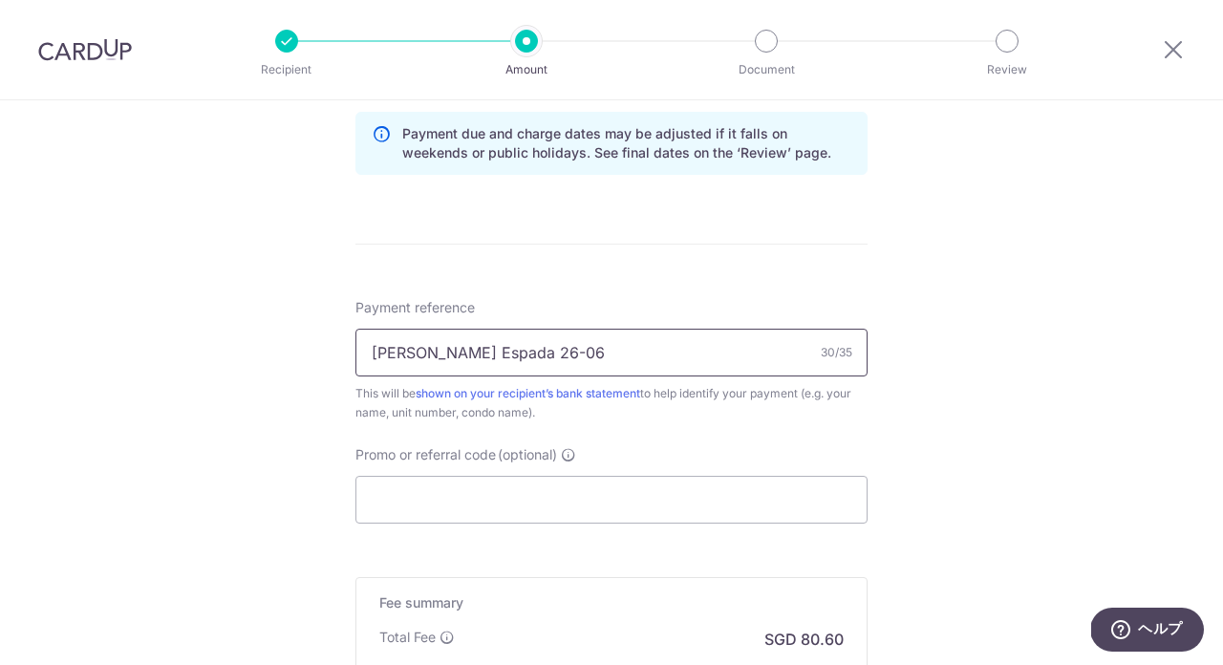
scroll to position [1041, 0]
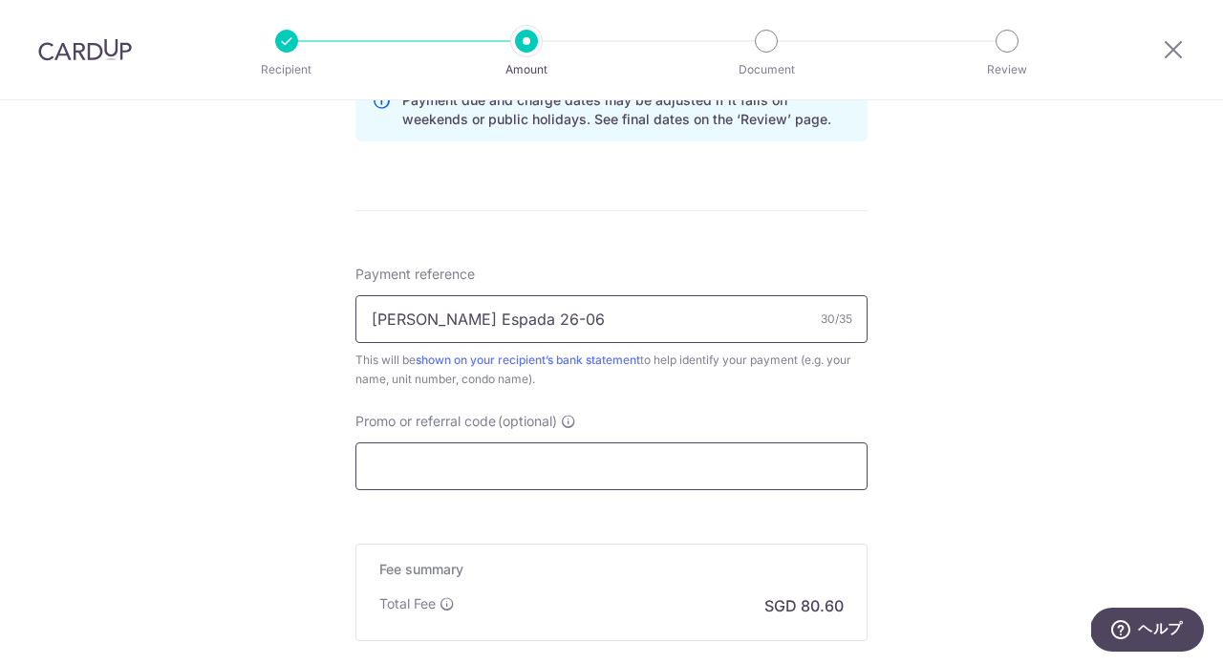
type input "[PERSON_NAME] Espada 26-06"
click at [553, 454] on input "Promo or referral code (optional)" at bounding box center [611, 466] width 512 height 48
paste input "3HOME25R"
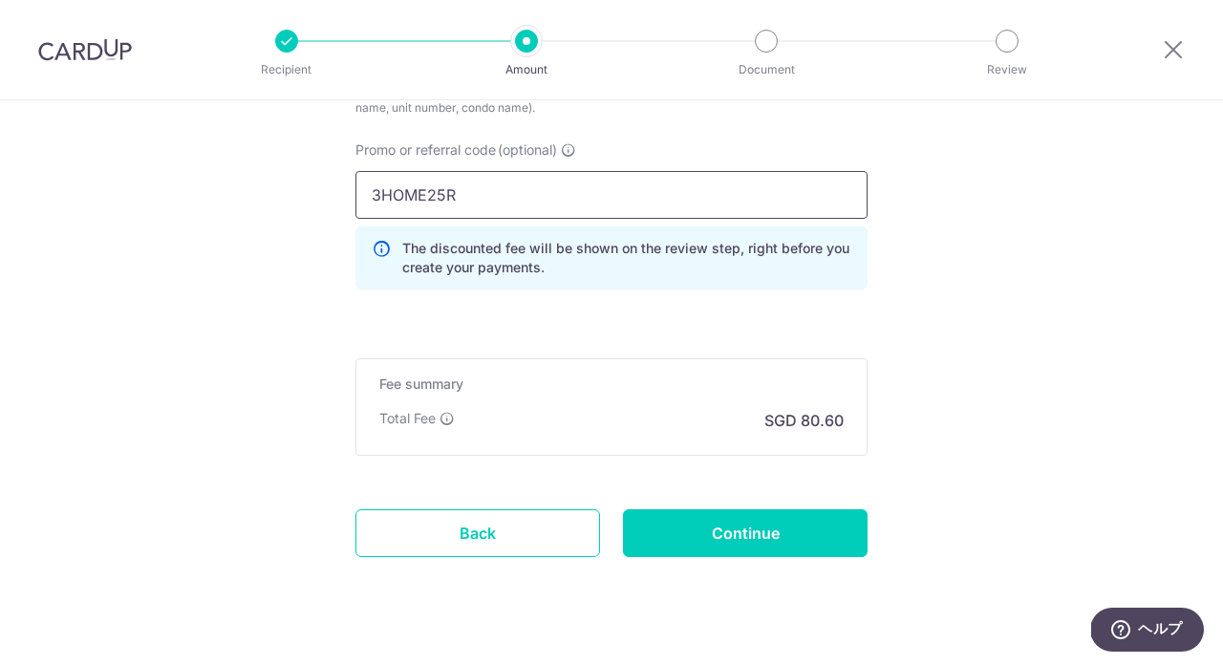
scroll to position [1331, 0]
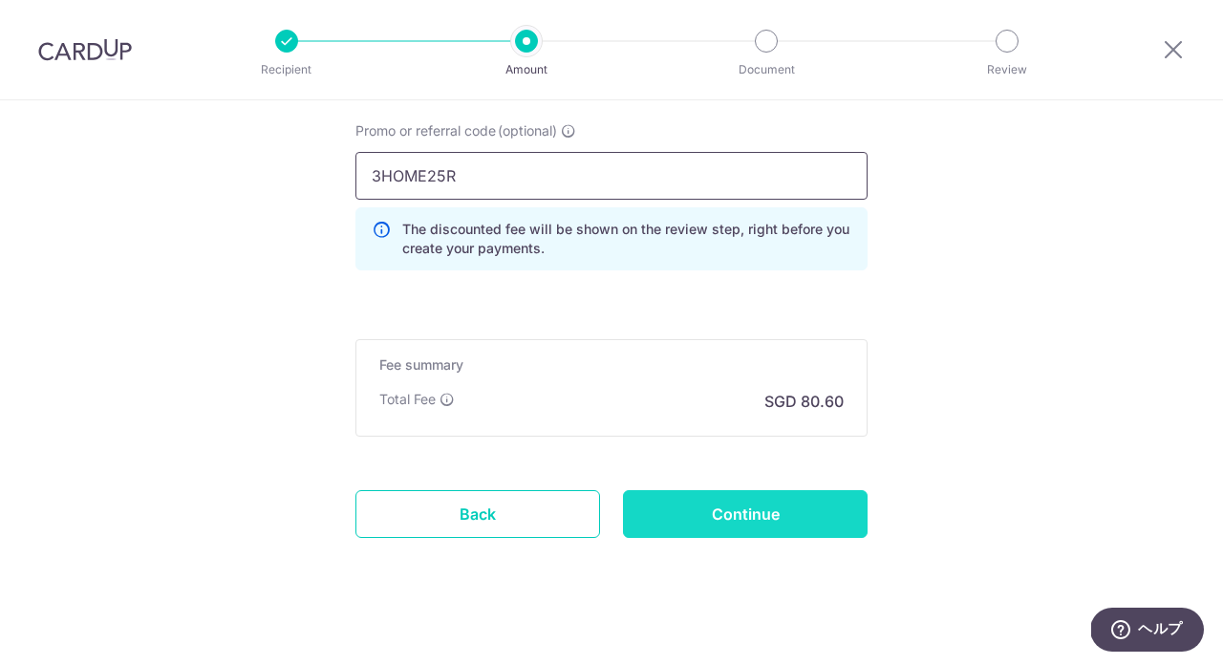
type input "3HOME25R"
click at [693, 517] on input "Continue" at bounding box center [745, 514] width 245 height 48
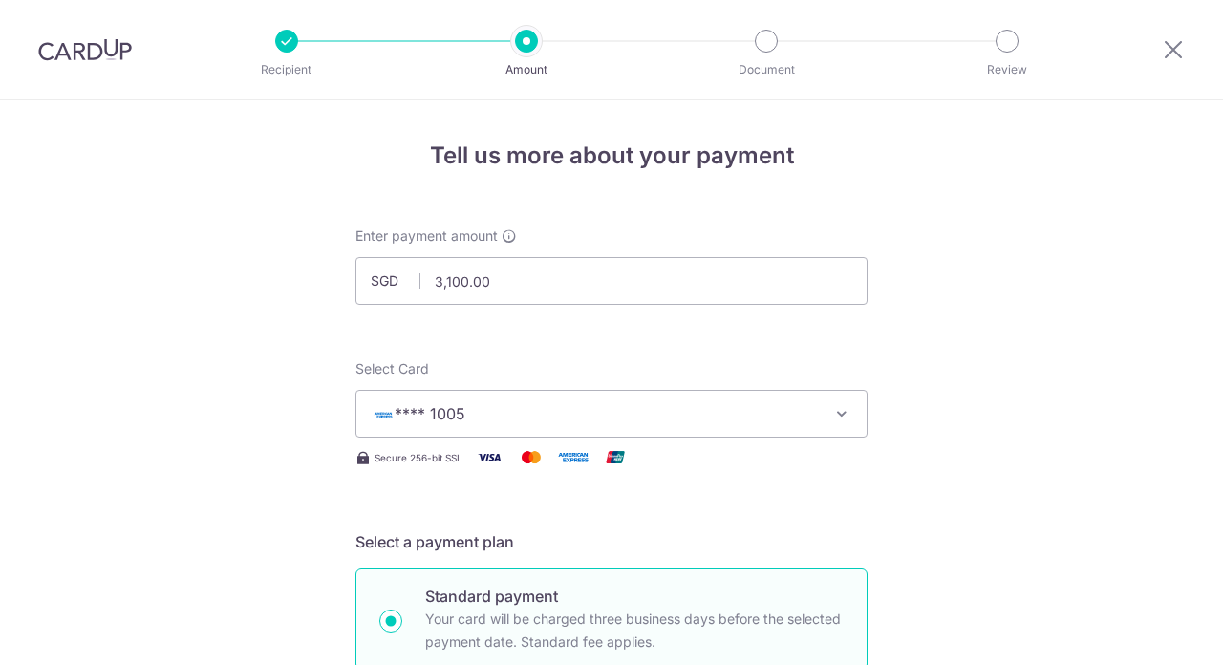
scroll to position [1277, 0]
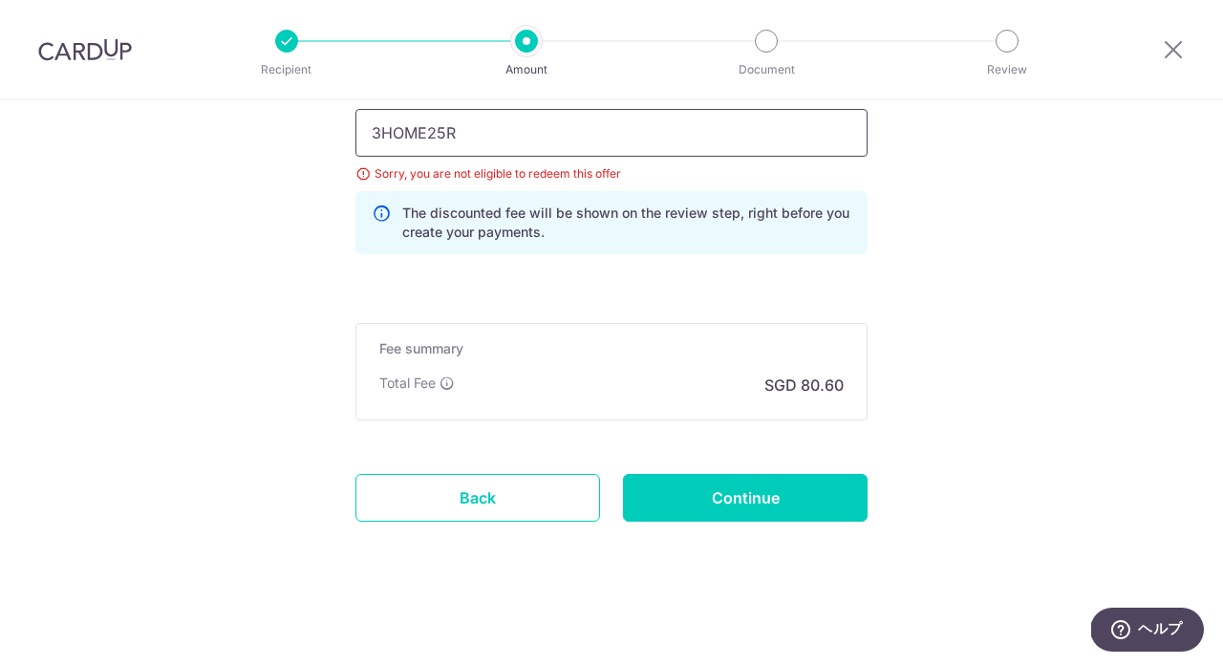
click at [460, 138] on input "3HOME25R" at bounding box center [611, 133] width 512 height 48
paste input "VTAX"
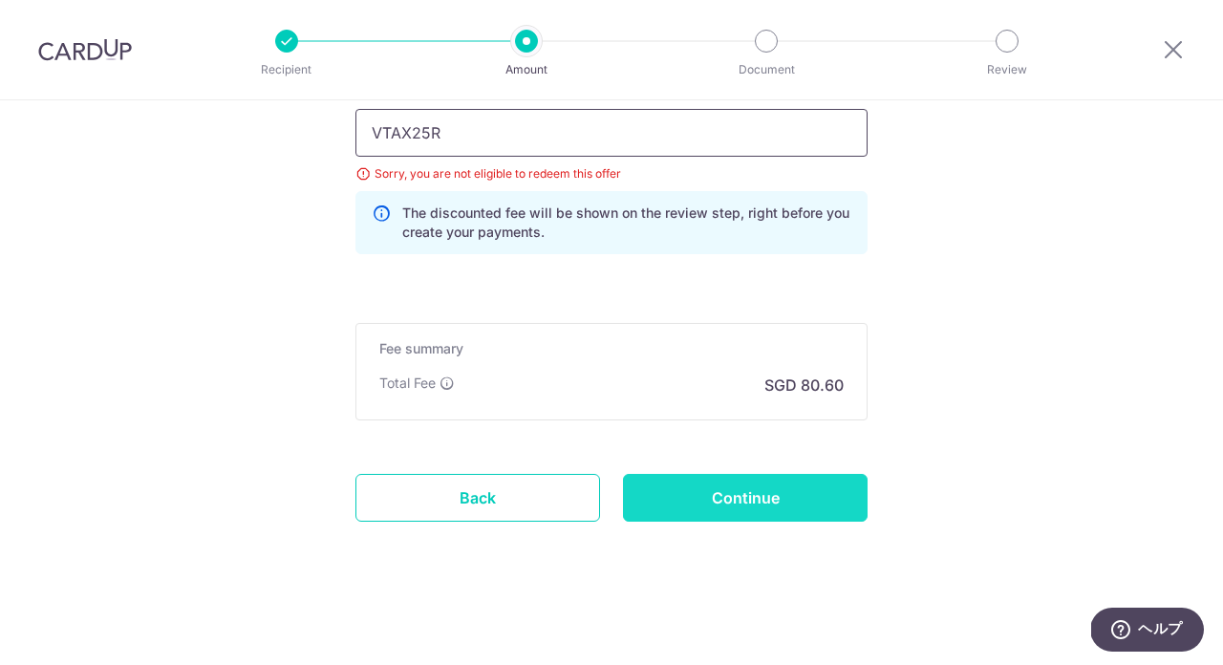
type input "VTAX25R"
click at [767, 500] on input "Continue" at bounding box center [745, 498] width 245 height 48
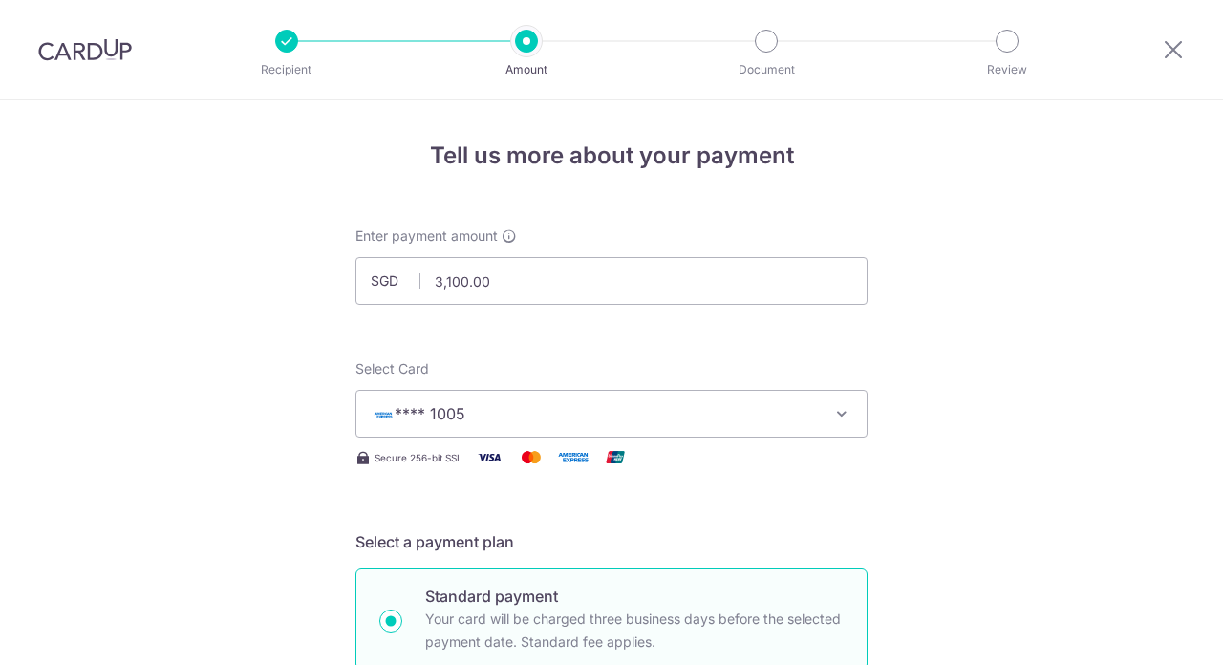
scroll to position [1277, 0]
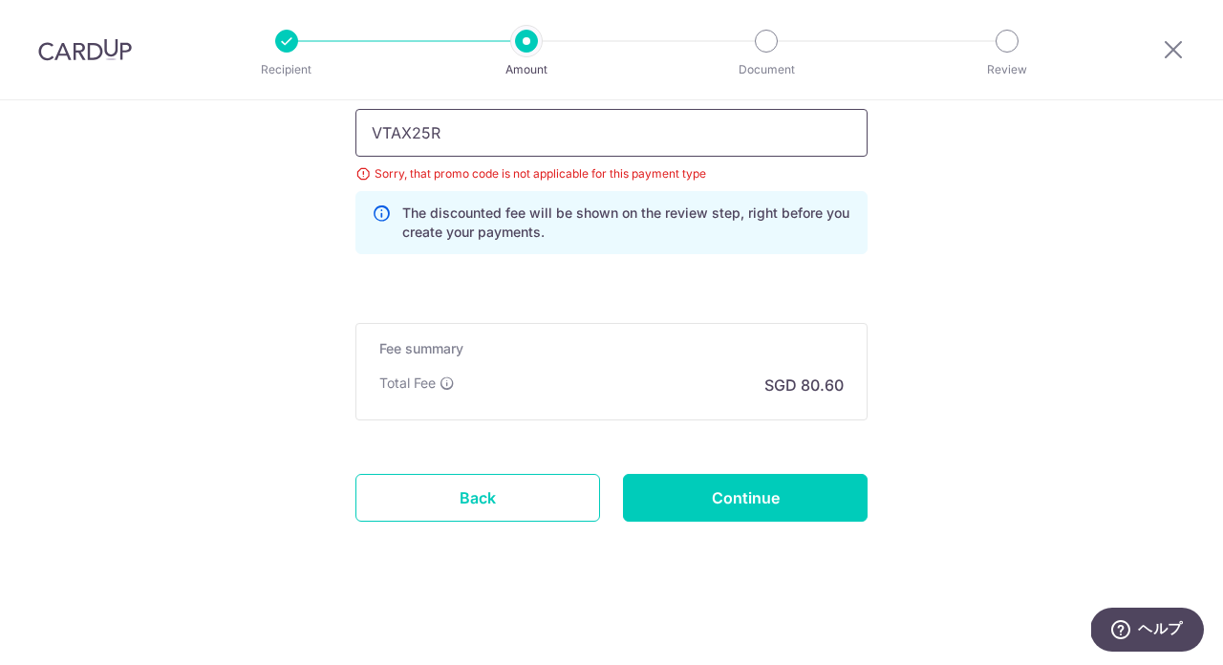
click at [508, 125] on input "VTAX25R" at bounding box center [611, 133] width 512 height 48
paste input "SAVERENT179"
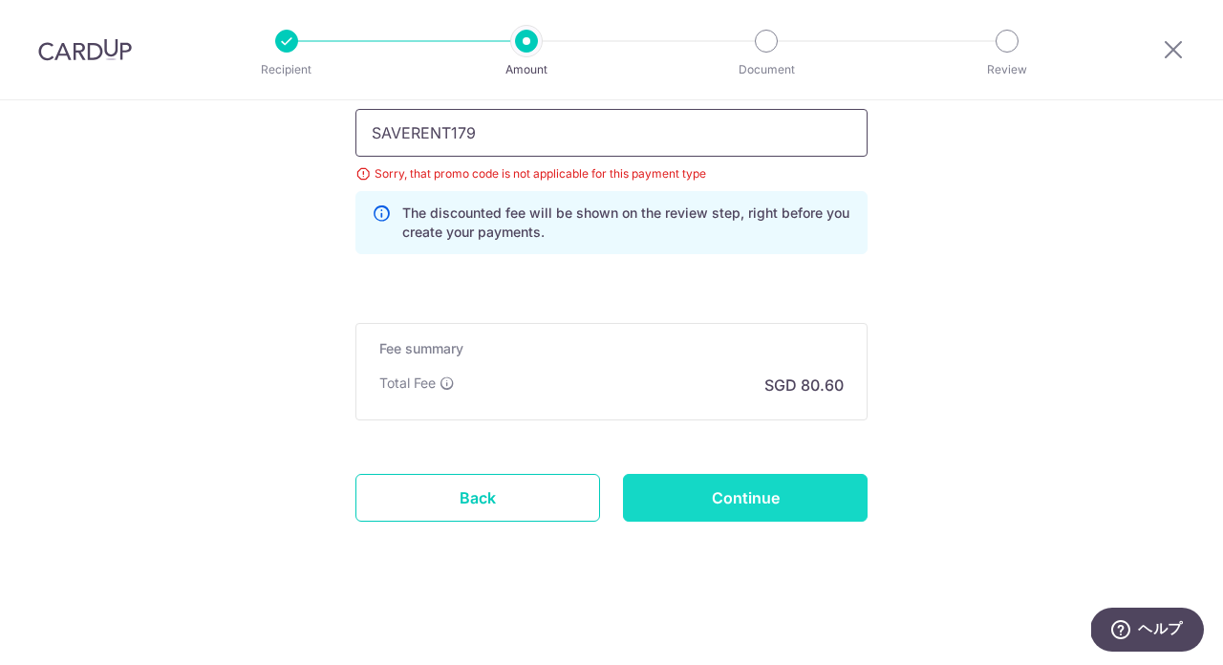
type input "SAVERENT179"
click at [727, 492] on input "Continue" at bounding box center [745, 498] width 245 height 48
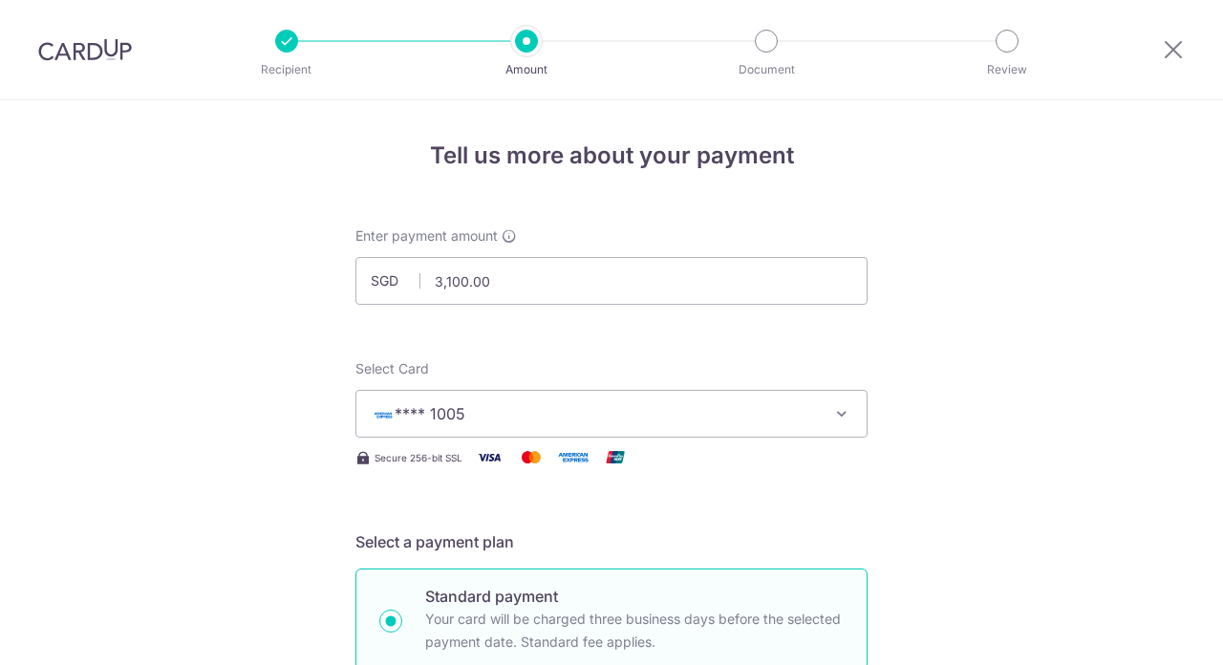
scroll to position [1277, 0]
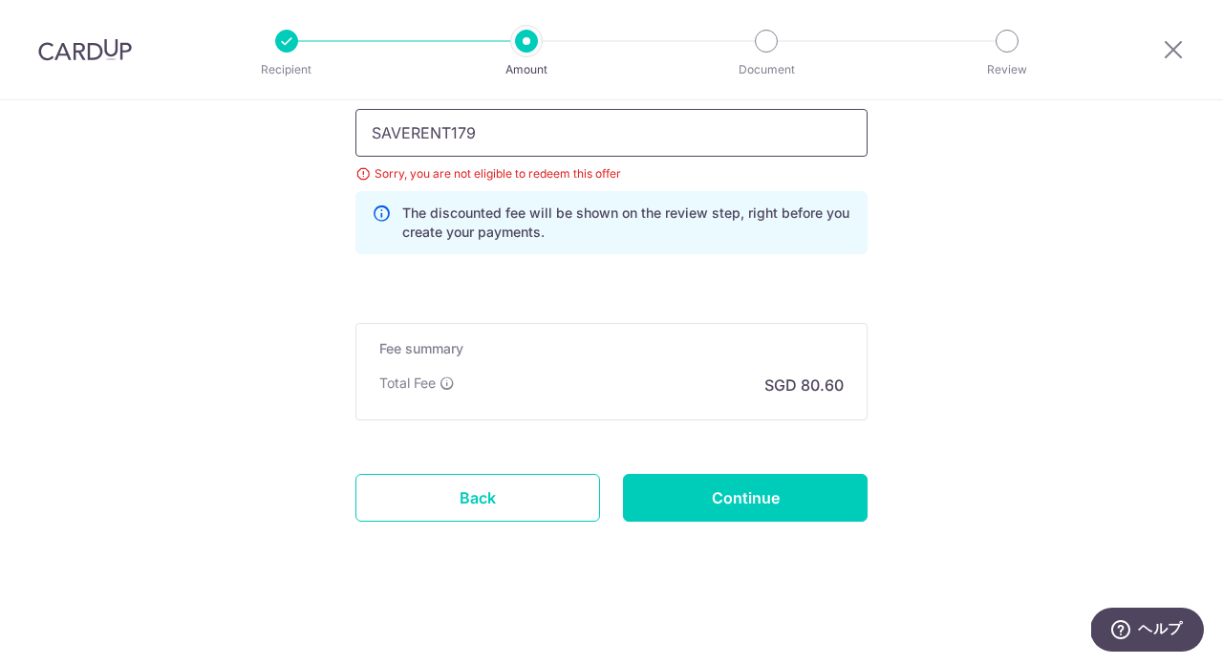
click at [549, 151] on input "SAVERENT179" at bounding box center [611, 133] width 512 height 48
paste input "REC185"
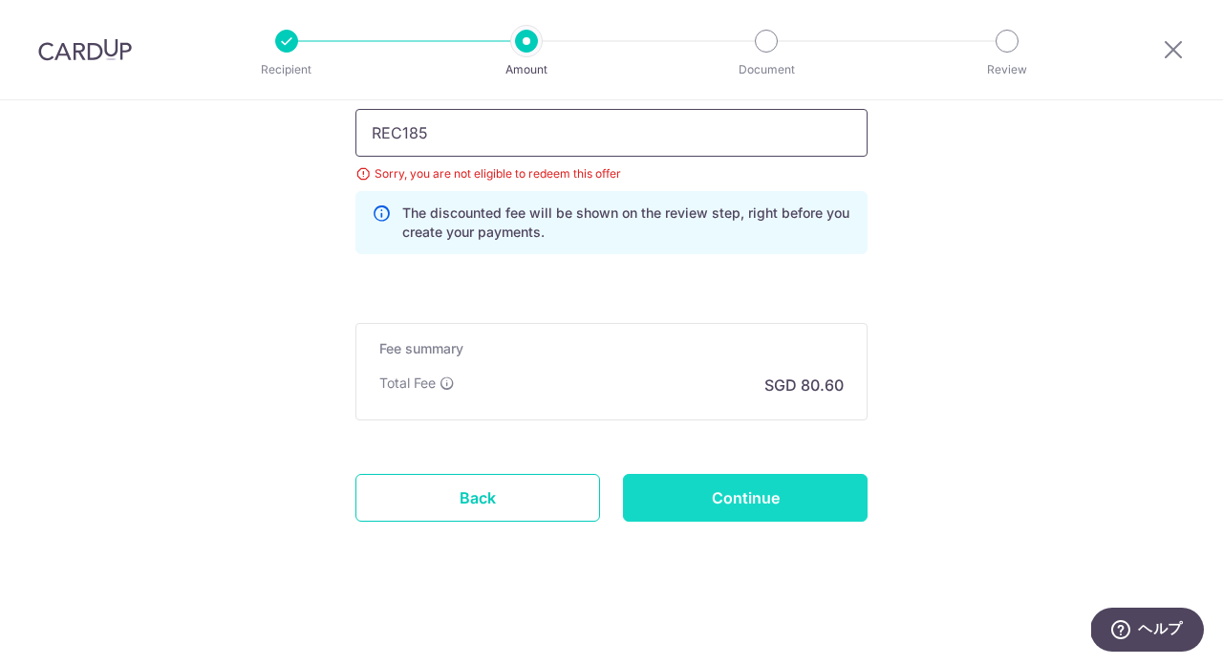
type input "REC185"
click at [703, 488] on input "Continue" at bounding box center [745, 498] width 245 height 48
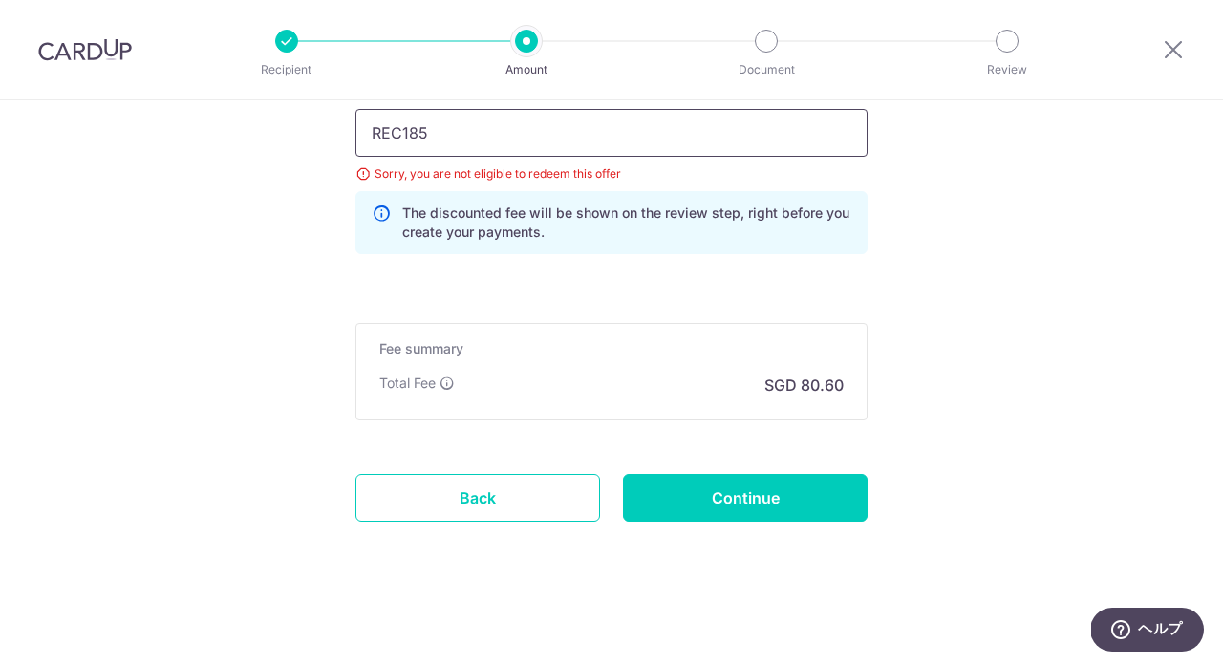
click at [526, 120] on input "REC185" at bounding box center [611, 133] width 512 height 48
paste input "GLOBE"
type input "GLOBE185"
click at [721, 501] on input "Continue" at bounding box center [745, 498] width 245 height 48
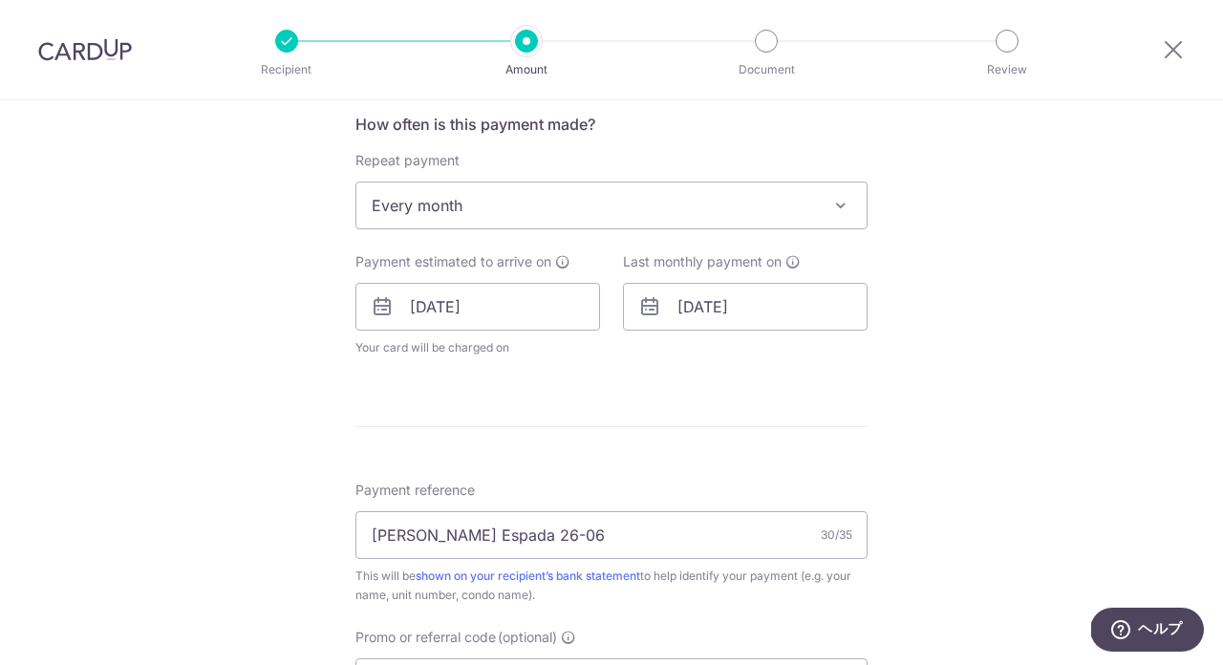
scroll to position [713, 0]
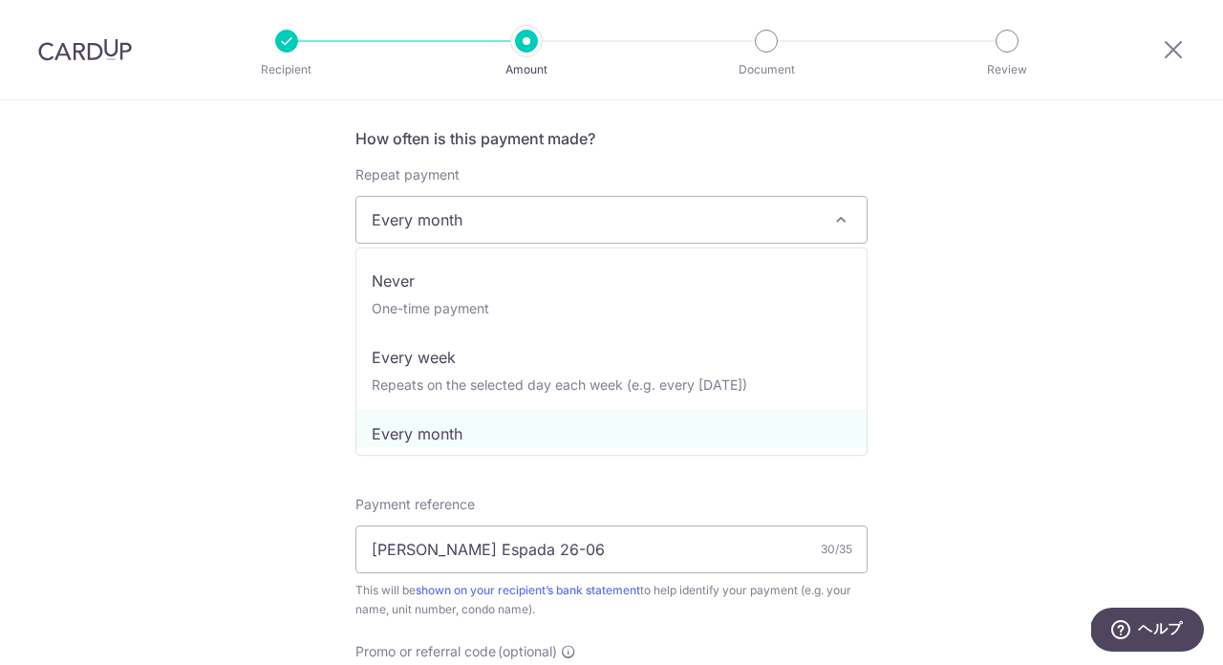
click at [528, 233] on span "Every month" at bounding box center [611, 220] width 510 height 46
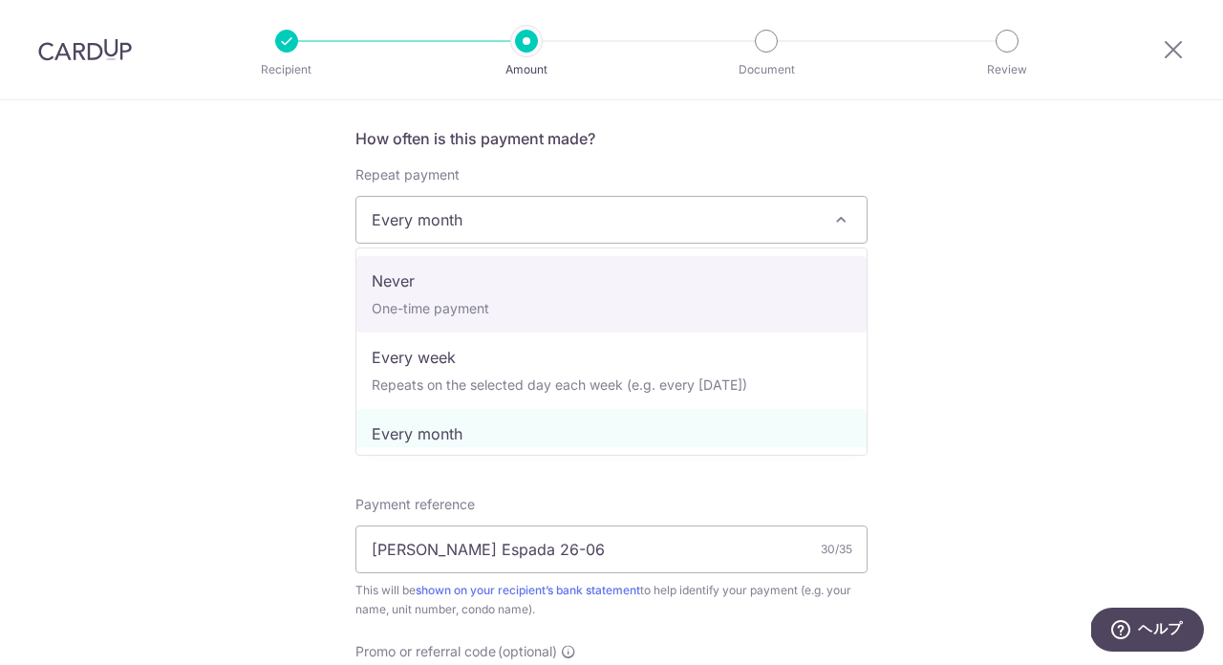
select select "1"
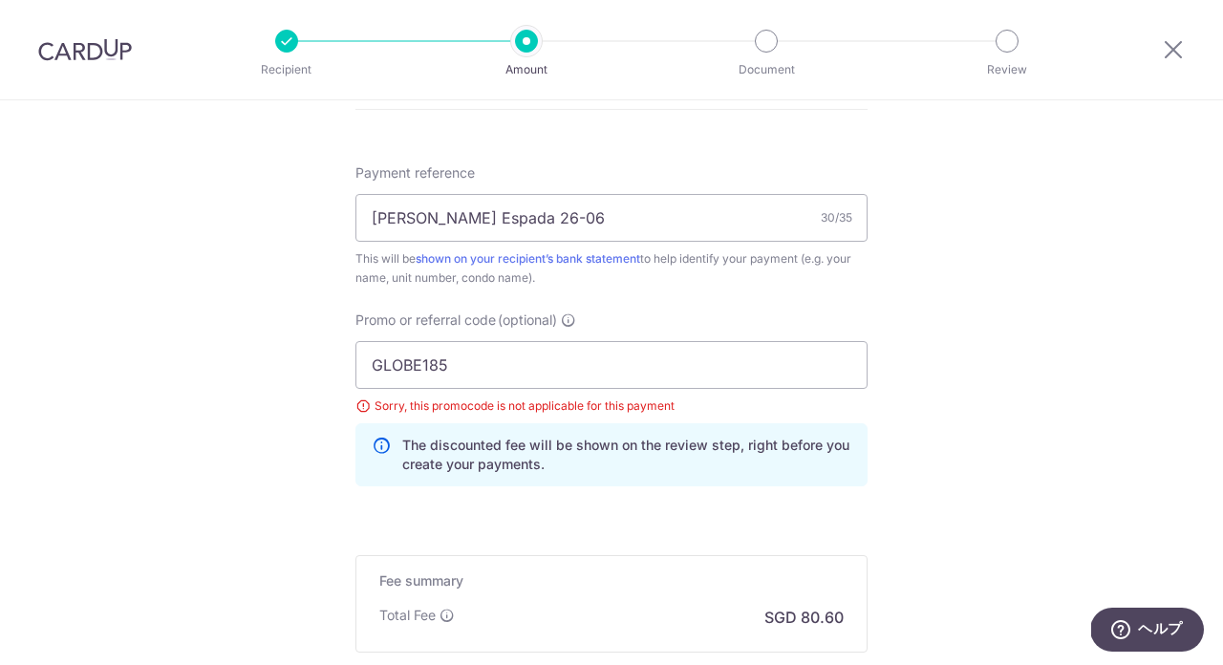
scroll to position [1312, 0]
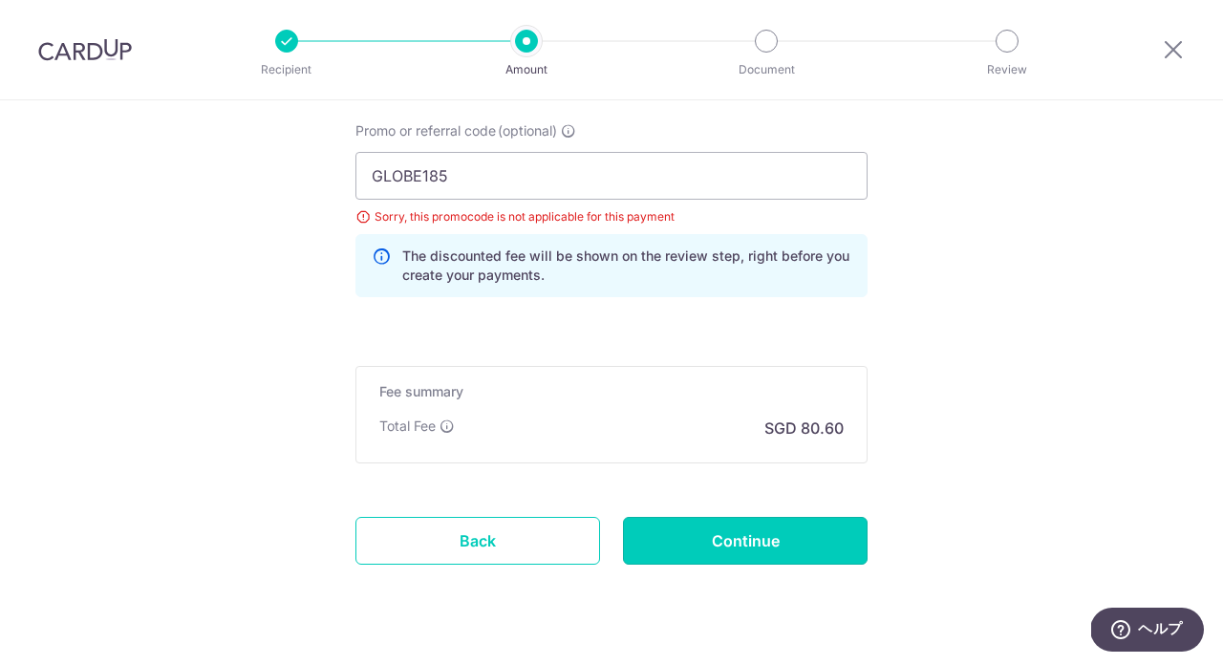
click at [670, 536] on input "Continue" at bounding box center [745, 541] width 245 height 48
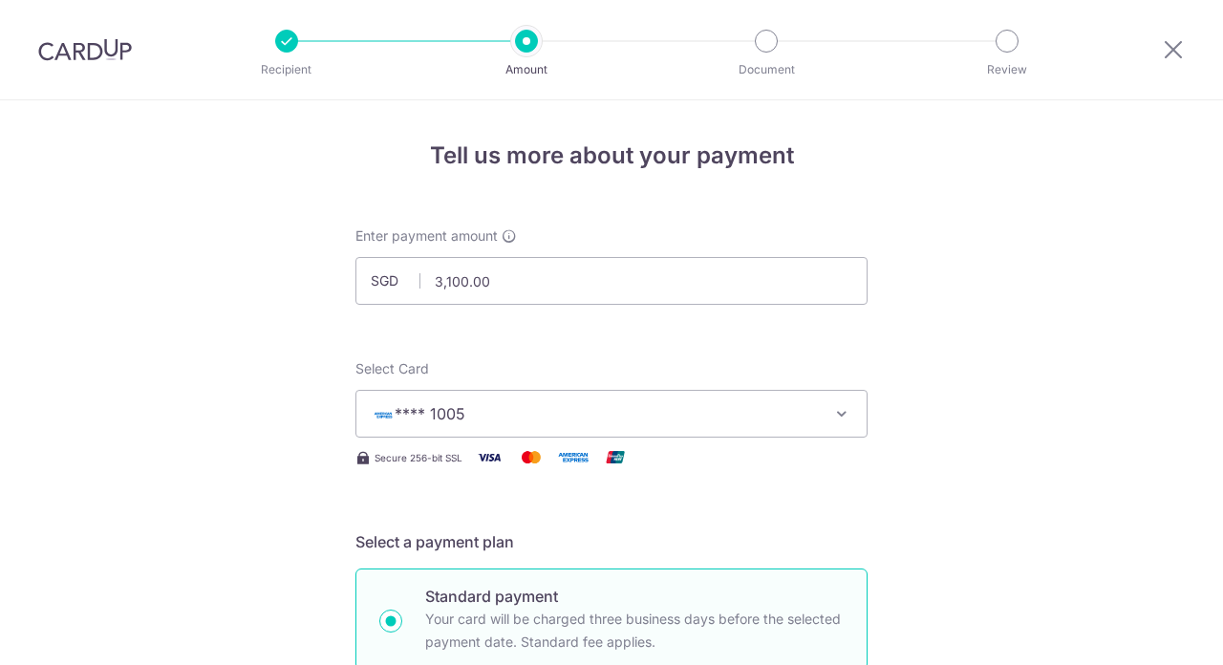
select select "3"
click at [99, 53] on img at bounding box center [85, 49] width 94 height 23
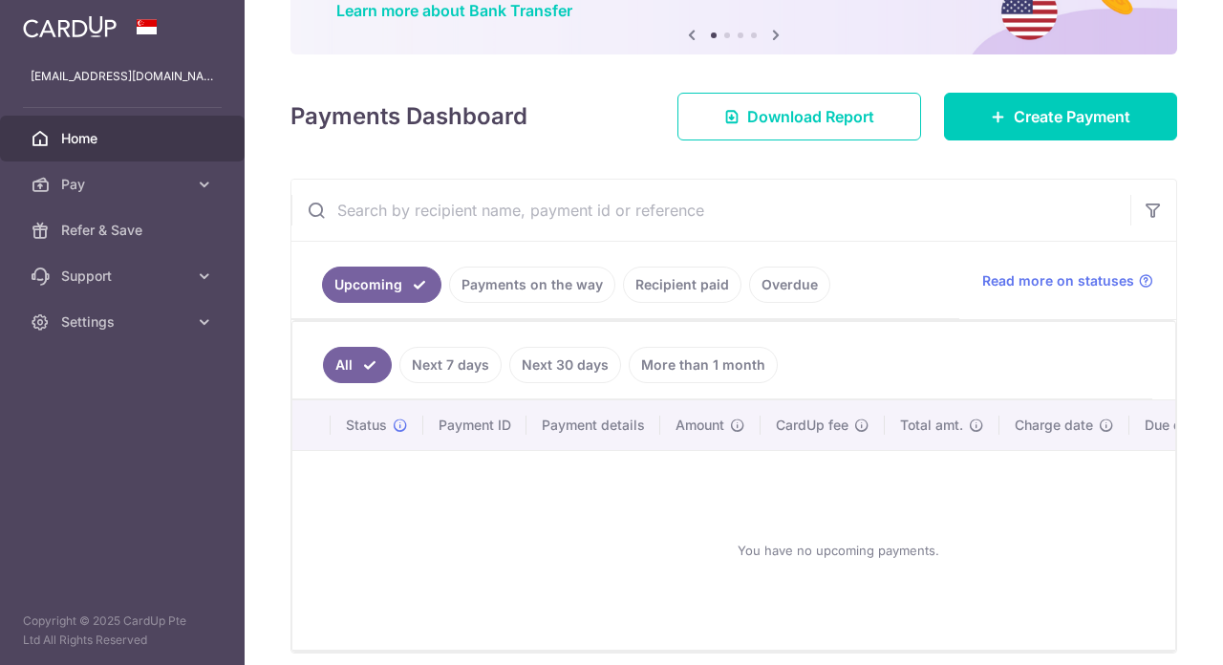
scroll to position [173, 0]
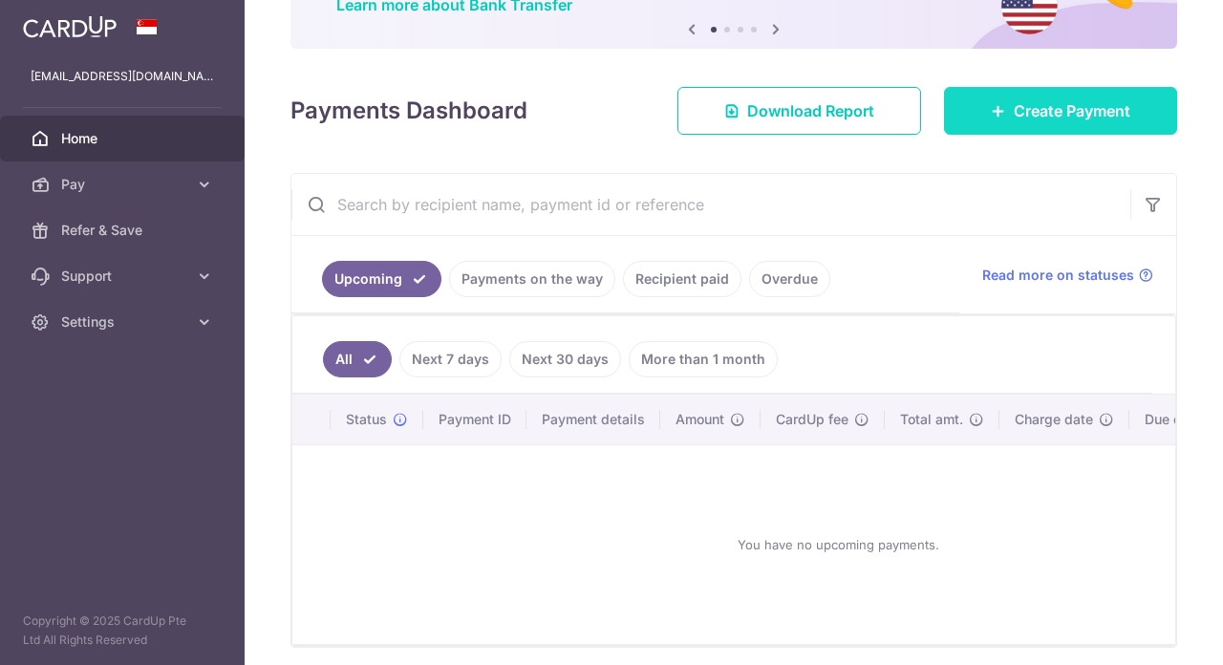
click at [1012, 127] on link "Create Payment" at bounding box center [1060, 111] width 233 height 48
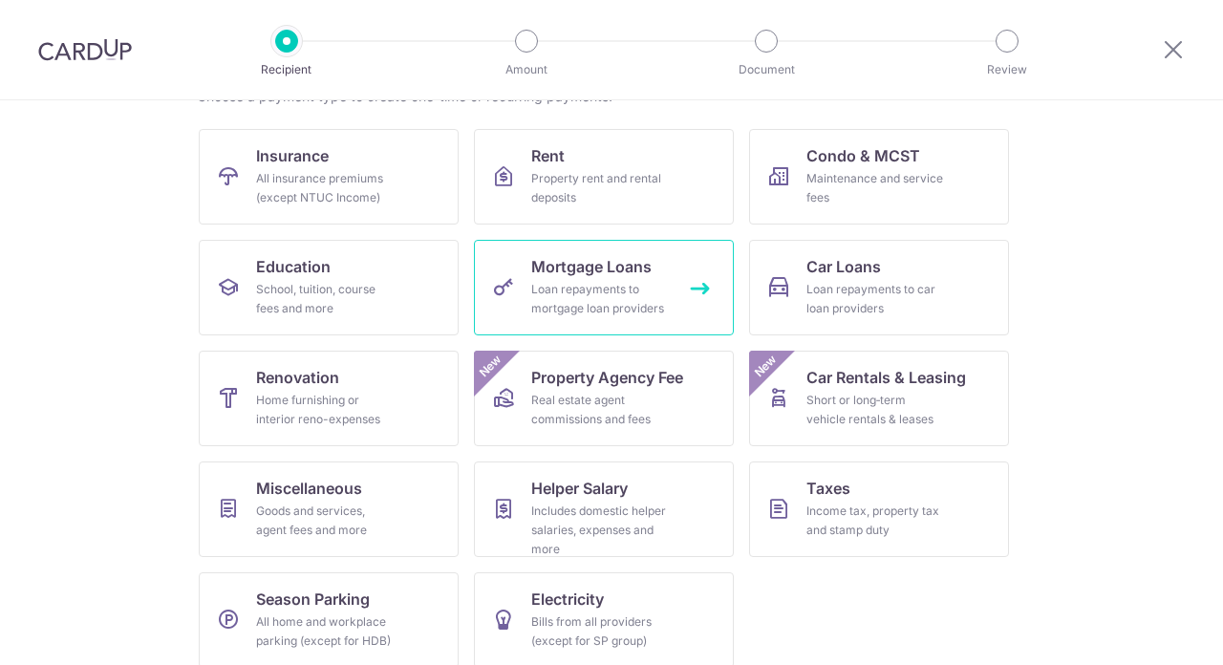
scroll to position [166, 0]
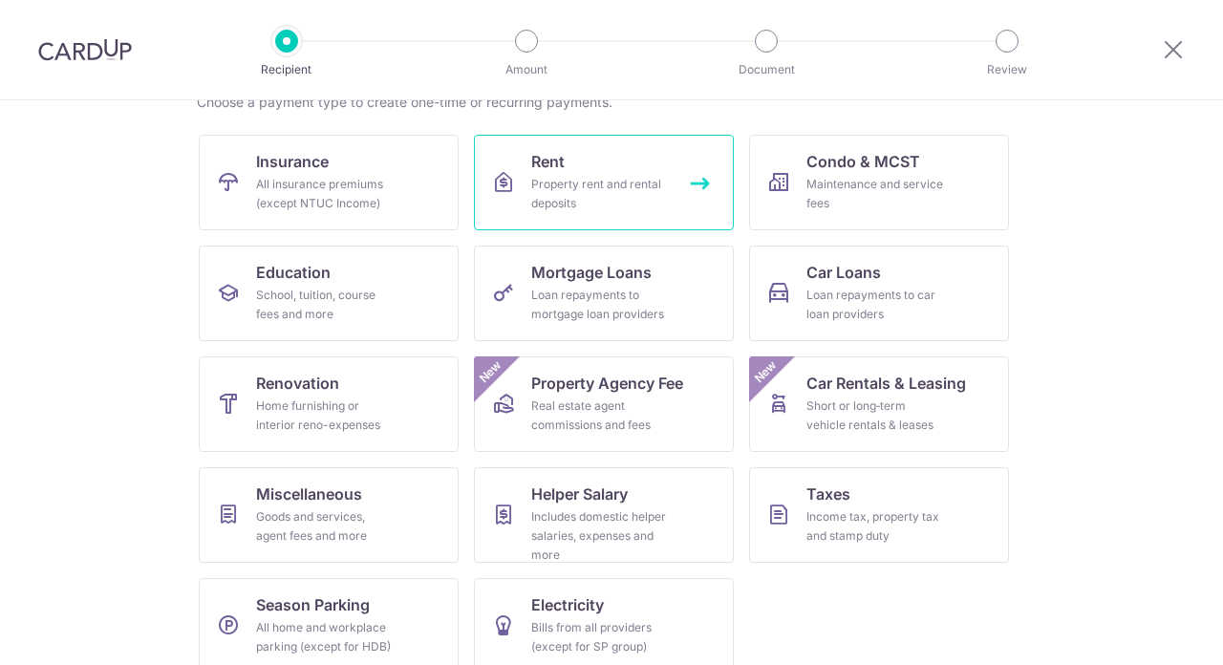
click at [617, 162] on link "Rent Property rent and rental deposits" at bounding box center [604, 183] width 260 height 96
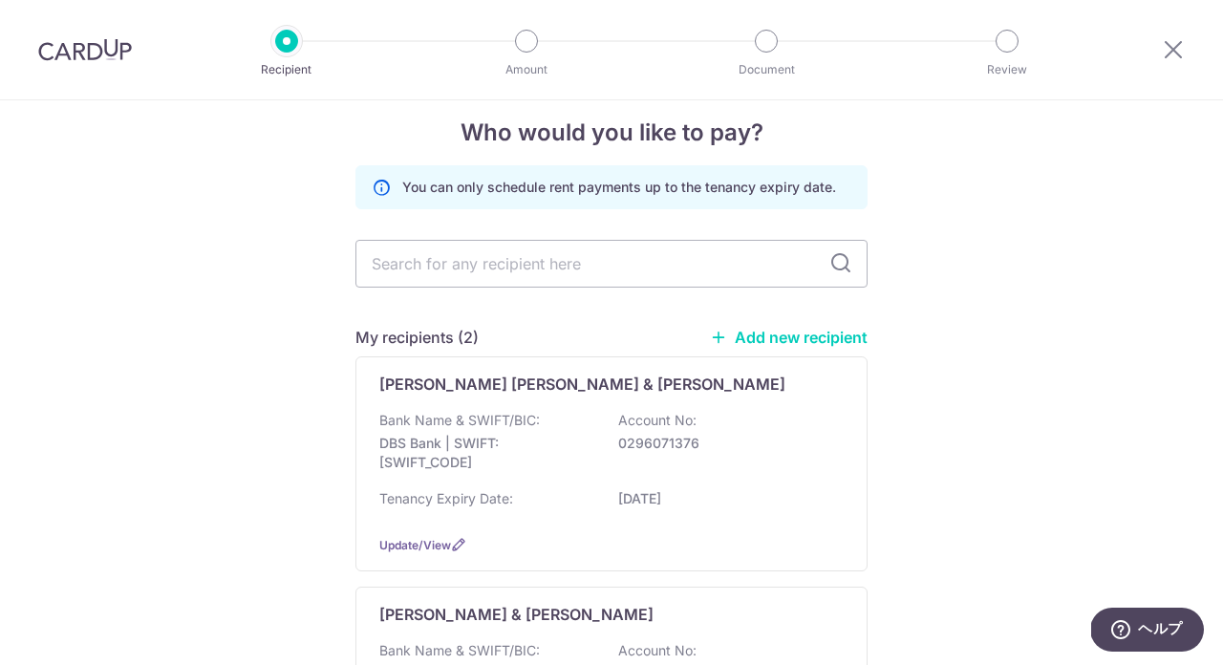
scroll to position [97, 0]
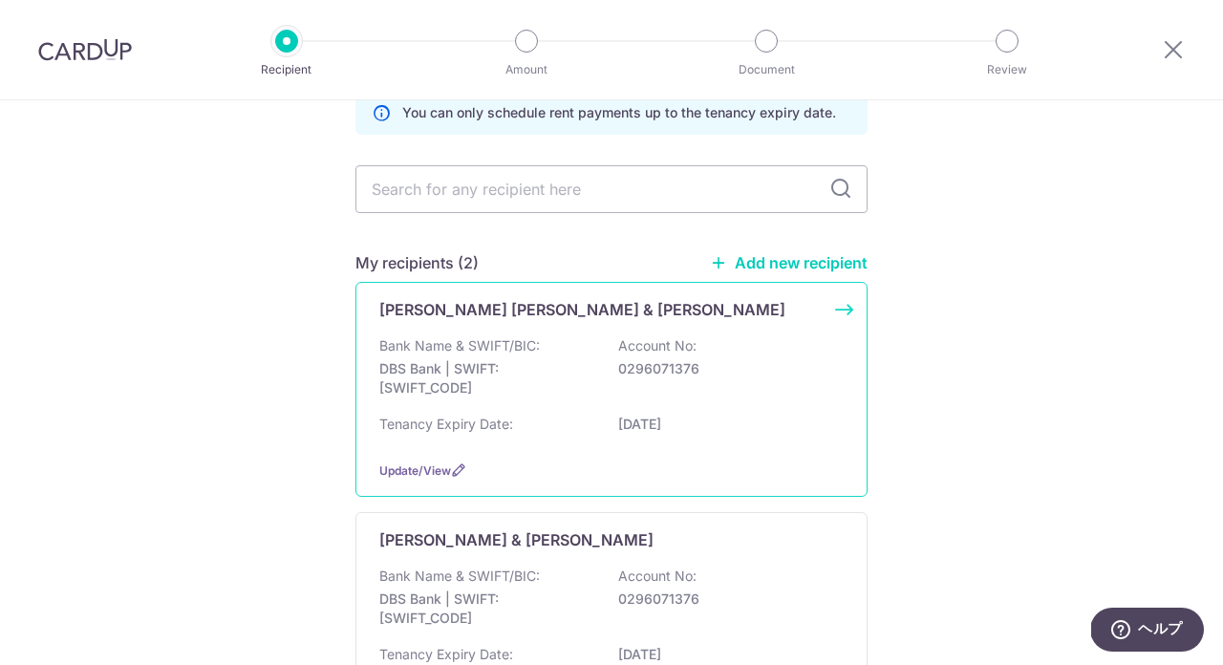
click at [601, 325] on div "JACUS LEE SIEN CHOW & YEO SIOK HONG Bank Name & SWIFT/BIC: DBS Bank | SWIFT: DB…" at bounding box center [611, 389] width 512 height 215
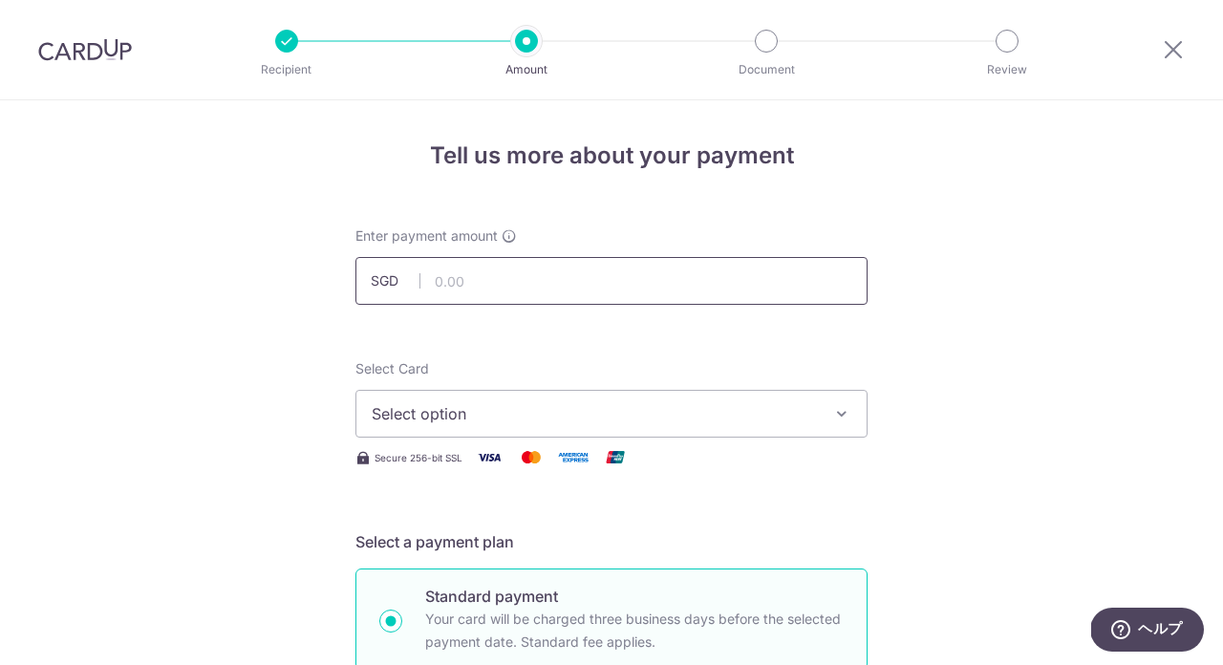
click at [515, 287] on input "text" at bounding box center [611, 281] width 512 height 48
type input "3,100.00"
click at [433, 378] on div "Select Card Select option Add credit card Your Cards **** 1005" at bounding box center [611, 398] width 512 height 78
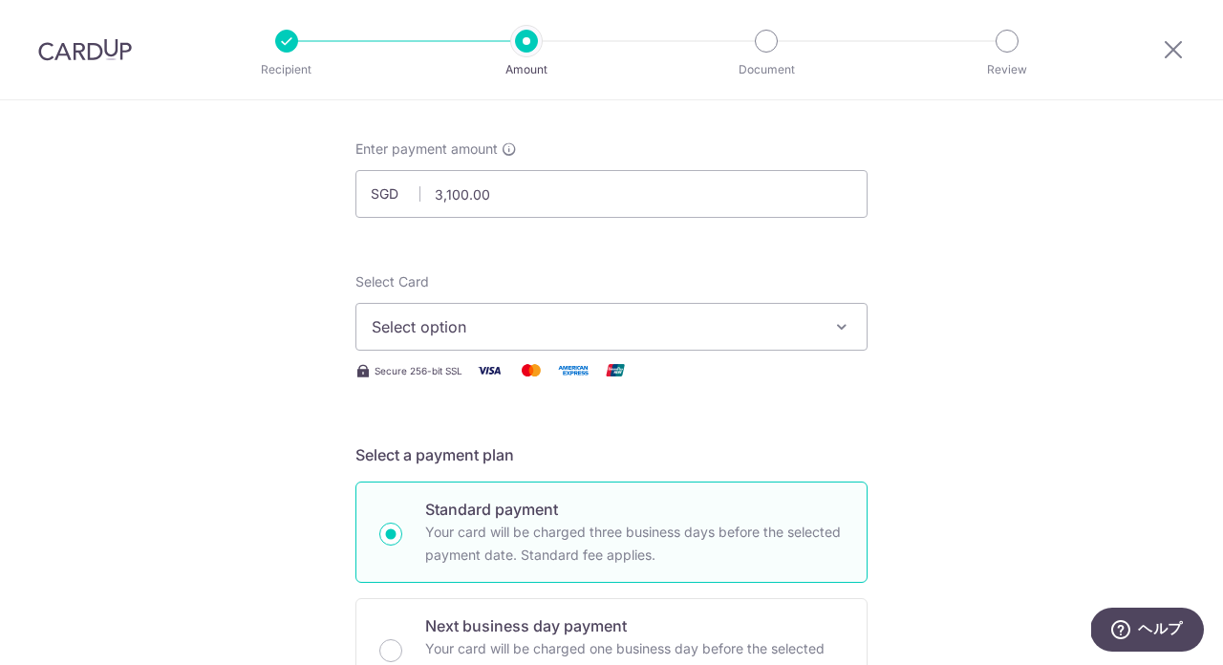
scroll to position [89, 0]
click at [520, 302] on button "Select option" at bounding box center [611, 325] width 512 height 48
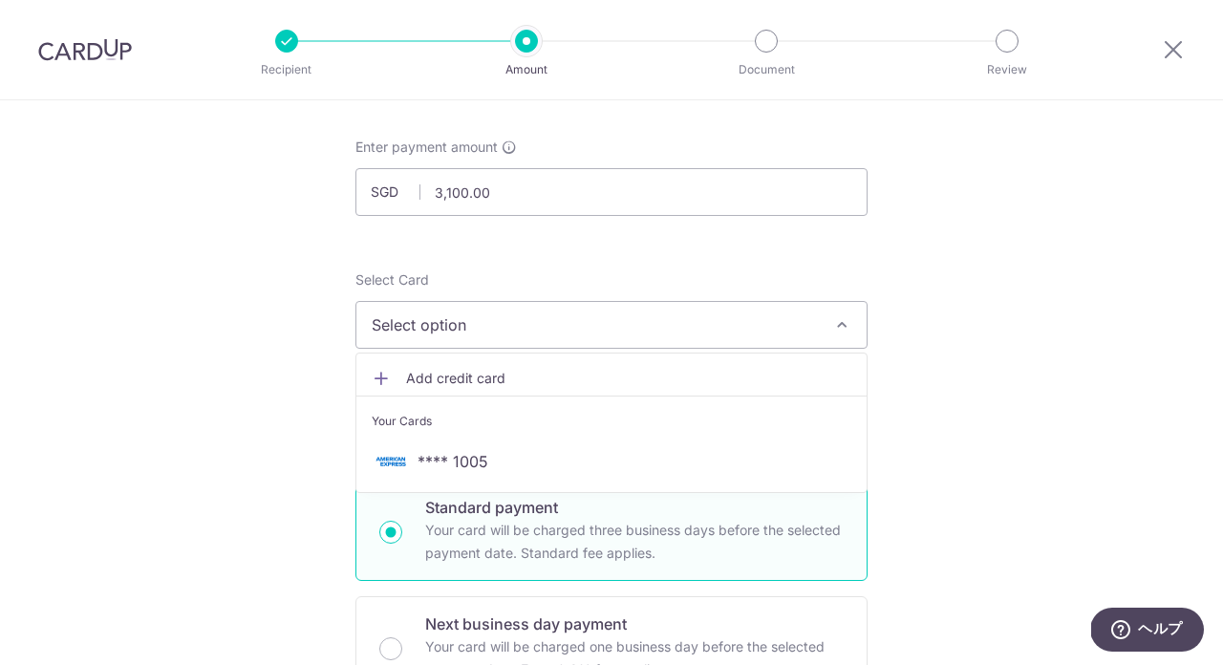
click at [454, 488] on ul "Add credit card Your Cards **** 1005" at bounding box center [611, 423] width 512 height 140
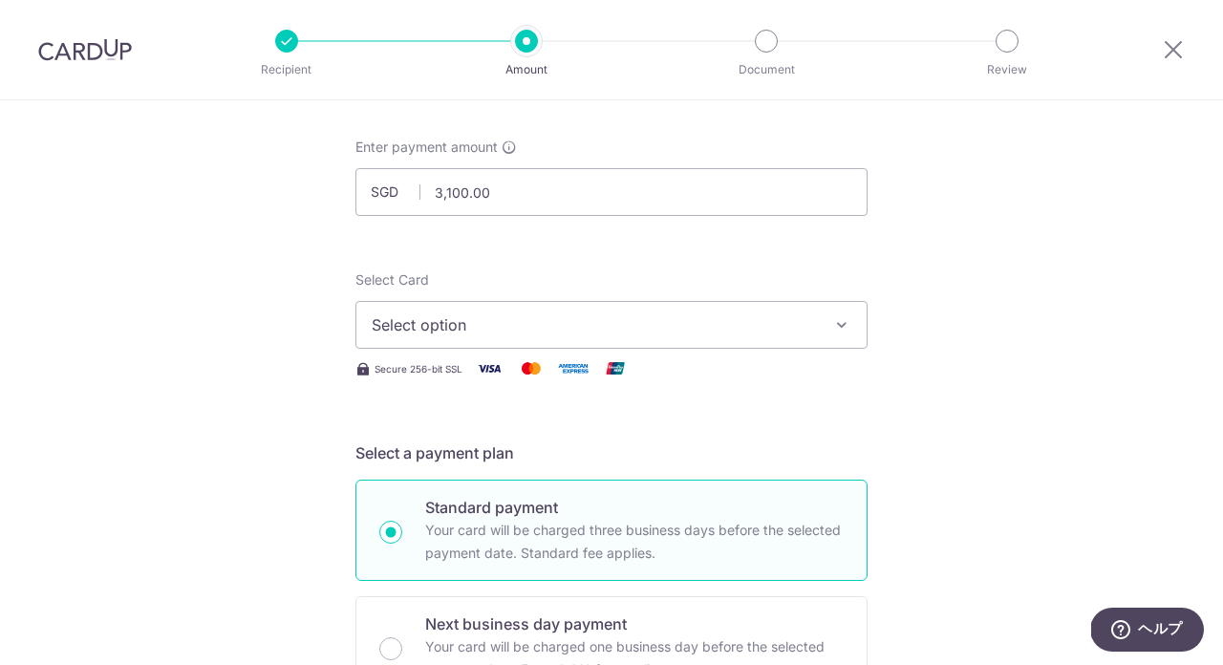
click at [496, 322] on span "Select option" at bounding box center [594, 324] width 445 height 23
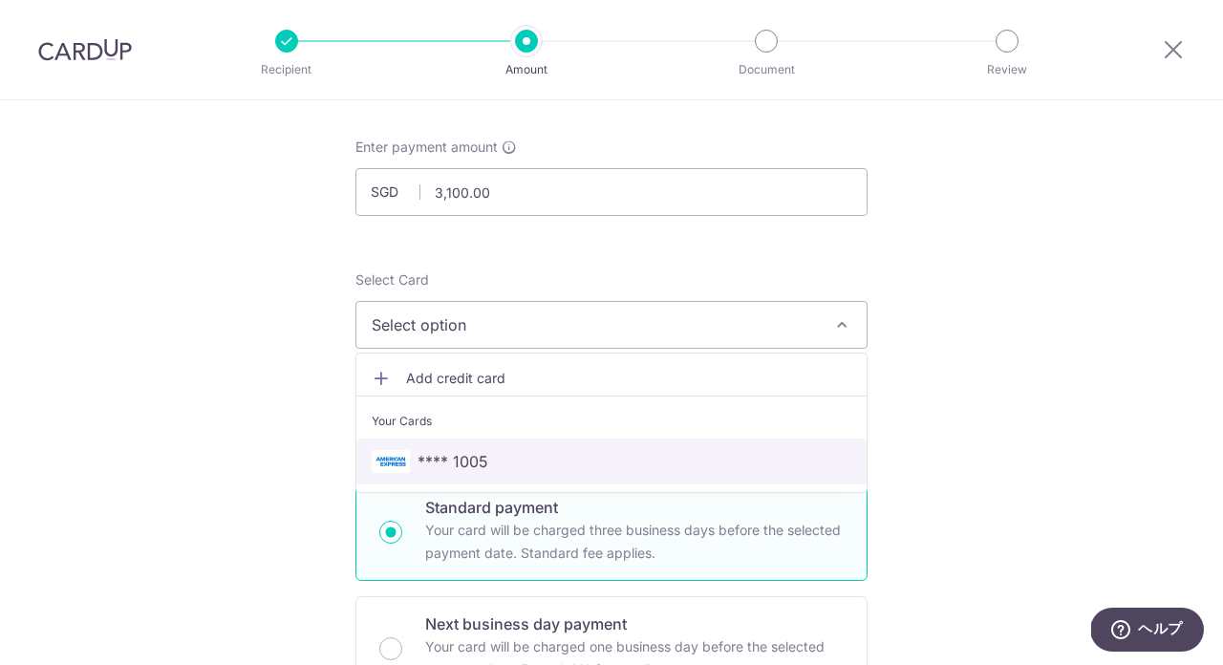
click at [469, 465] on span "**** 1005" at bounding box center [453, 461] width 71 height 23
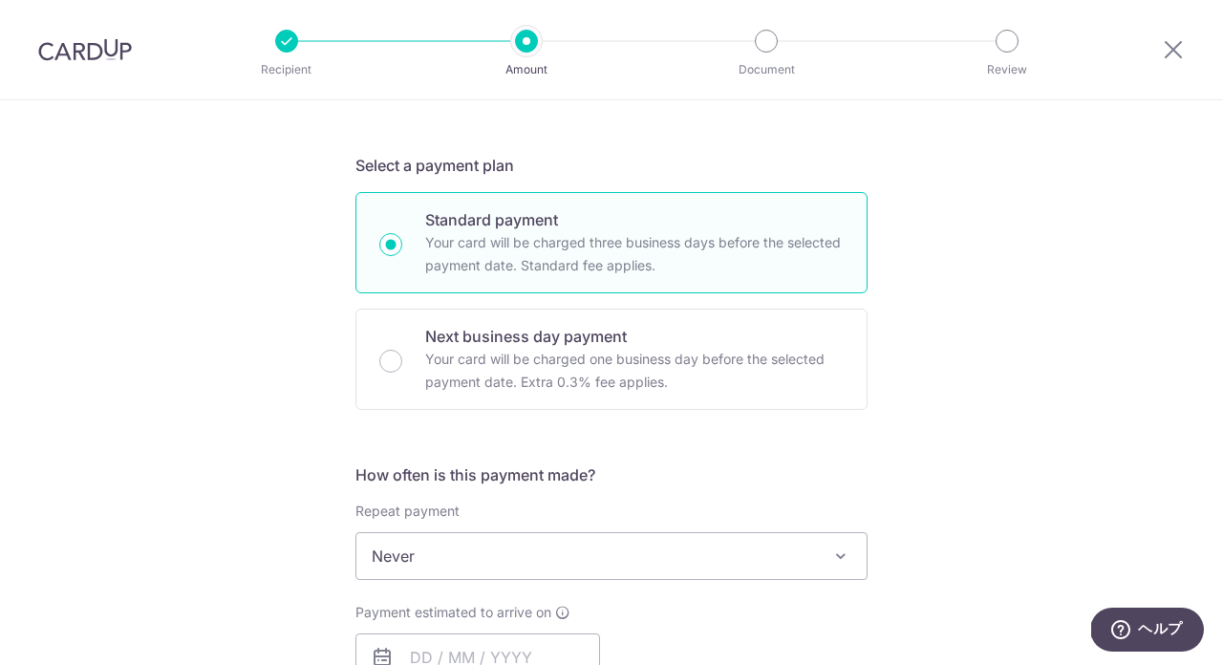
scroll to position [605, 0]
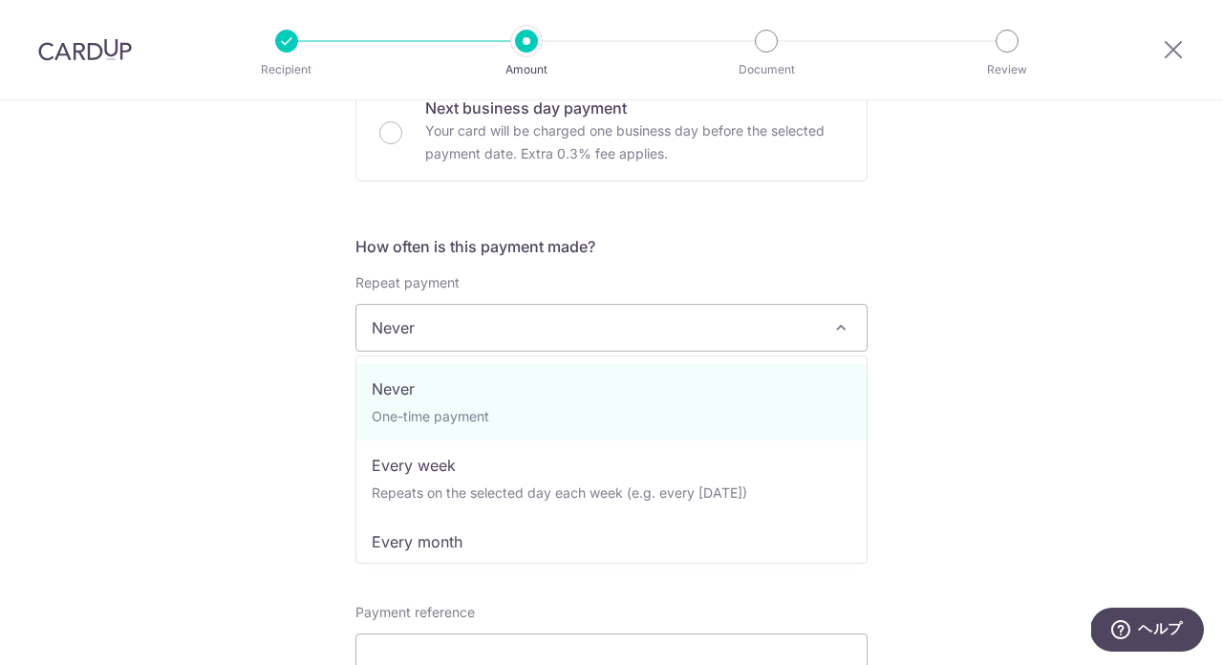
click at [543, 331] on span "Never" at bounding box center [611, 328] width 510 height 46
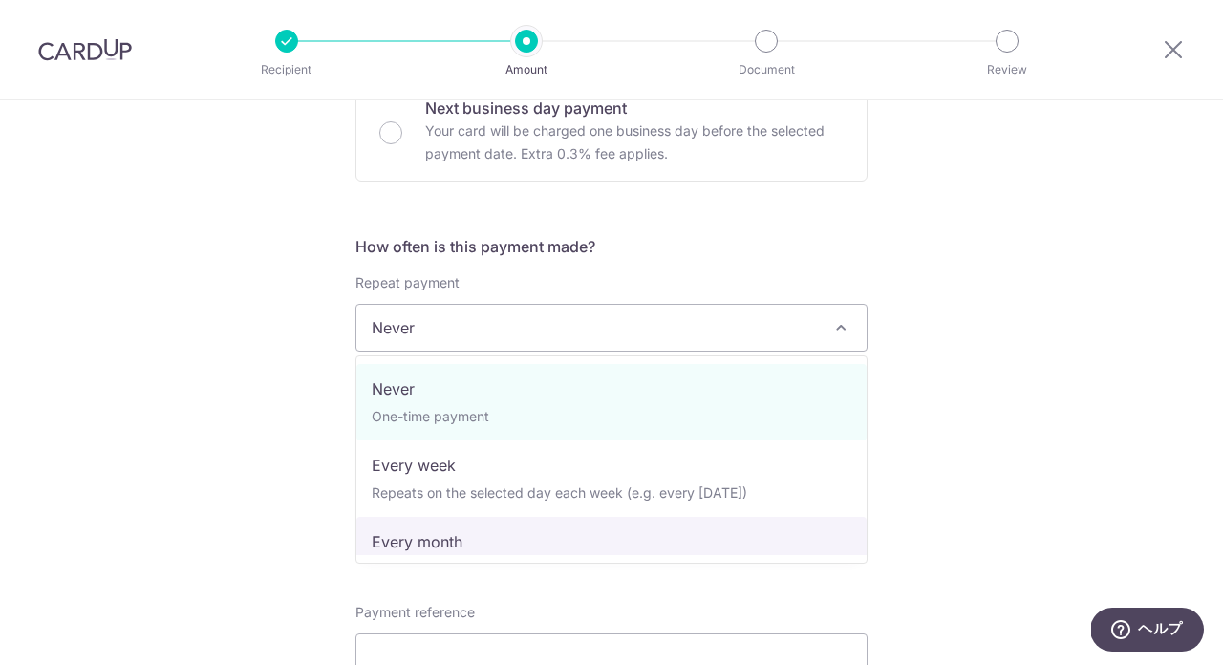
click at [416, 556] on span "Never One-time payment Every week Repeats on the selected day each week (e.g. e…" at bounding box center [611, 459] width 512 height 208
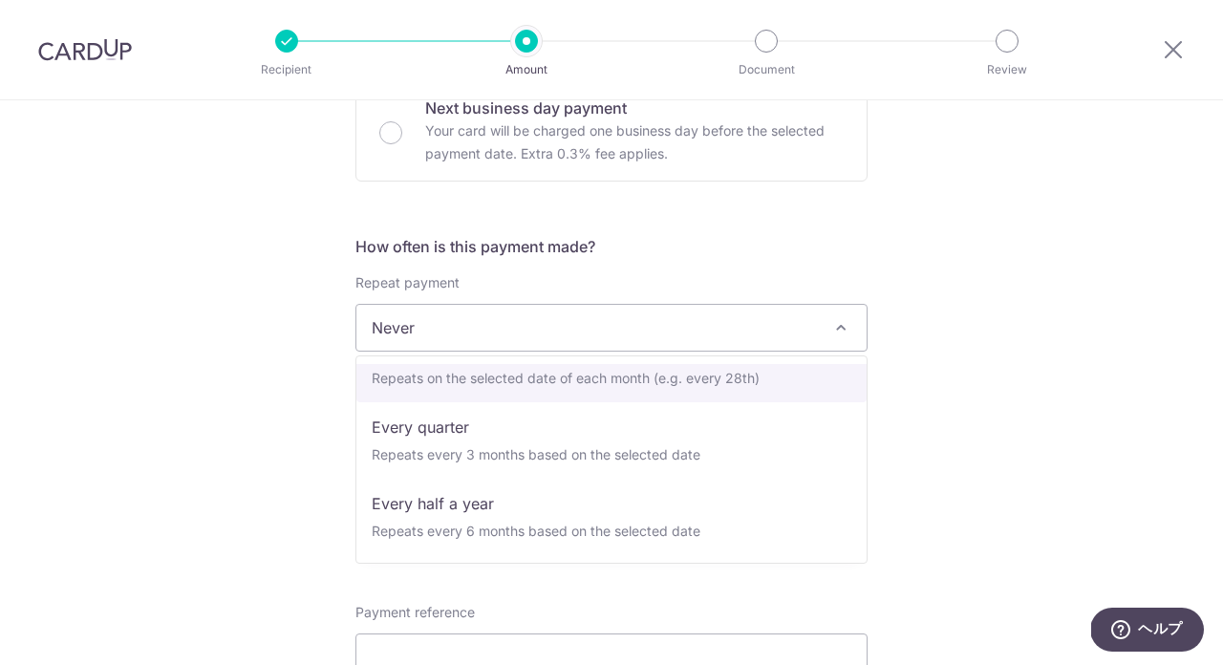
click at [406, 320] on span "Never" at bounding box center [611, 328] width 510 height 46
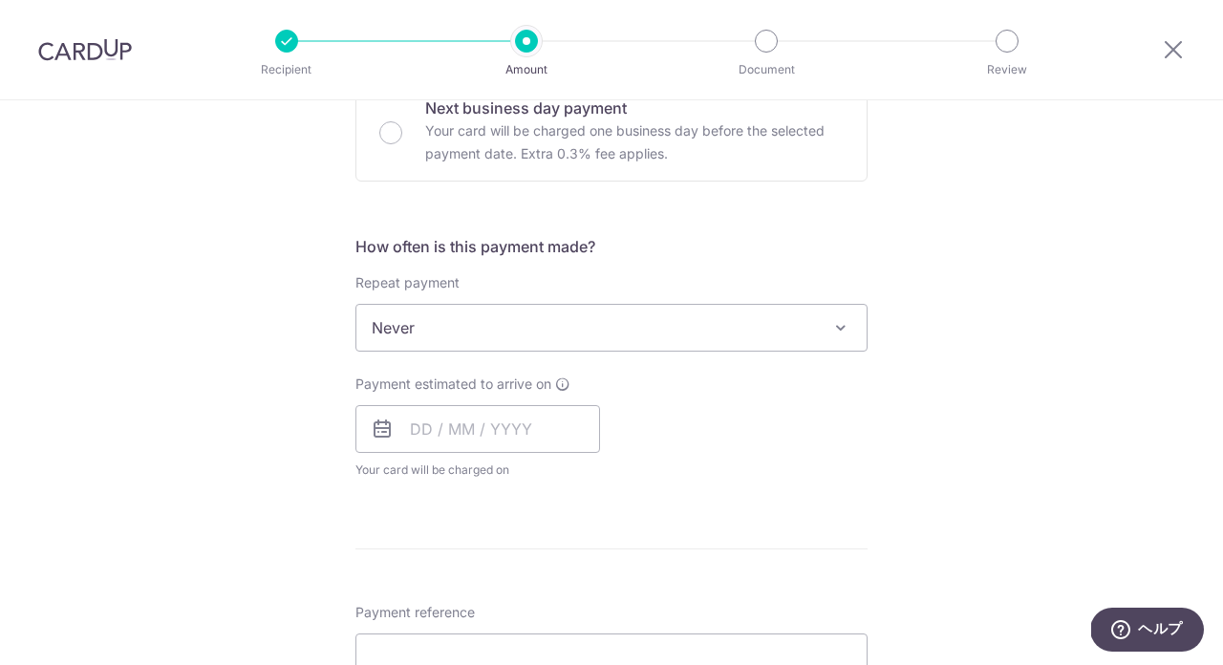
click at [406, 320] on span "Never" at bounding box center [611, 328] width 510 height 46
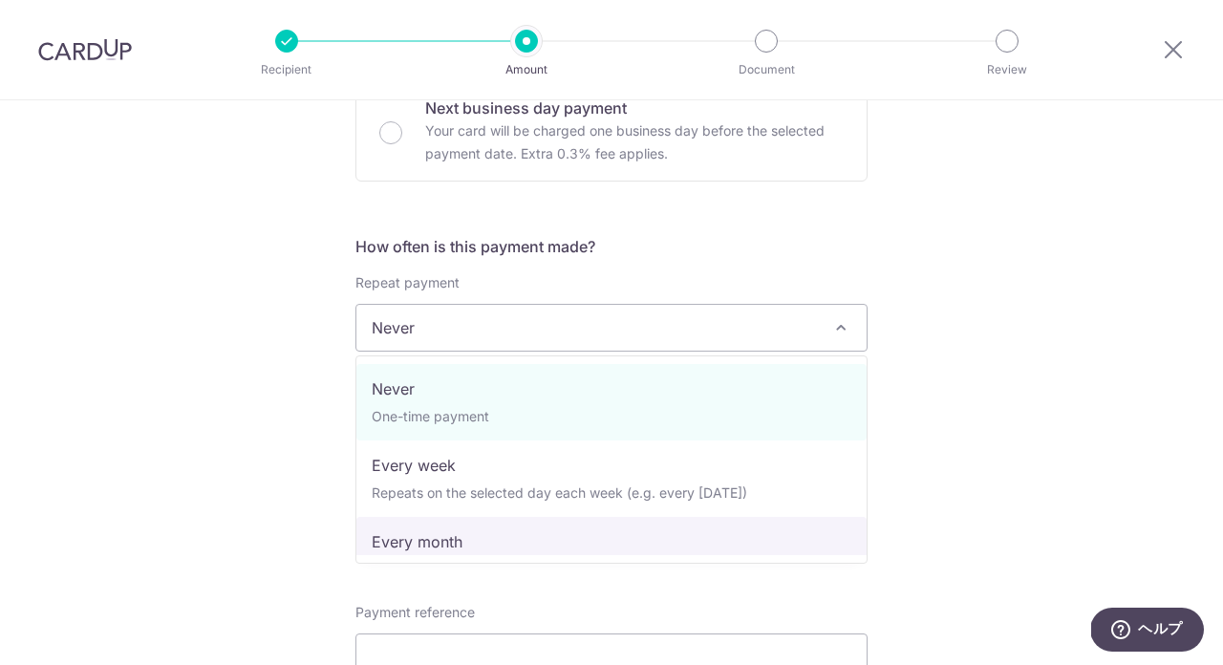
click at [413, 558] on span "Never One-time payment Every week Repeats on the selected day each week (e.g. e…" at bounding box center [611, 459] width 512 height 208
select select "3"
type input "[DATE]"
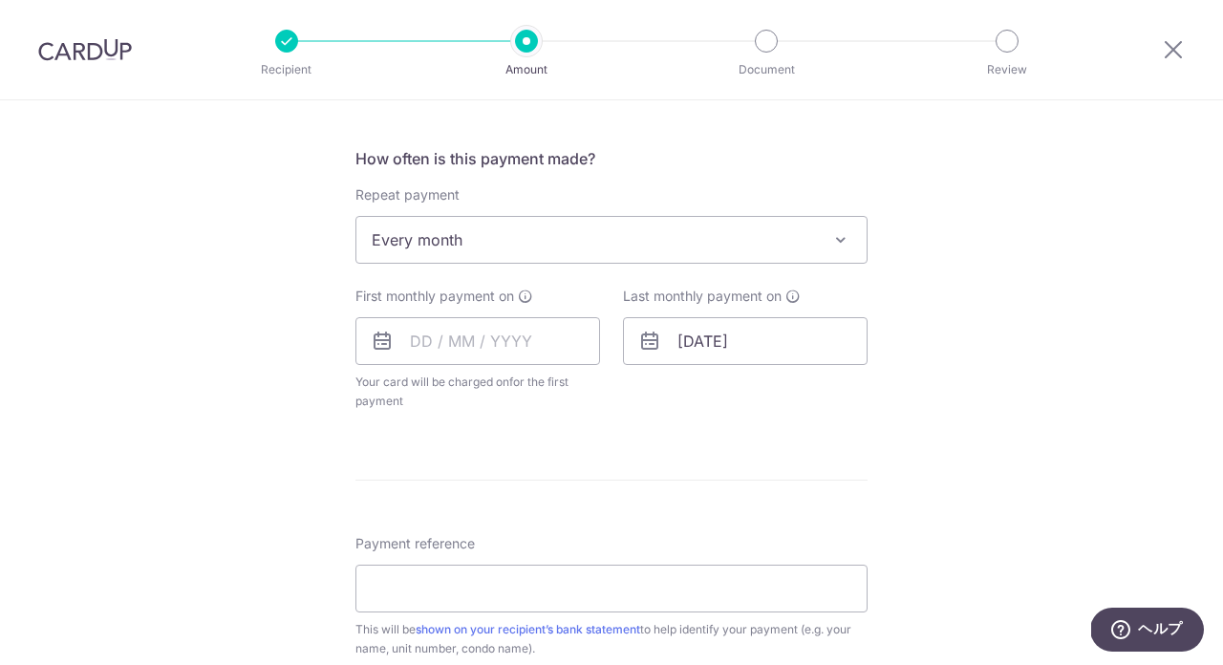
scroll to position [699, 0]
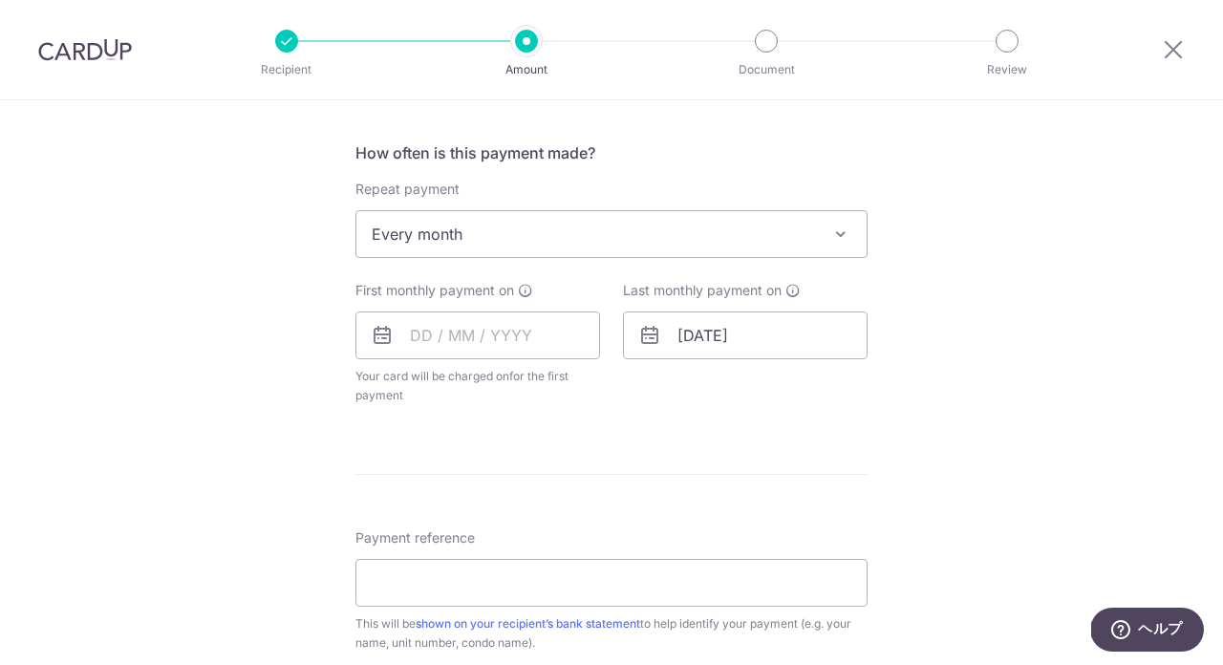
click at [419, 361] on div "First monthly payment on Your card will be charged on for the first payment * I…" at bounding box center [477, 343] width 245 height 124
click at [446, 337] on input "text" at bounding box center [477, 336] width 245 height 48
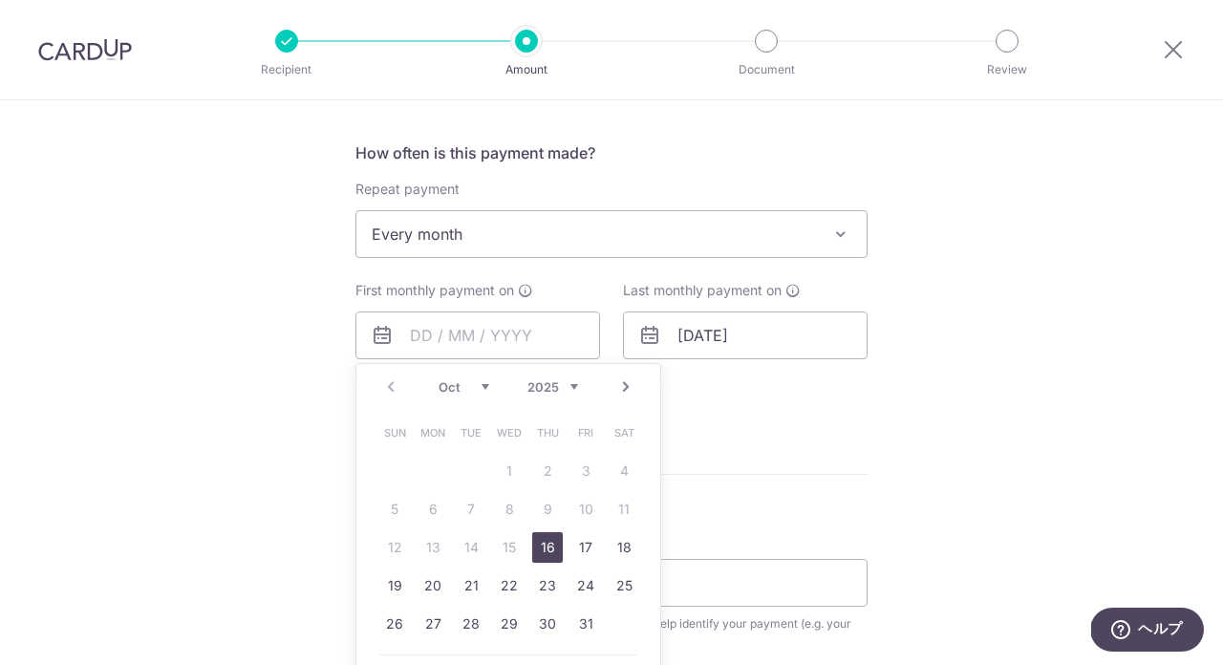
click at [540, 544] on link "16" at bounding box center [547, 547] width 31 height 31
type input "[DATE]"
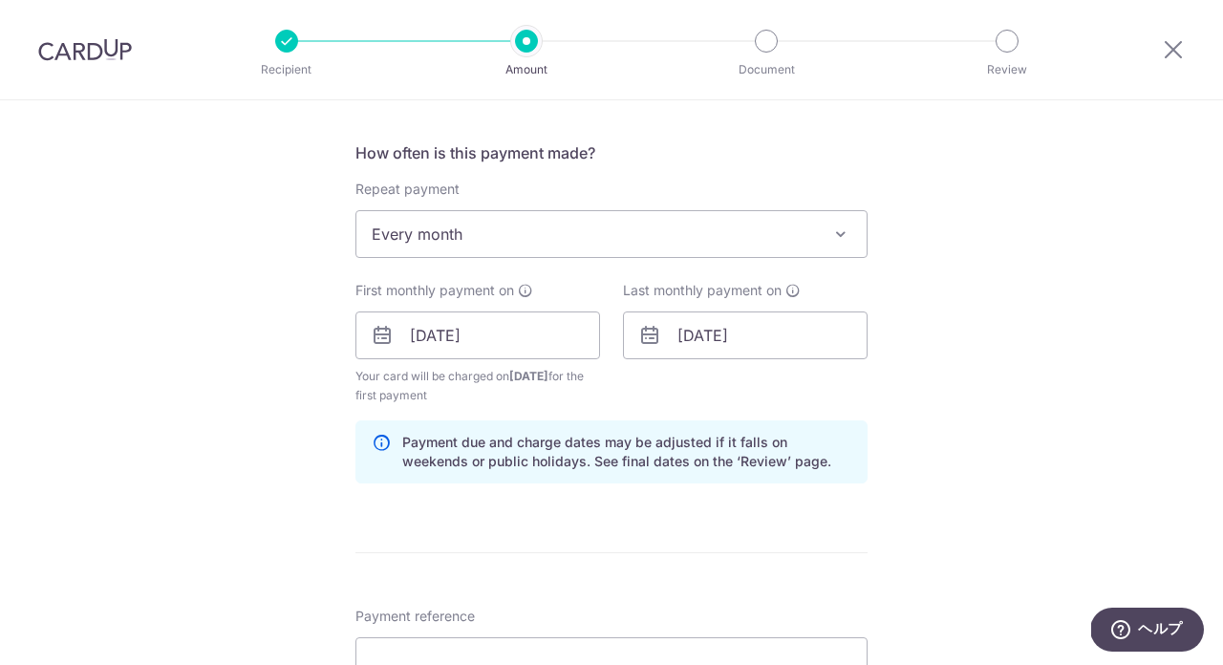
click at [660, 342] on icon at bounding box center [649, 335] width 23 height 23
click at [702, 333] on input "[DATE]" at bounding box center [745, 336] width 245 height 48
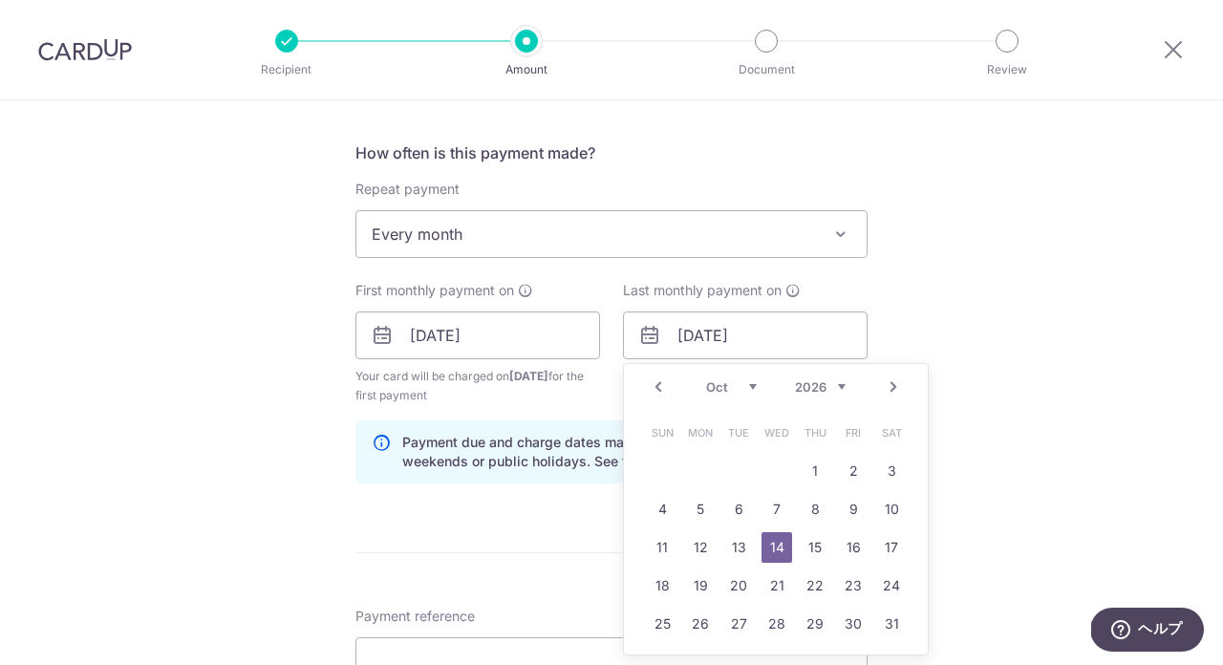
click at [654, 388] on link "Prev" at bounding box center [658, 387] width 23 height 23
click at [745, 543] on link "15" at bounding box center [738, 547] width 31 height 31
type input "[DATE]"
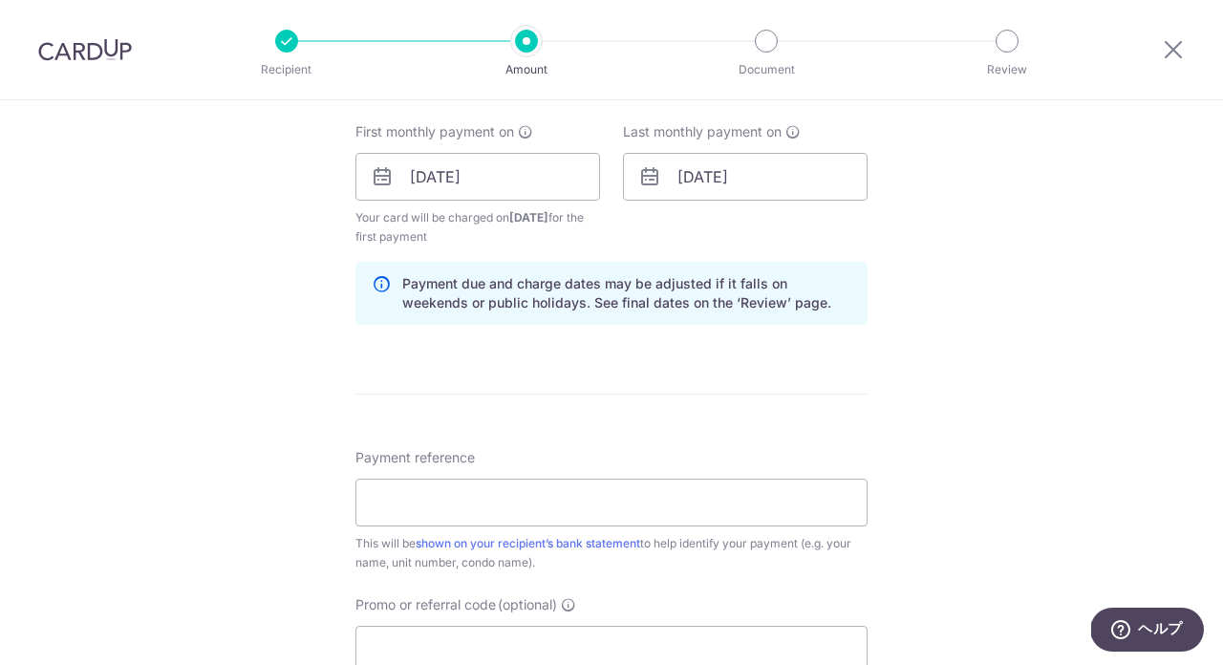
scroll to position [1019, 0]
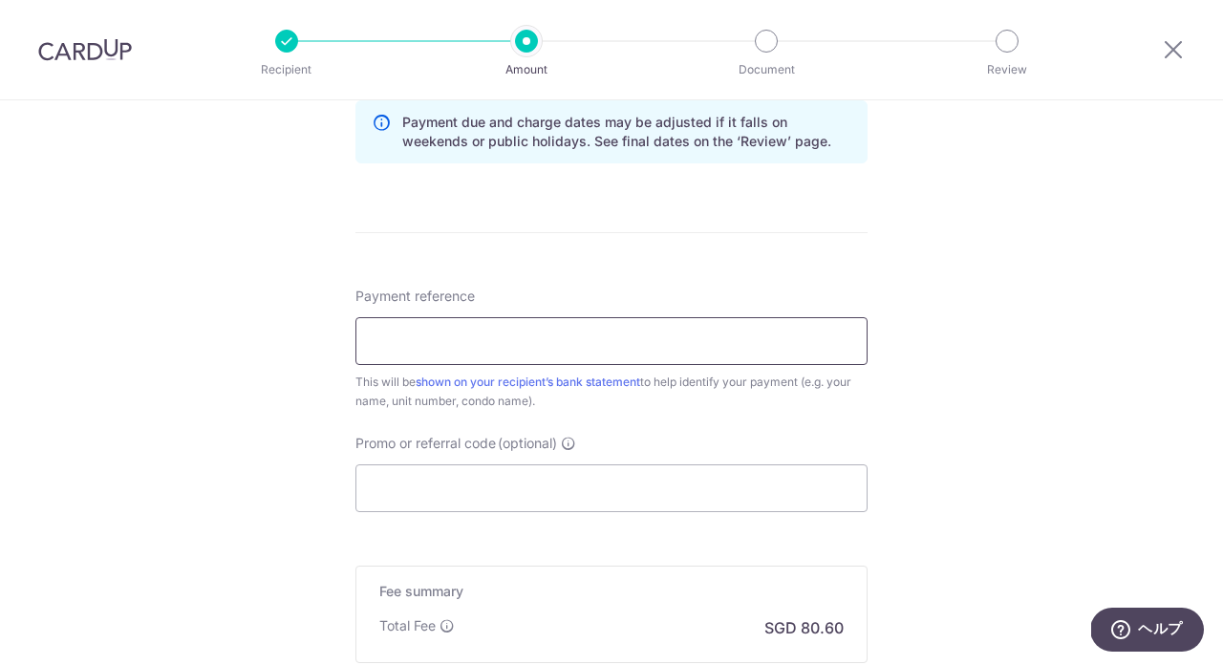
click at [442, 323] on input "Payment reference" at bounding box center [611, 341] width 512 height 48
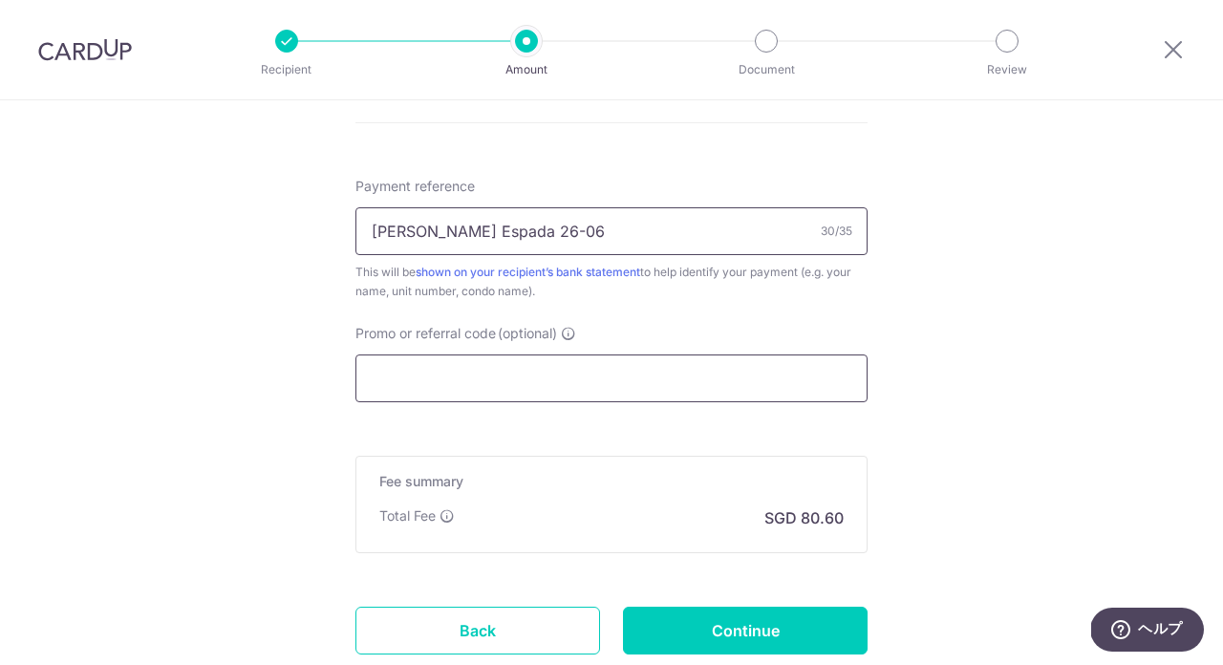
scroll to position [1174, 0]
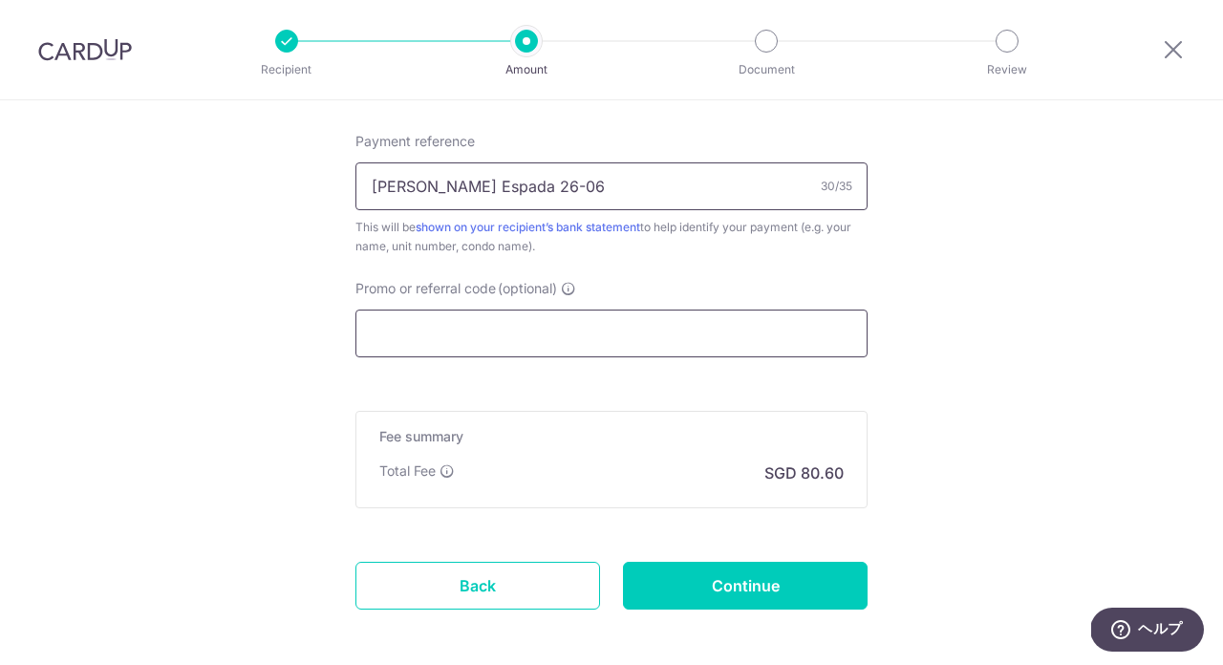
type input "[PERSON_NAME] Espada 26-06"
click at [424, 337] on input "Promo or referral code (optional)" at bounding box center [611, 334] width 512 height 48
click at [352, 288] on div "Promo or referral code (optional) The discounted fee will be shown on the revie…" at bounding box center [611, 318] width 535 height 78
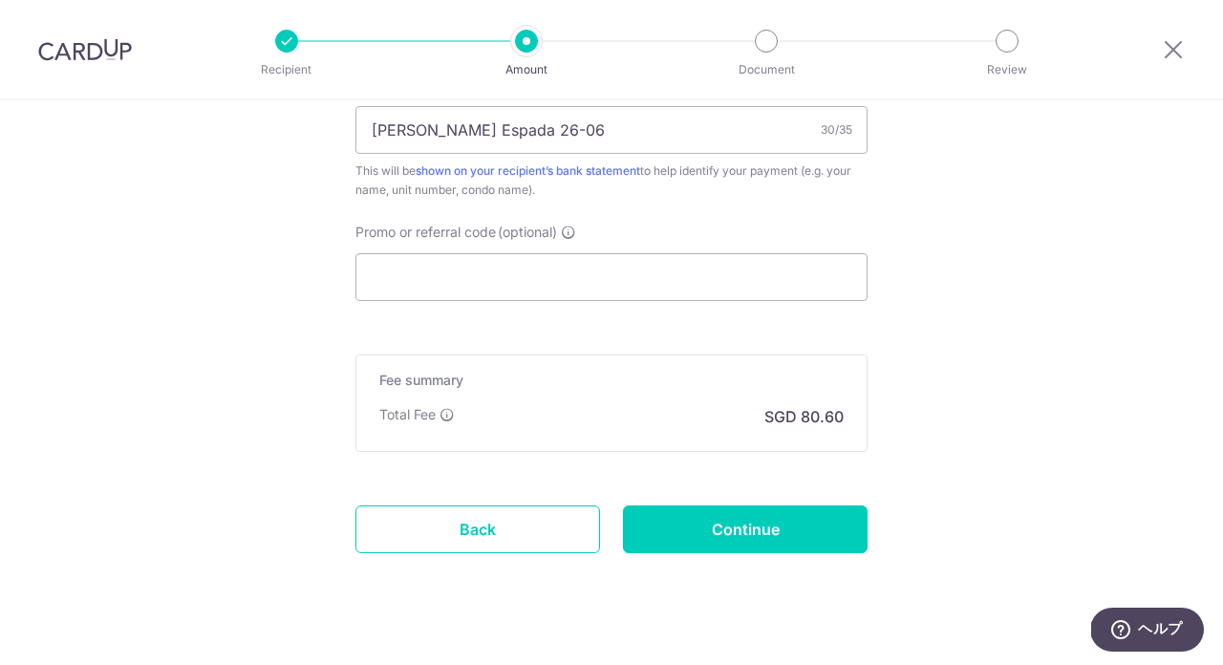
scroll to position [1235, 0]
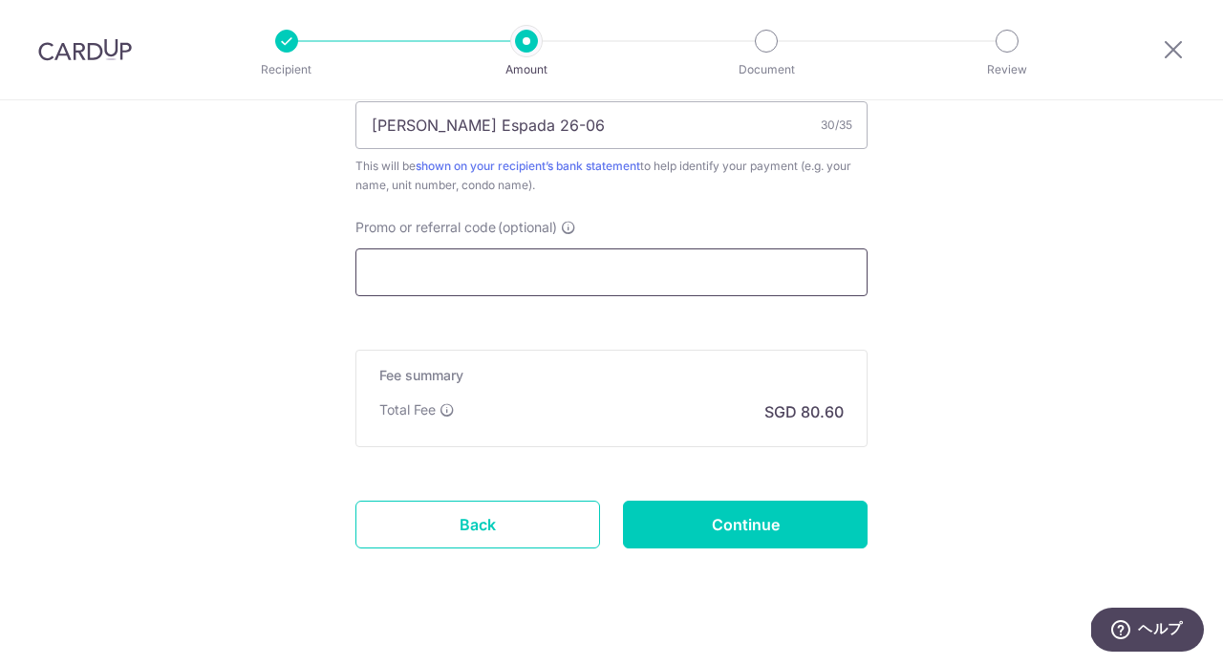
click at [448, 267] on input "Promo or referral code (optional)" at bounding box center [611, 272] width 512 height 48
paste input "OFF225"
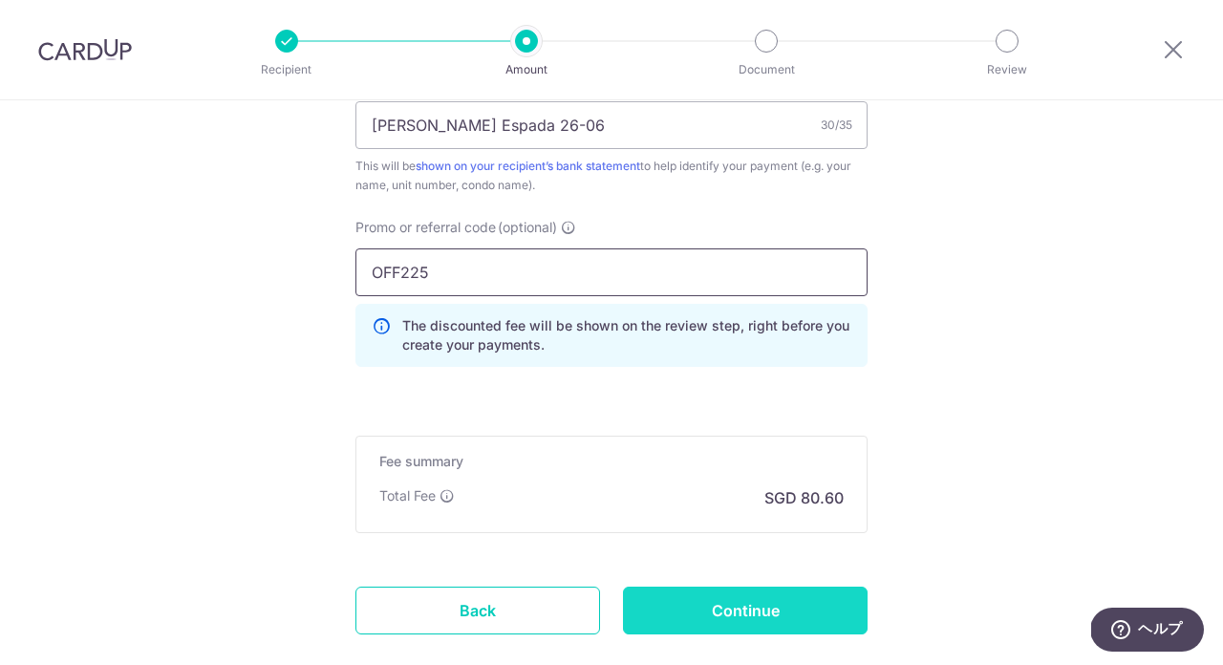
type input "OFF225"
click at [734, 609] on input "Continue" at bounding box center [745, 611] width 245 height 48
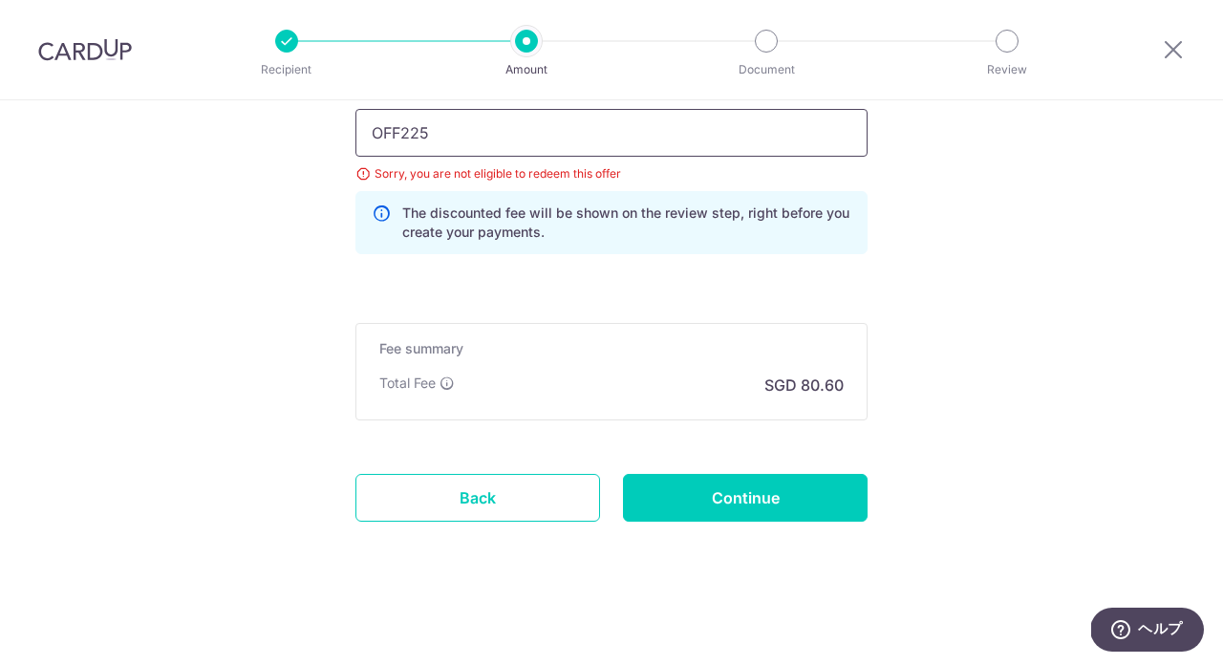
click at [509, 150] on input "OFF225" at bounding box center [611, 133] width 512 height 48
paste input "25AMEX18"
type input "25AMEX18"
click at [709, 494] on input "Continue" at bounding box center [745, 498] width 245 height 48
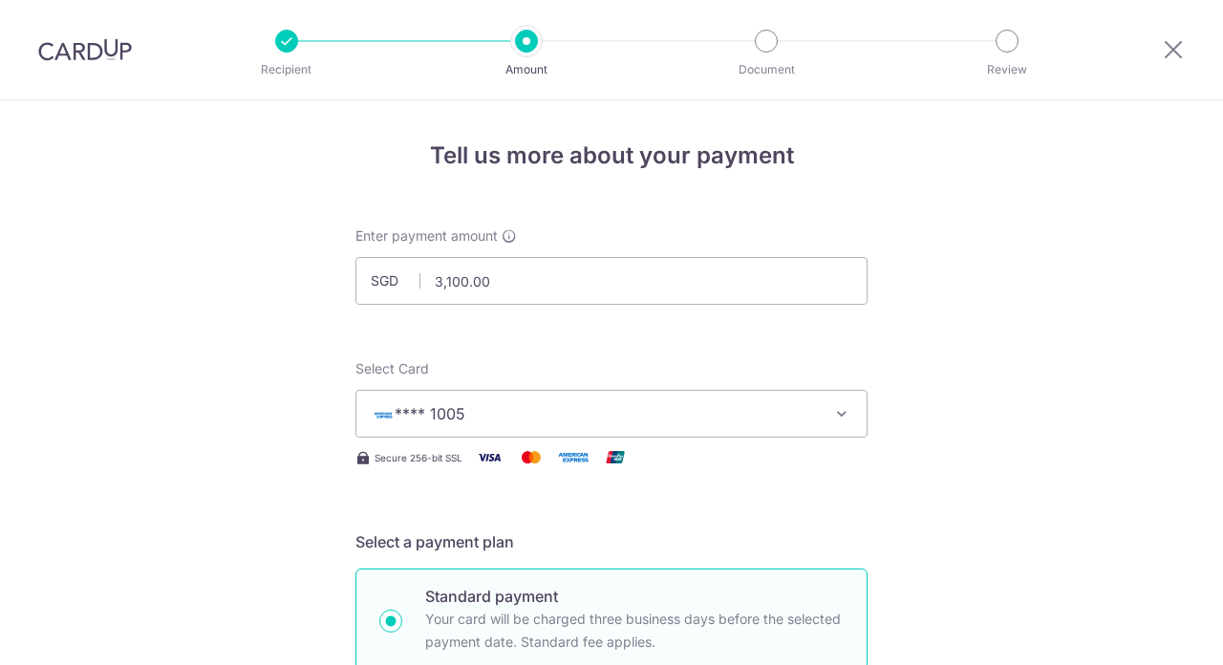
scroll to position [1277, 0]
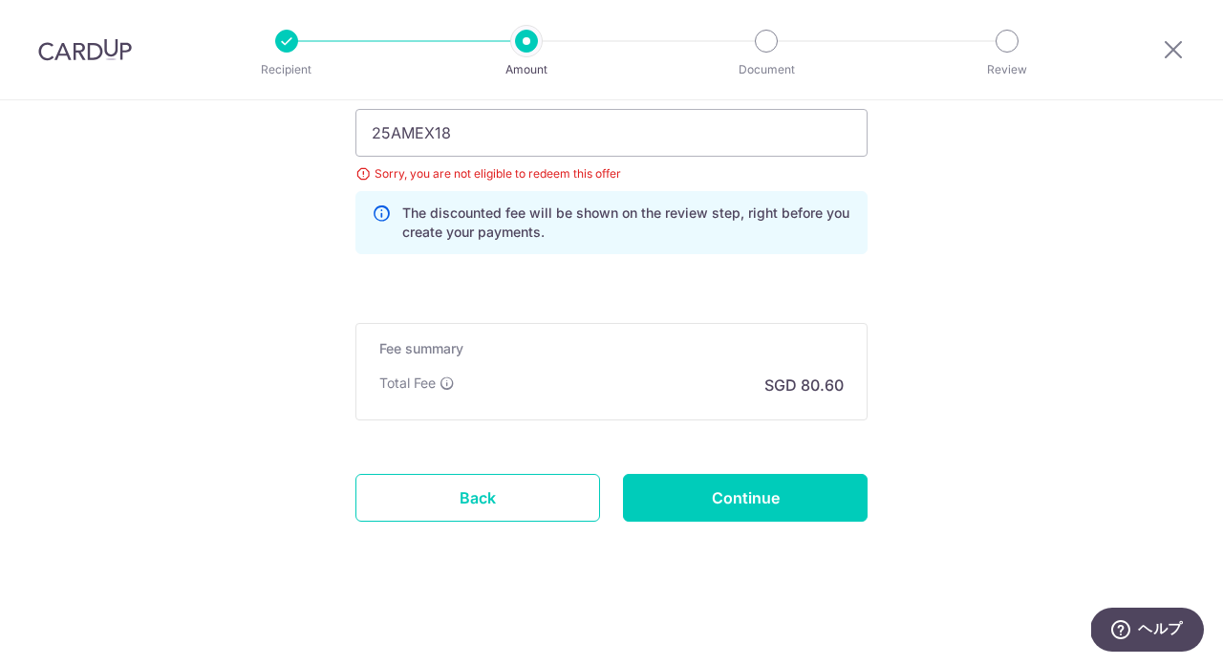
click at [535, 161] on div "25AMEX18 Sorry, you are not eligible to redeem this offer The discounted fee wi…" at bounding box center [611, 181] width 512 height 145
click at [535, 146] on input "25AMEX18" at bounding box center [611, 133] width 512 height 48
paste input "21"
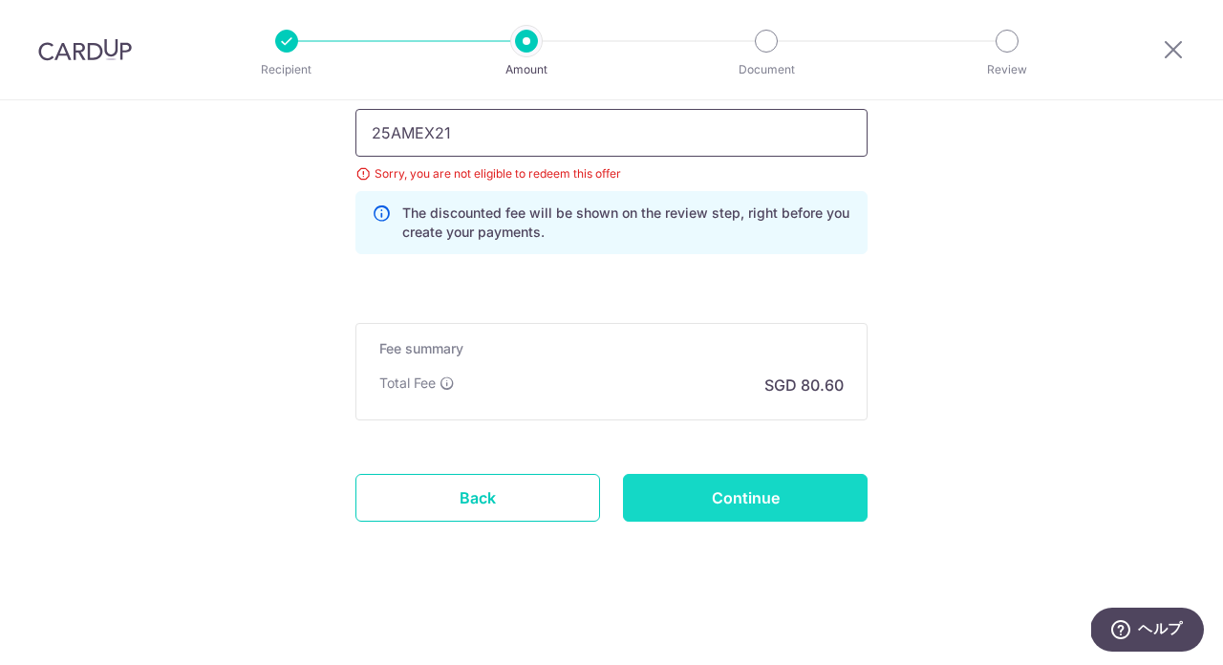
type input "25AMEX21"
click at [751, 499] on input "Continue" at bounding box center [745, 498] width 245 height 48
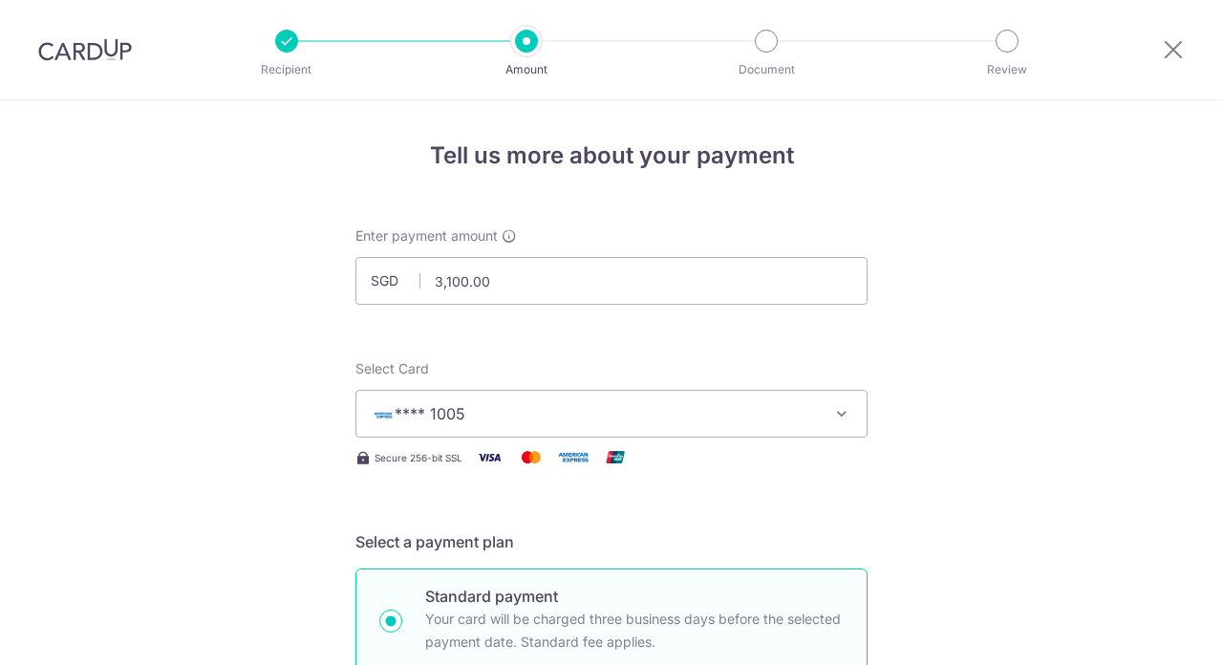
scroll to position [1277, 0]
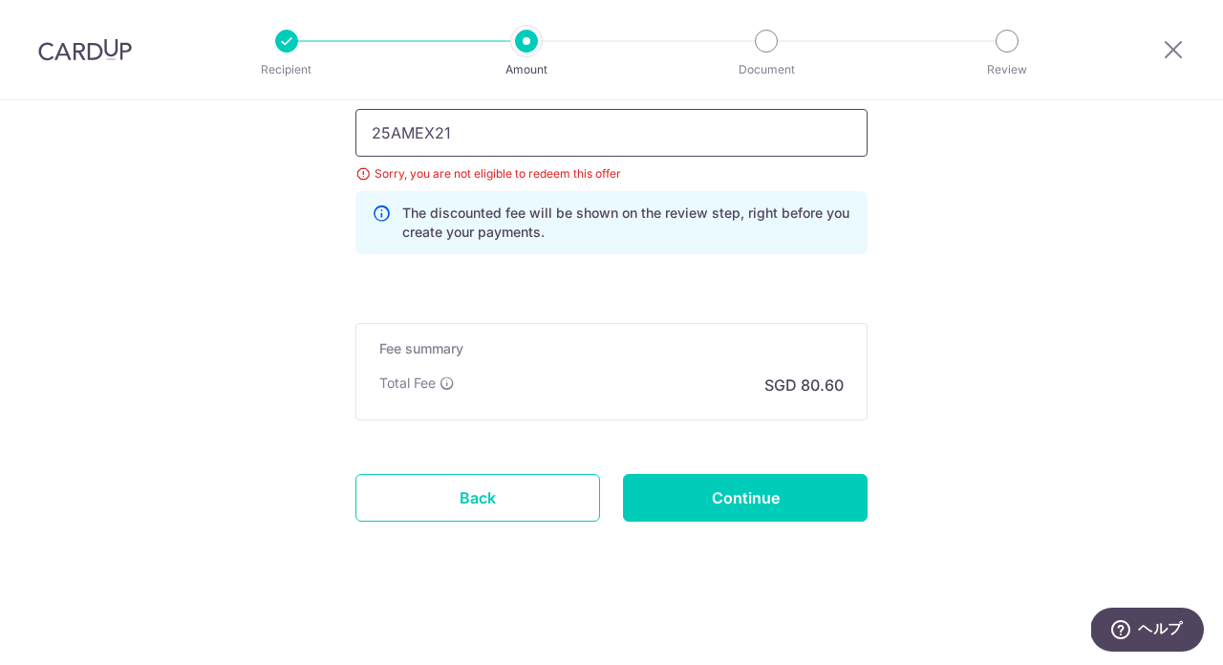
click at [514, 138] on input "25AMEX21" at bounding box center [611, 133] width 512 height 48
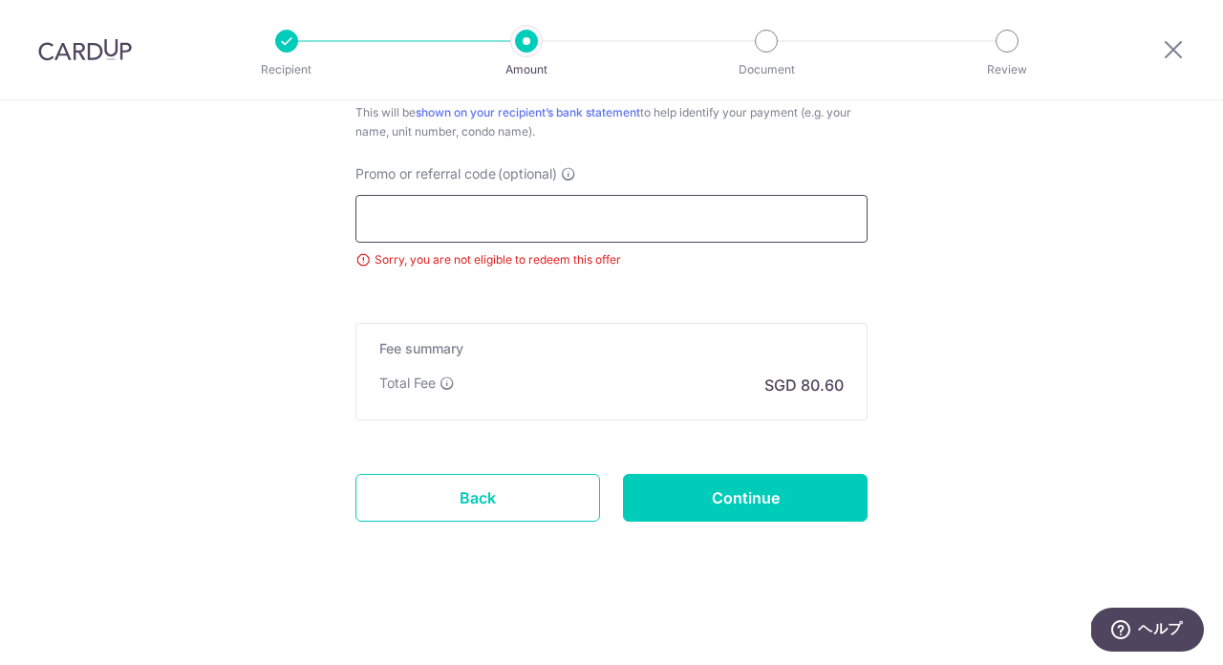
scroll to position [1191, 0]
click at [673, 510] on input "Continue" at bounding box center [745, 498] width 245 height 48
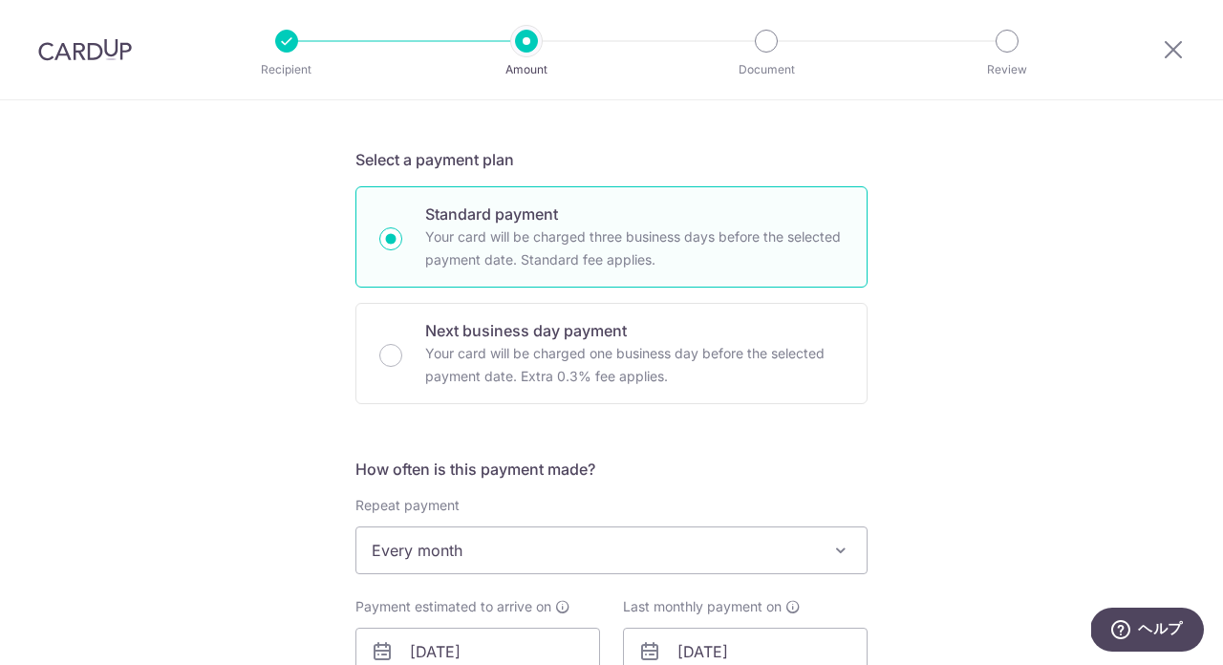
scroll to position [714, 0]
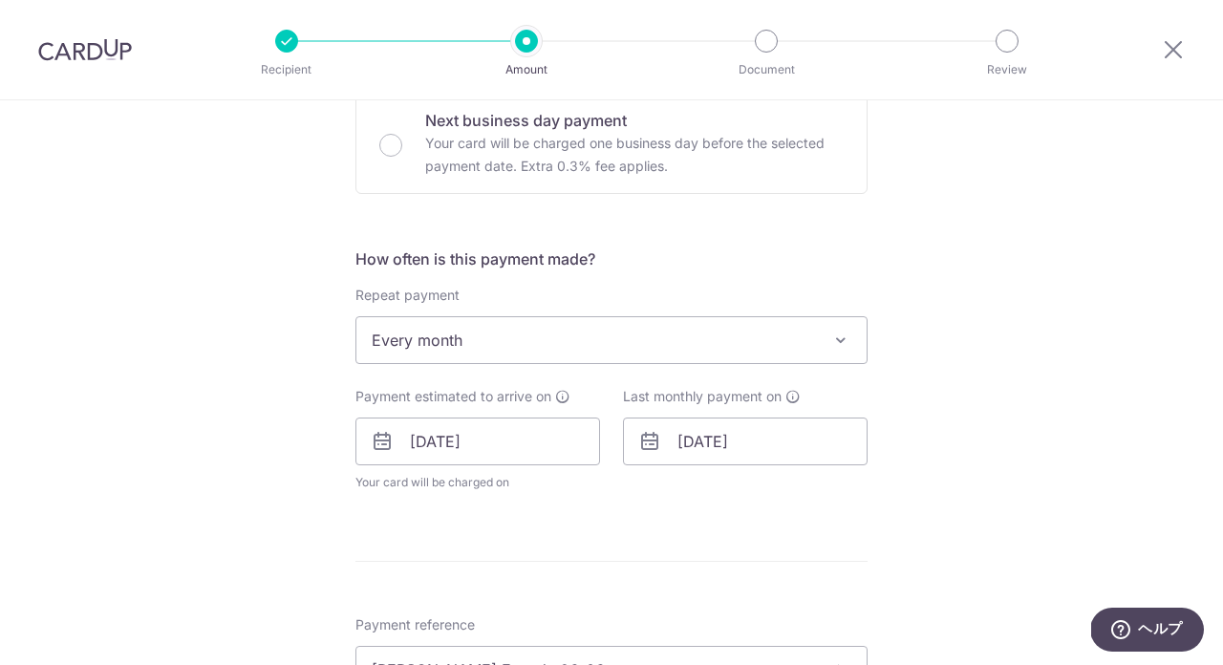
click at [420, 341] on span "Every month" at bounding box center [611, 340] width 510 height 46
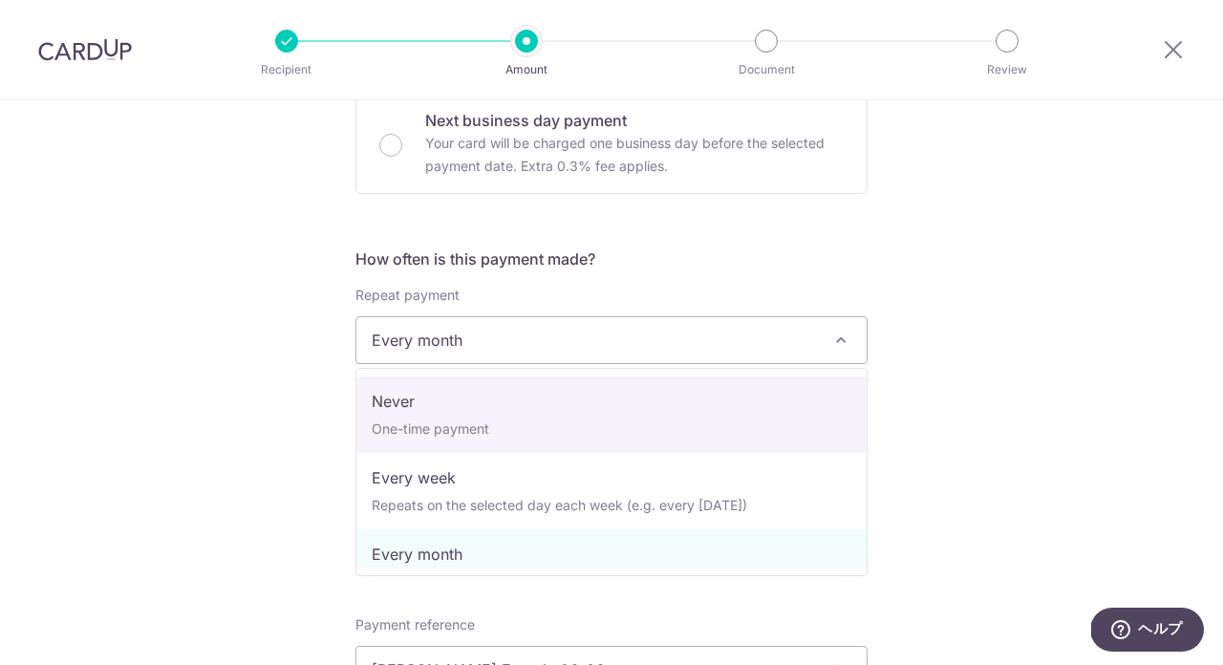
select select "1"
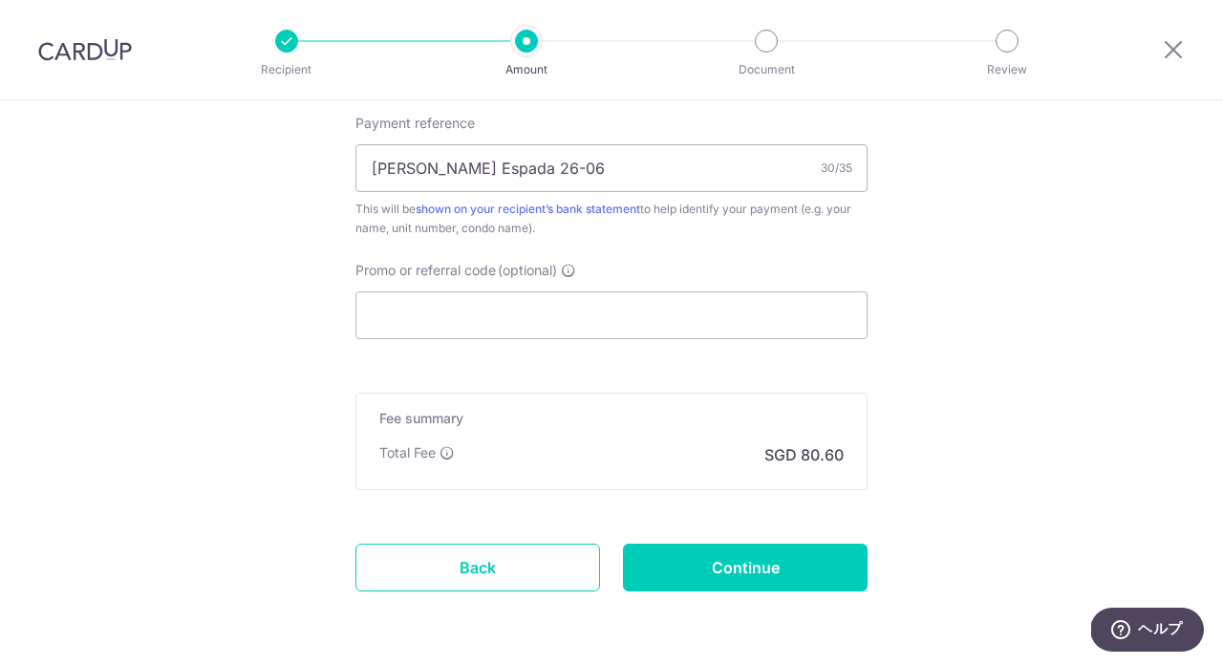
scroll to position [1242, 0]
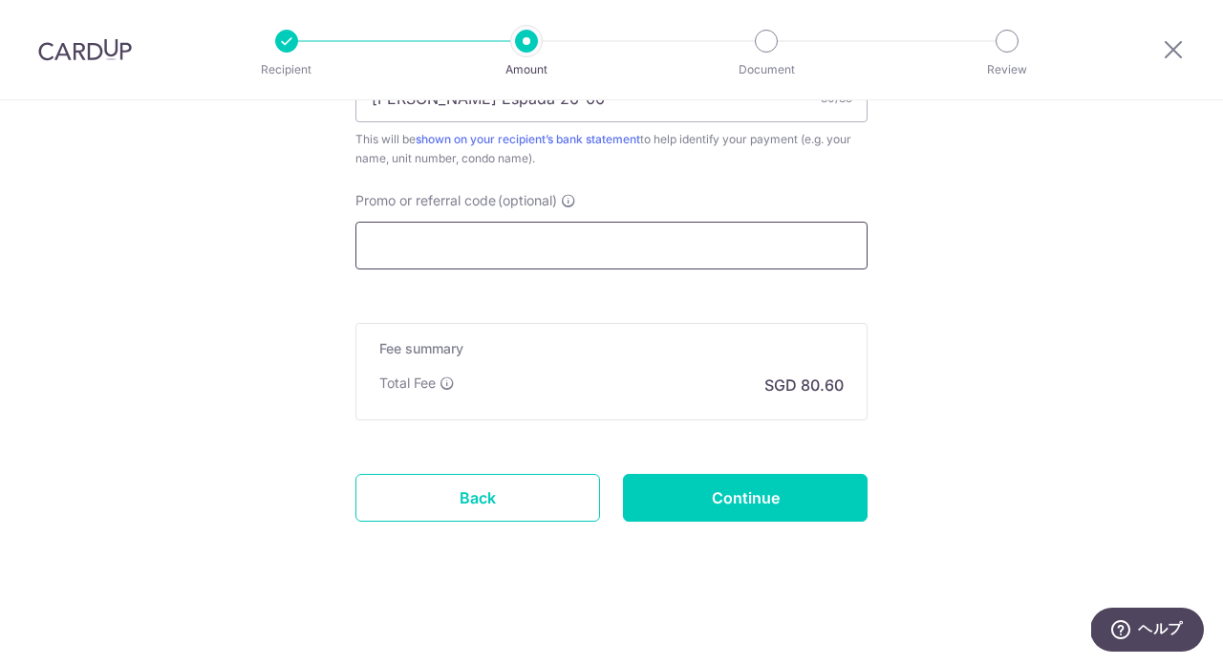
click at [463, 252] on input "Promo or referral code (optional)" at bounding box center [611, 246] width 512 height 48
paste input "25AMEX21"
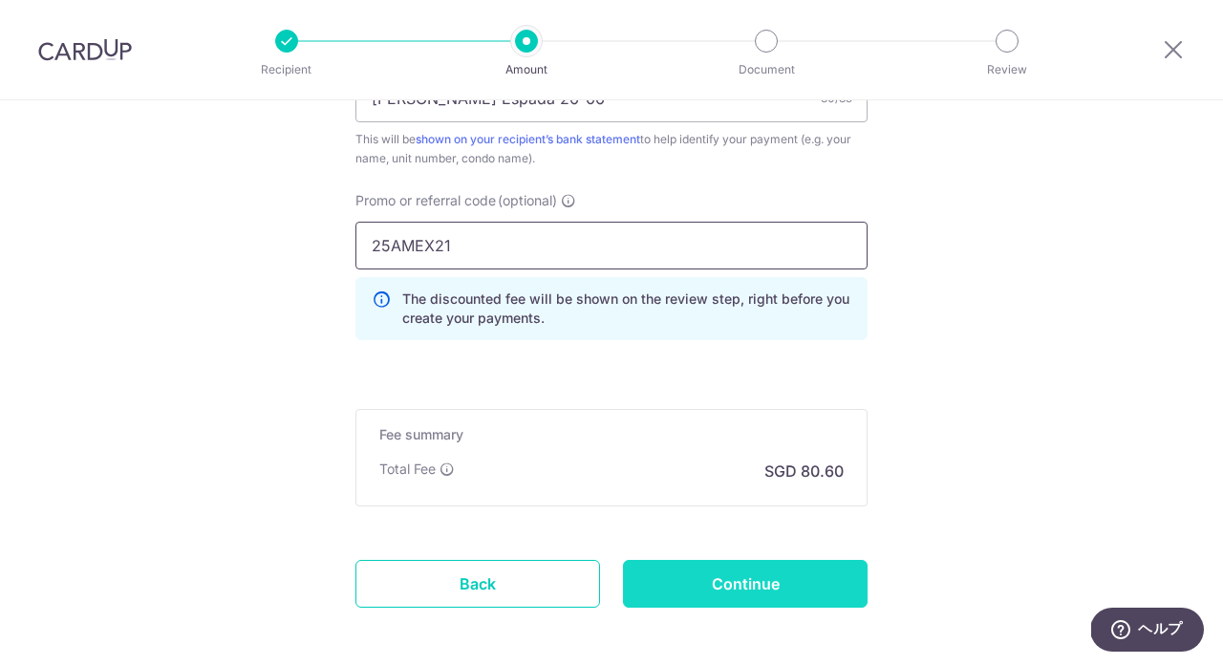
type input "25AMEX21"
click at [678, 590] on input "Continue" at bounding box center [745, 584] width 245 height 48
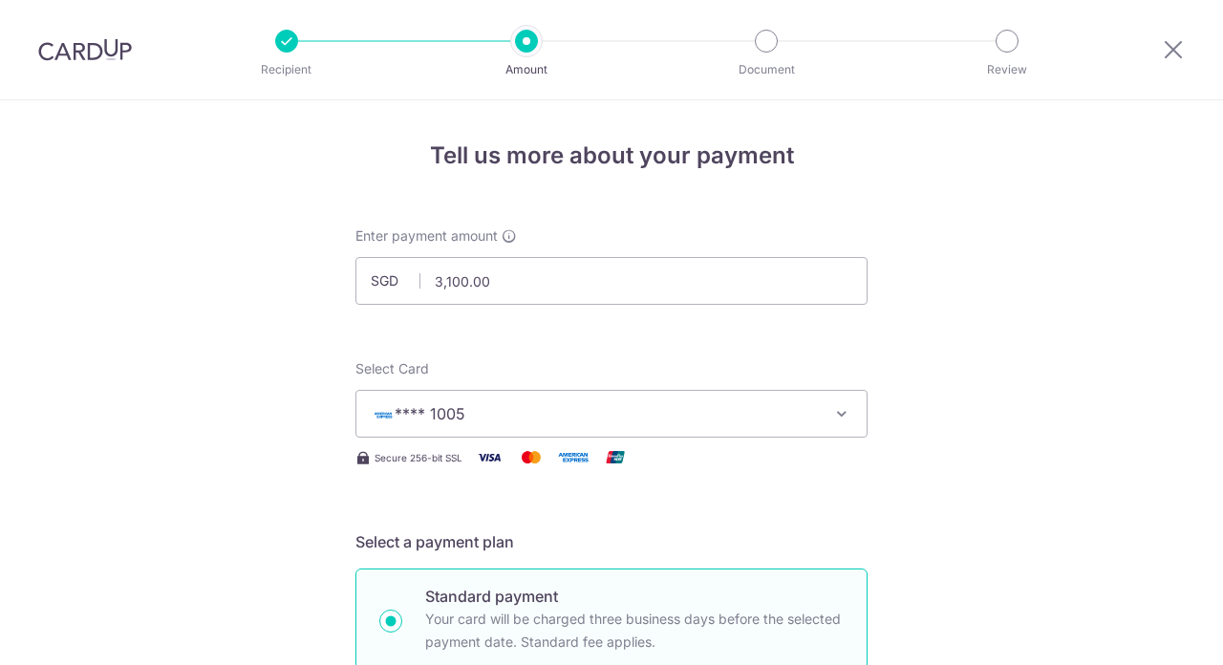
scroll to position [1355, 0]
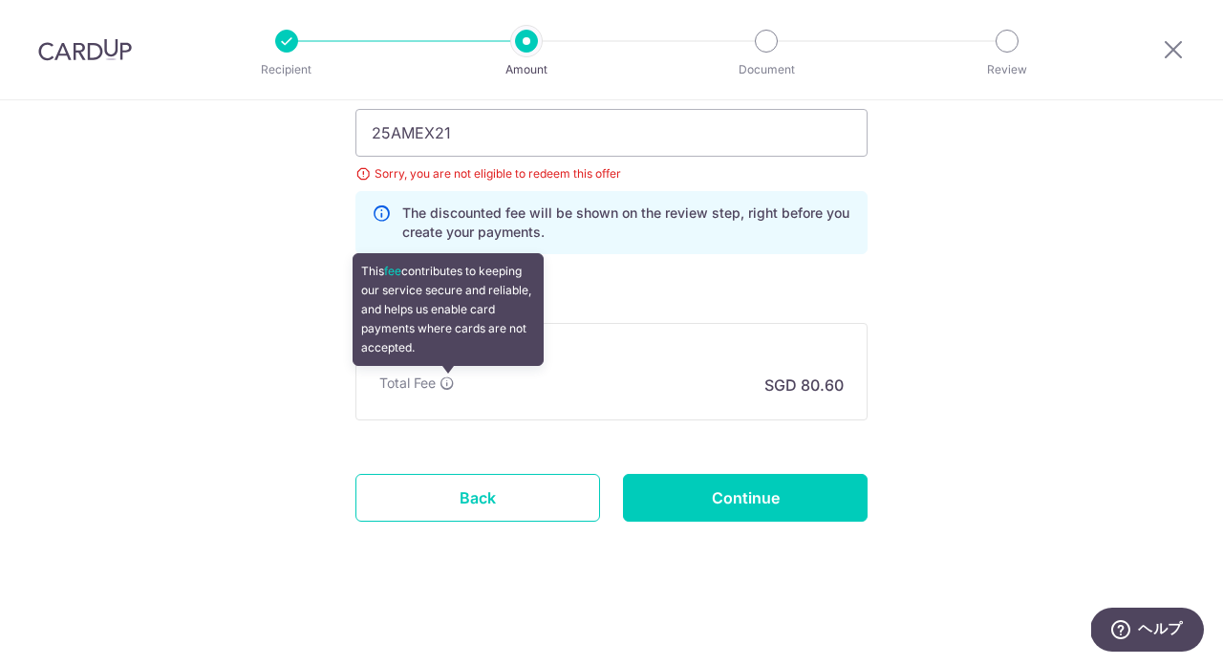
click at [447, 380] on icon at bounding box center [447, 383] width 15 height 15
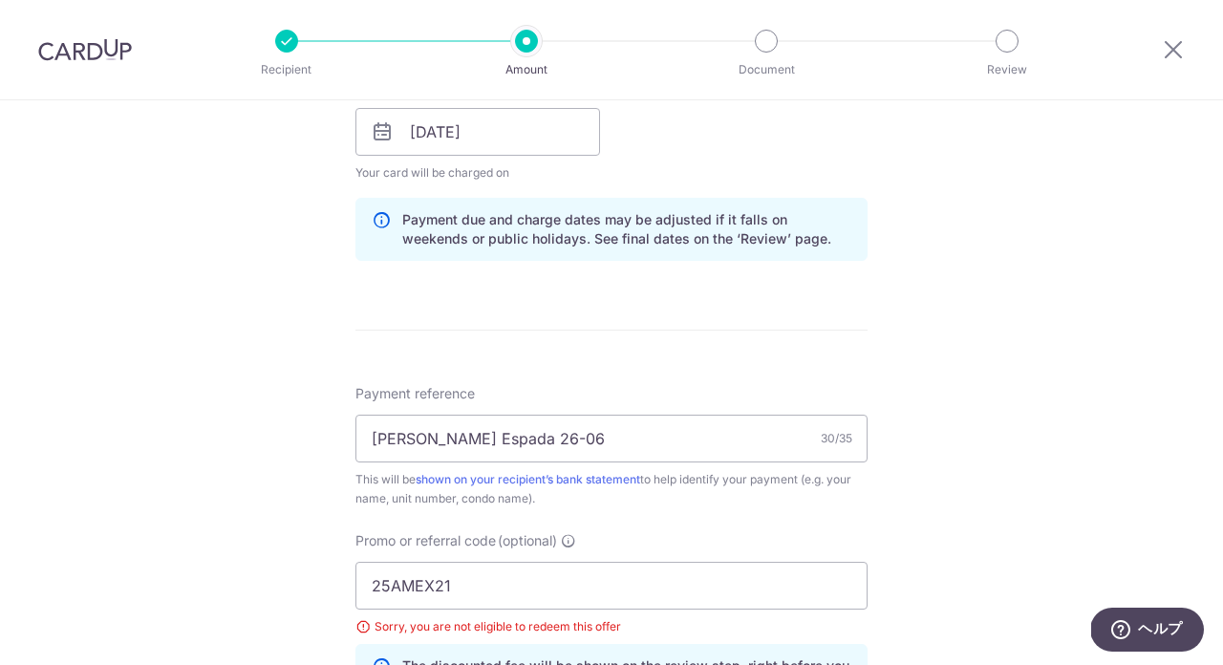
scroll to position [1277, 0]
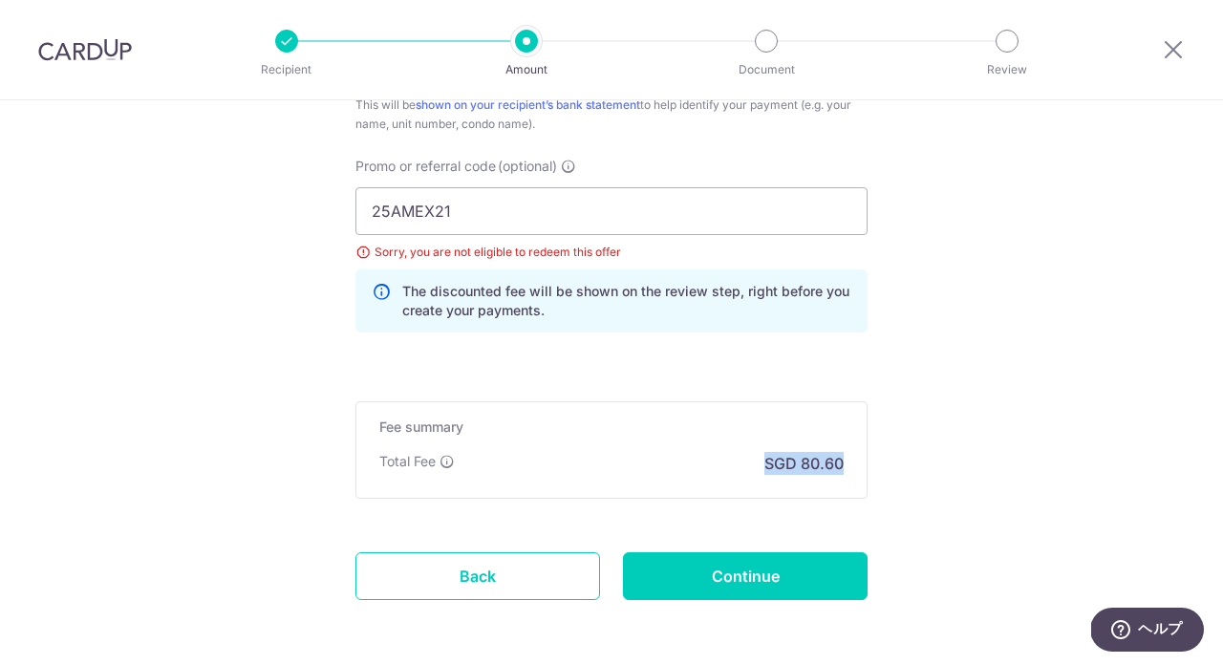
drag, startPoint x: 863, startPoint y: 463, endPoint x: 751, endPoint y: 463, distance: 111.8
click at [750, 463] on div "Fee summary Base fee $ 80.60 Extend fee Next-day fee Total Fee SGD 80.60" at bounding box center [611, 449] width 512 height 97
copy p "SGD 80.60"
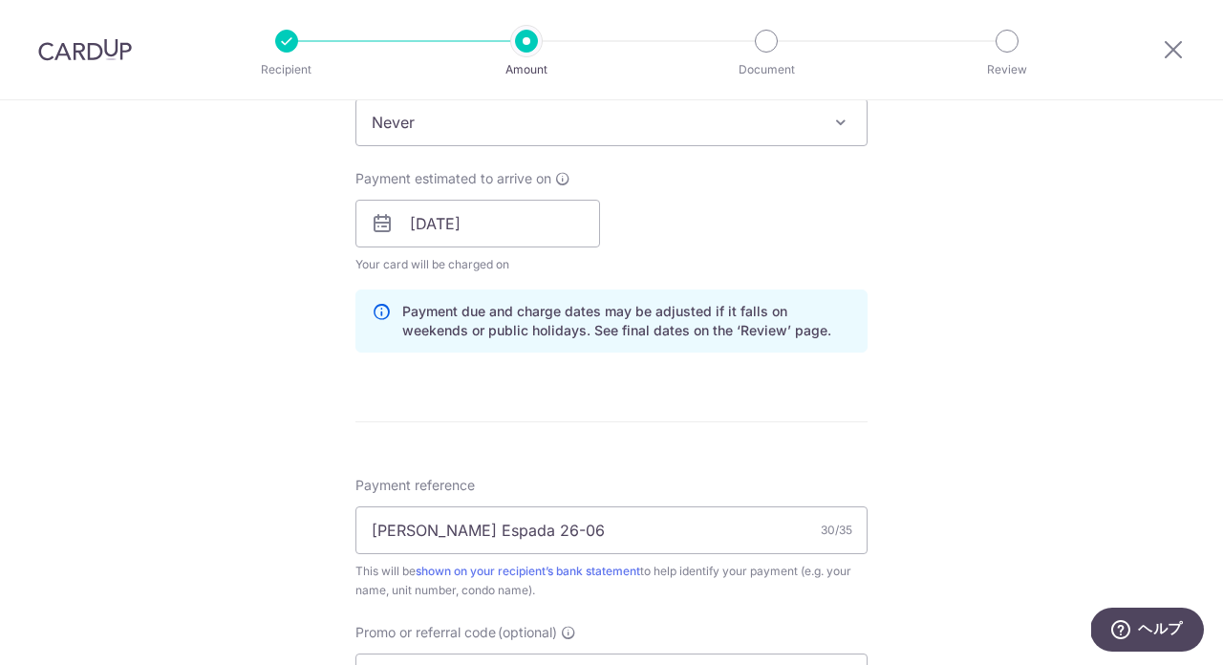
scroll to position [944, 0]
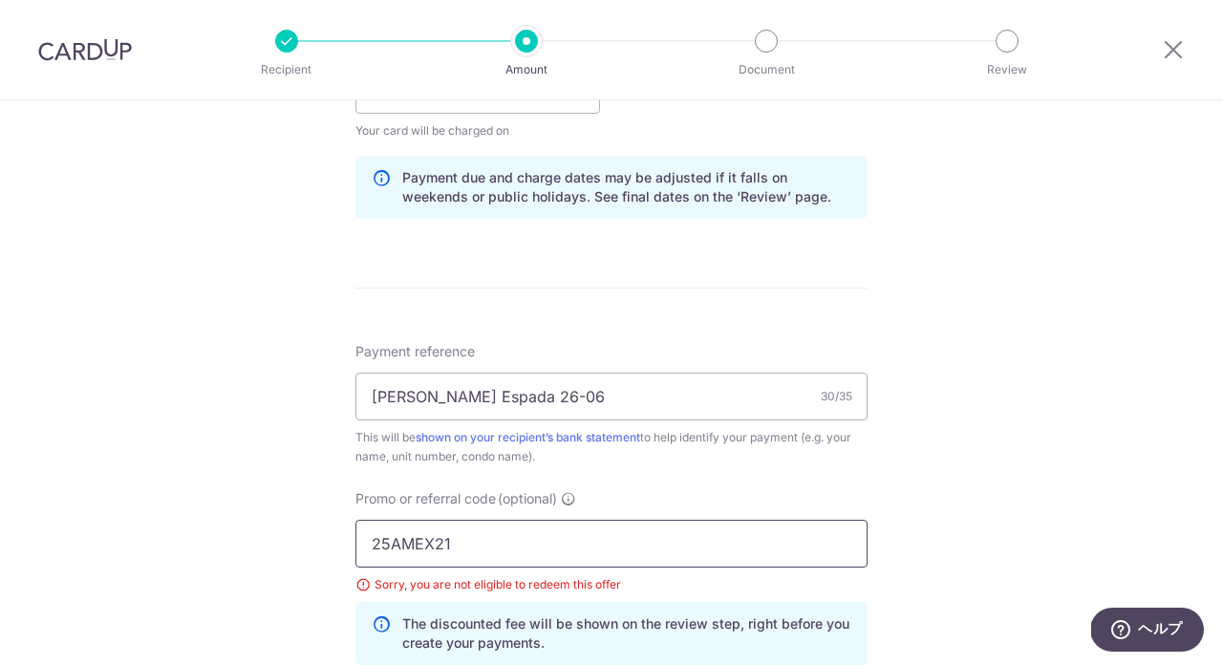
click at [530, 524] on input "25AMEX21" at bounding box center [611, 544] width 512 height 48
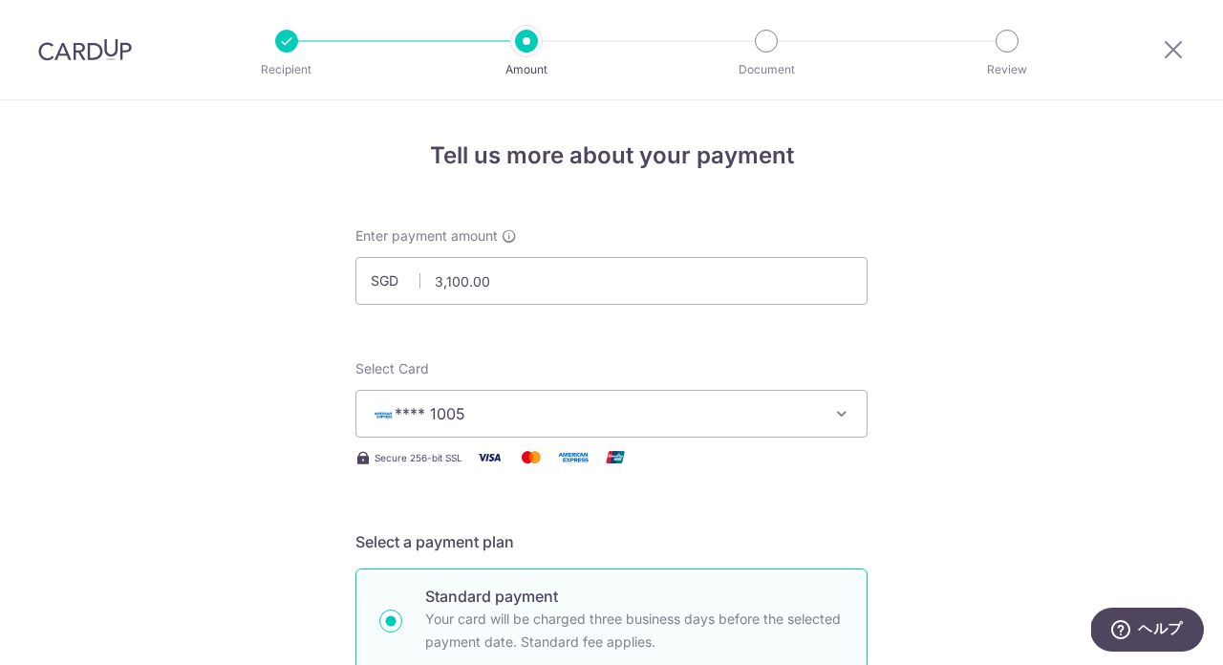
scroll to position [1269, 0]
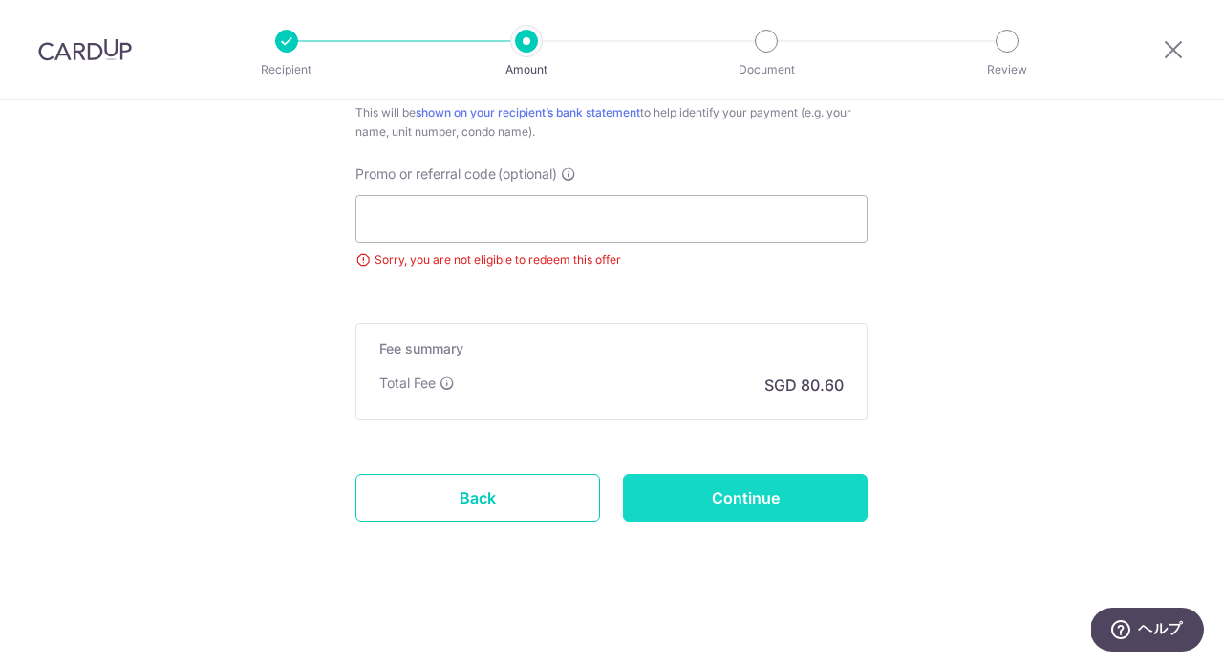
click at [706, 493] on input "Continue" at bounding box center [745, 498] width 245 height 48
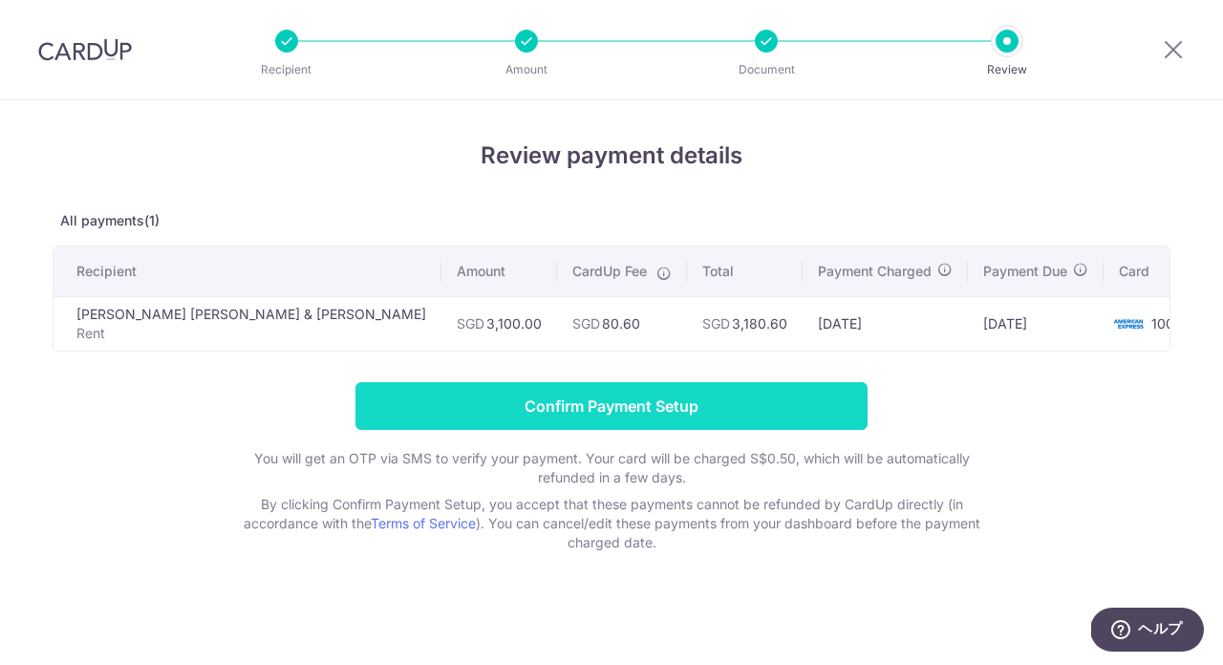
click at [633, 413] on input "Confirm Payment Setup" at bounding box center [611, 406] width 512 height 48
